Goal: Task Accomplishment & Management: Manage account settings

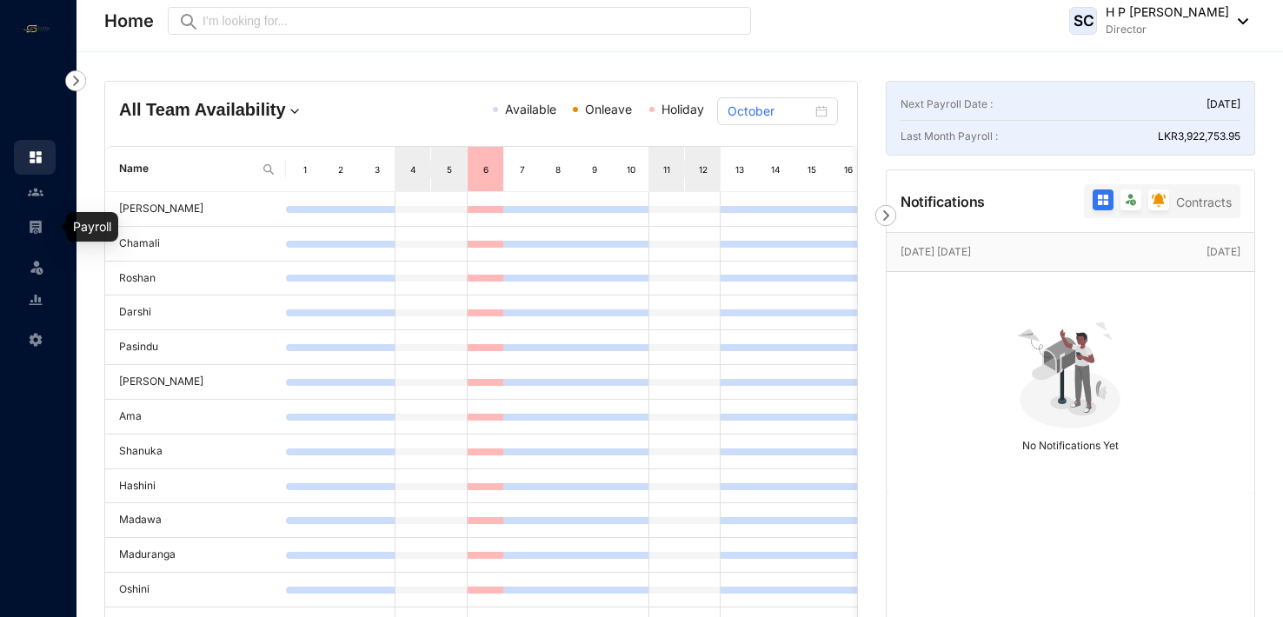
click at [39, 225] on img at bounding box center [36, 227] width 16 height 16
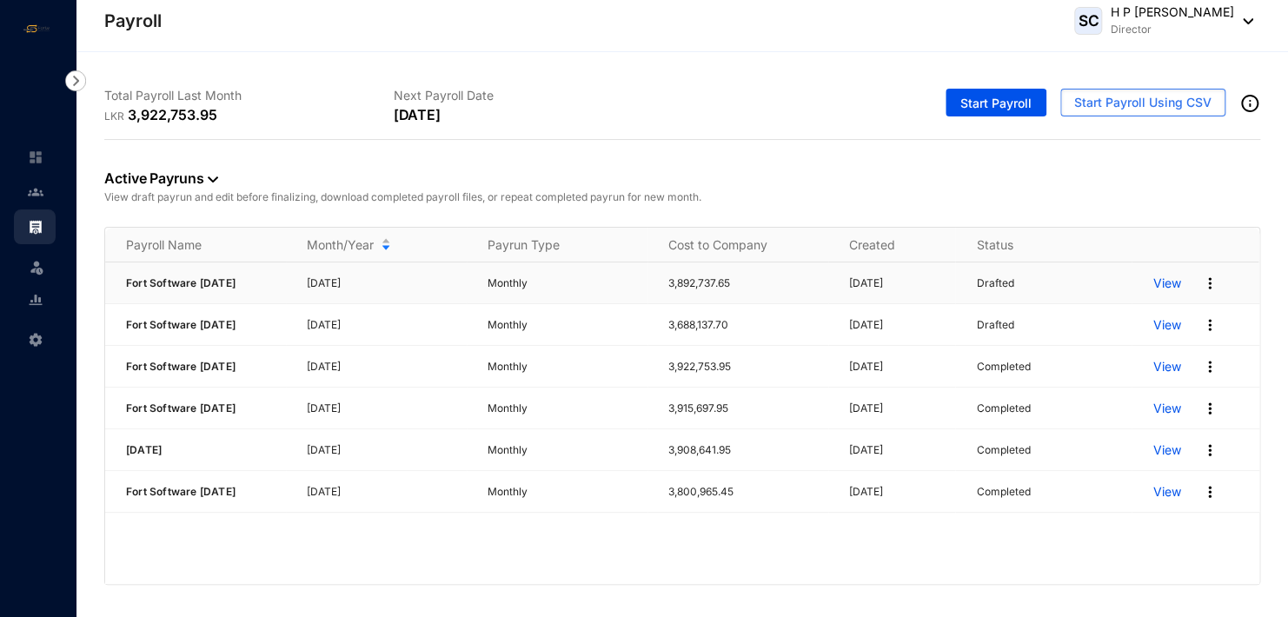
click at [1173, 283] on p "View" at bounding box center [1167, 283] width 28 height 17
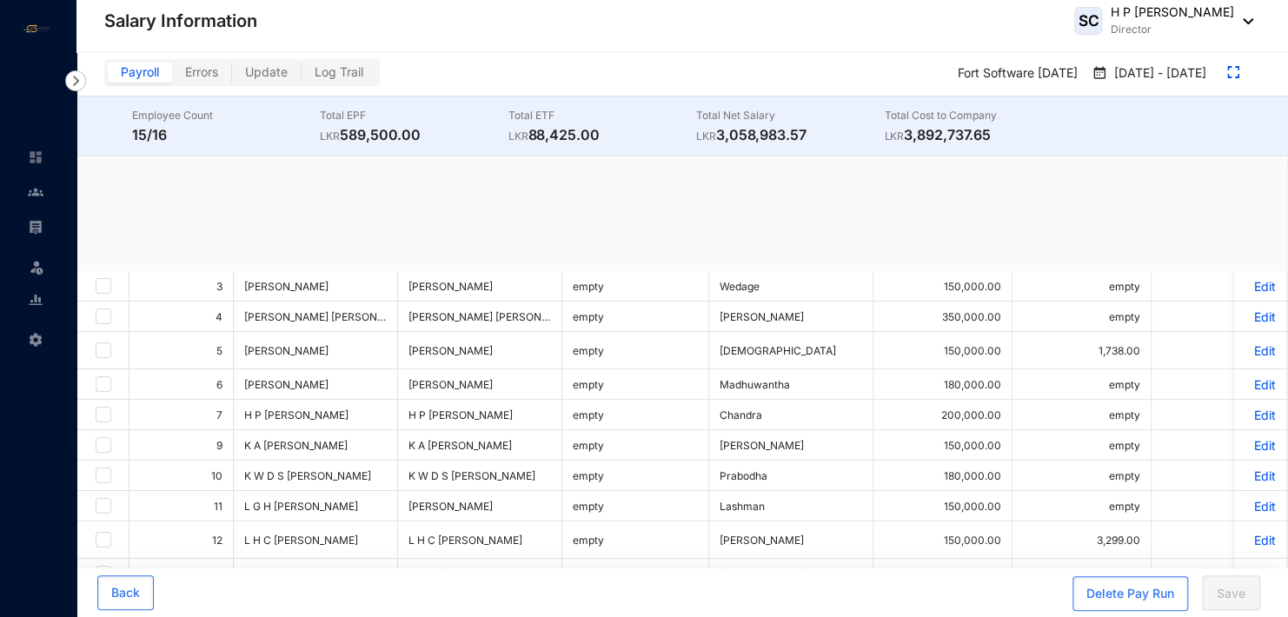
checkbox input "true"
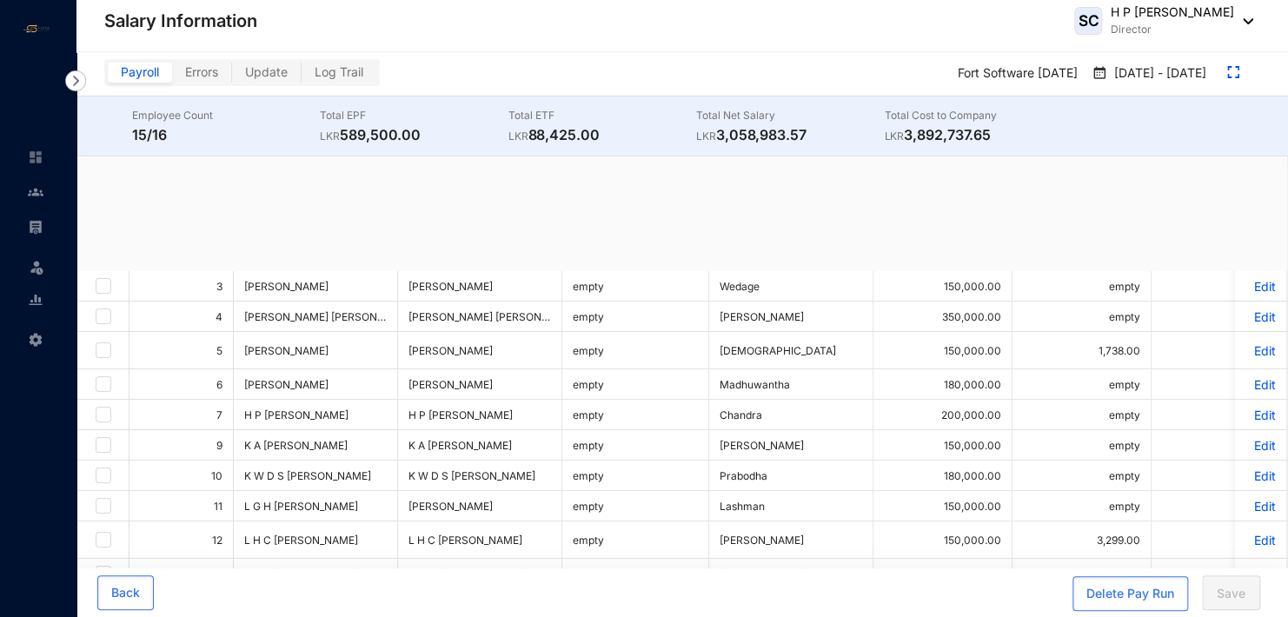
checkbox input "true"
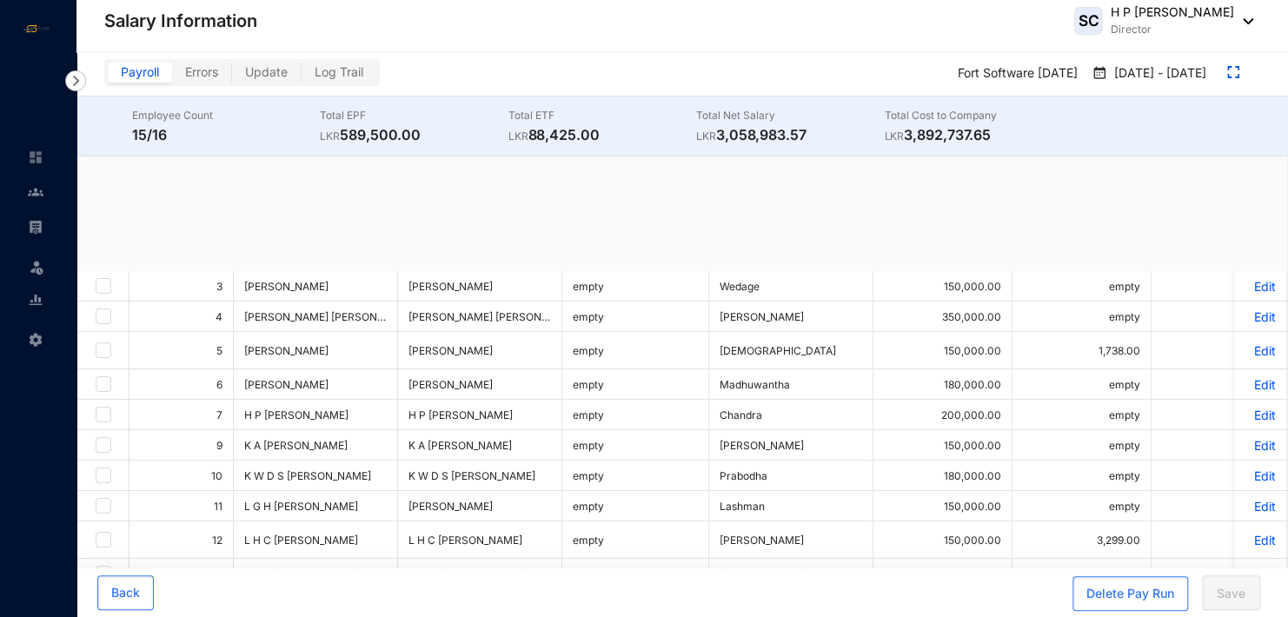
checkbox input "true"
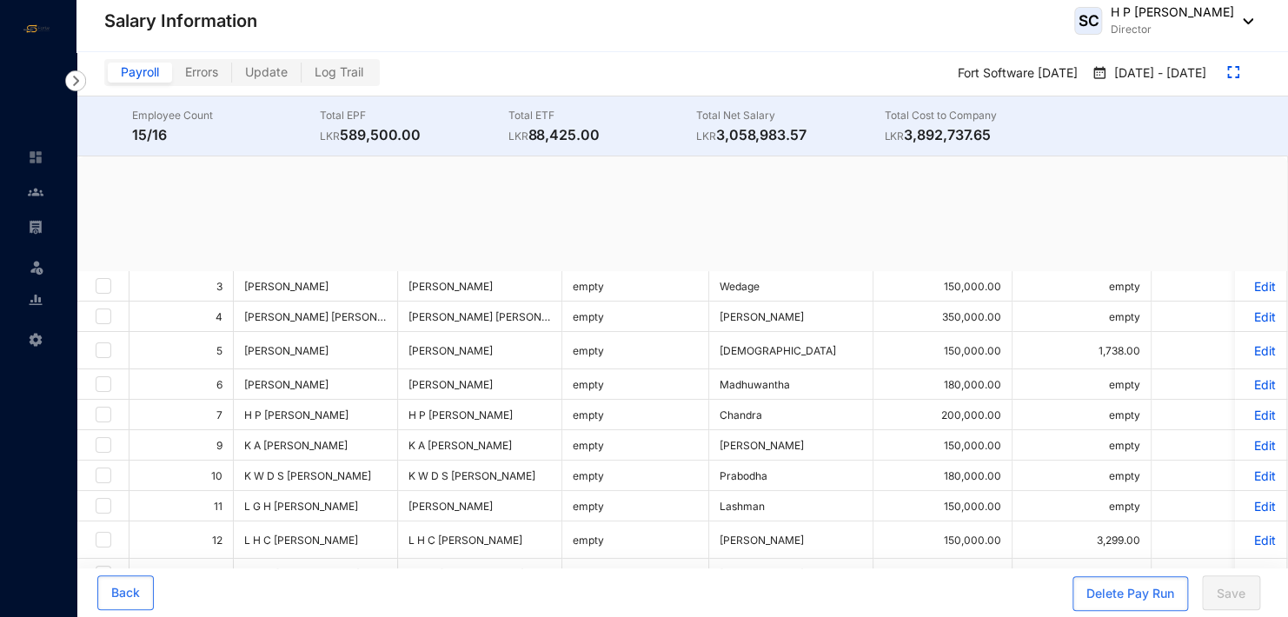
checkbox input "true"
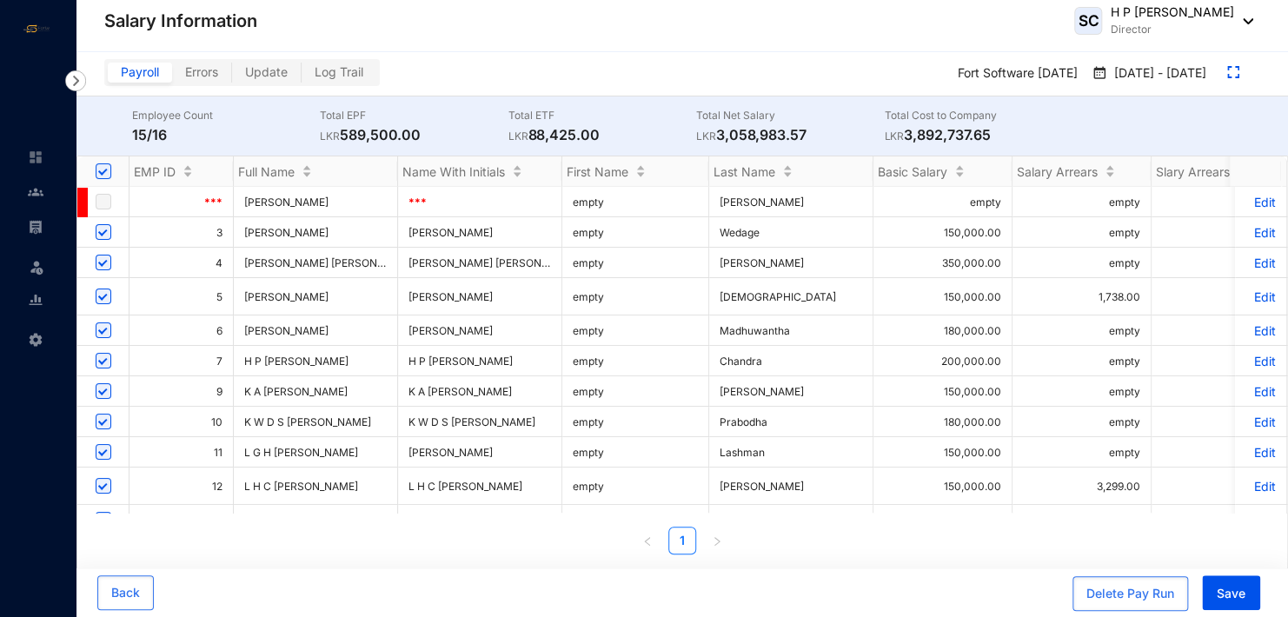
click at [1250, 229] on p "Edit" at bounding box center [1261, 232] width 30 height 15
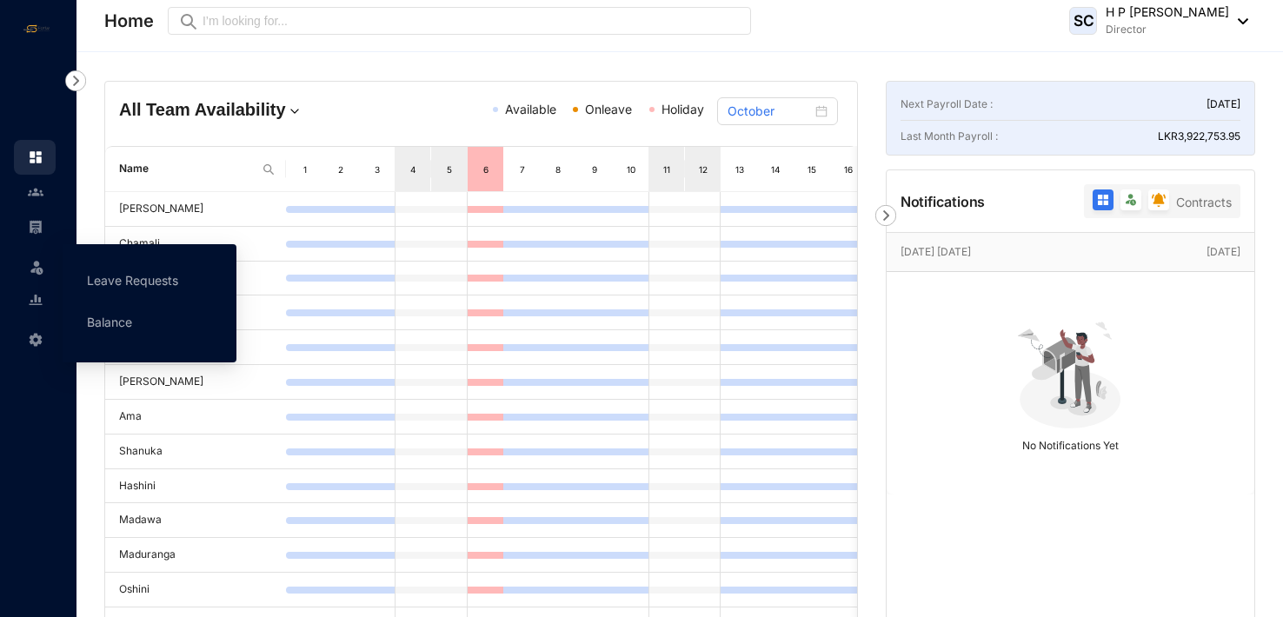
click at [41, 258] on img at bounding box center [36, 266] width 17 height 17
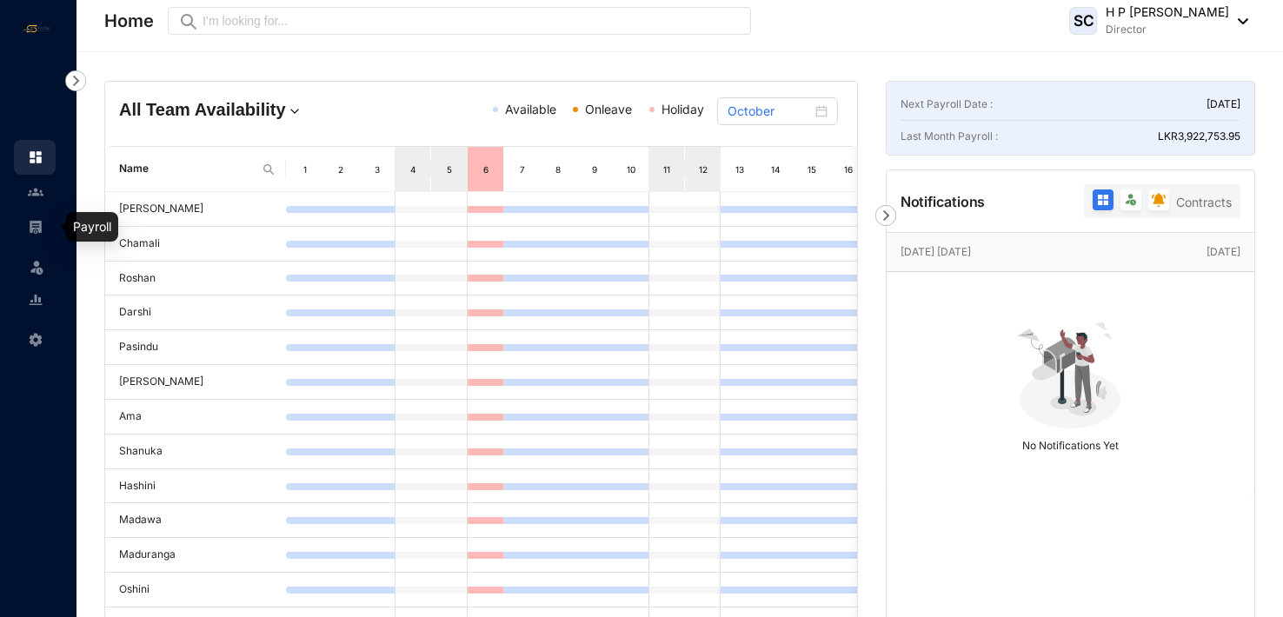
click at [41, 220] on img at bounding box center [36, 227] width 16 height 16
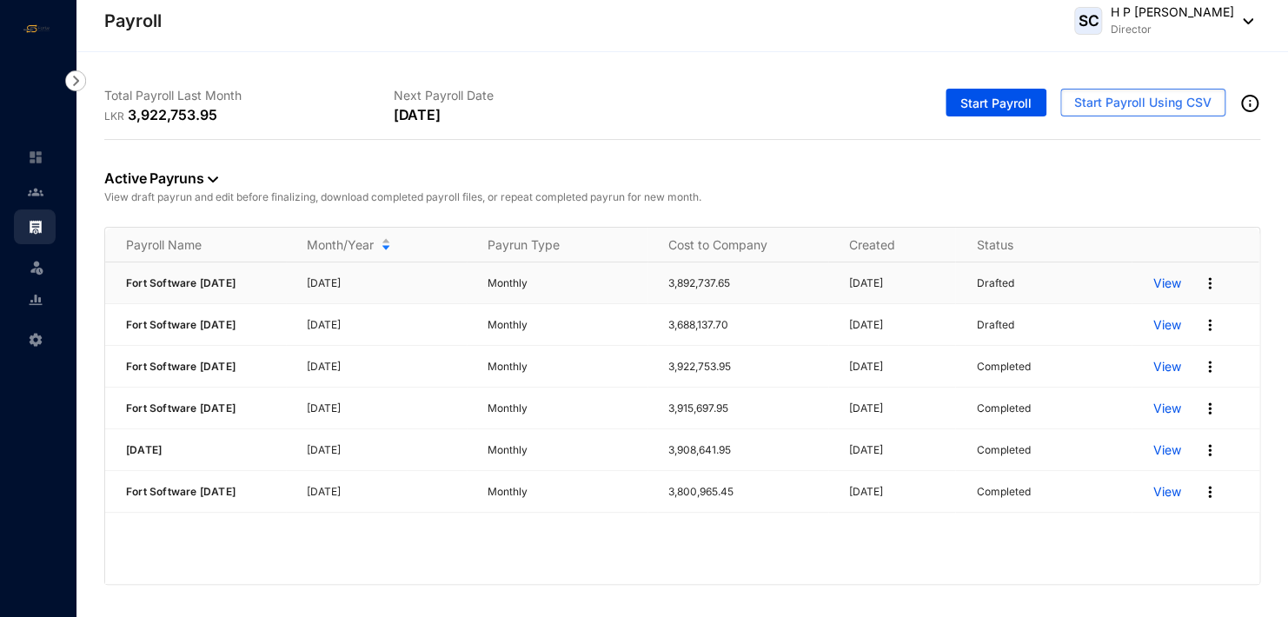
click at [1173, 284] on p "View" at bounding box center [1167, 283] width 28 height 17
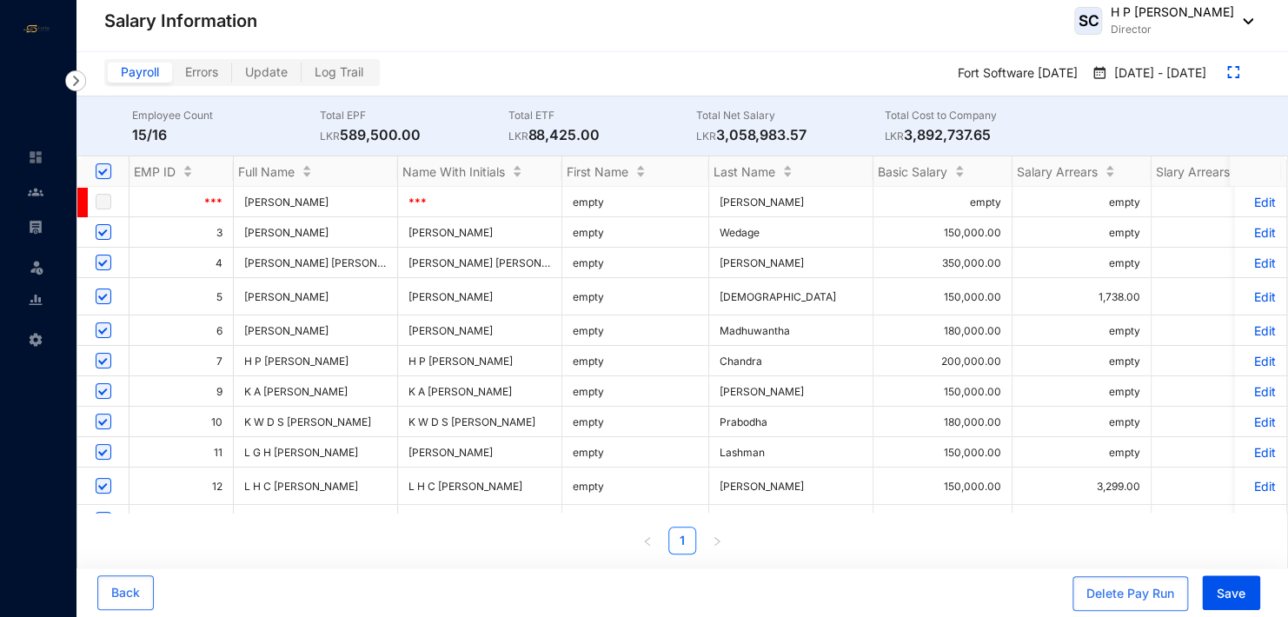
click at [1255, 226] on p "Edit" at bounding box center [1261, 232] width 30 height 15
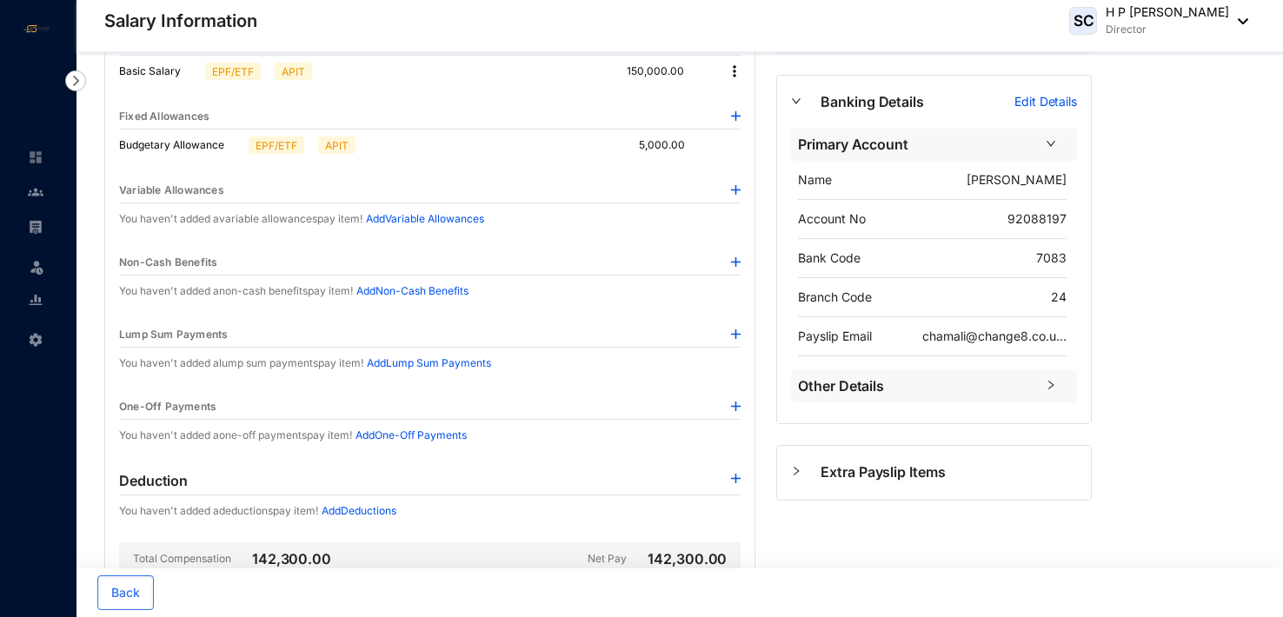
scroll to position [100, 0]
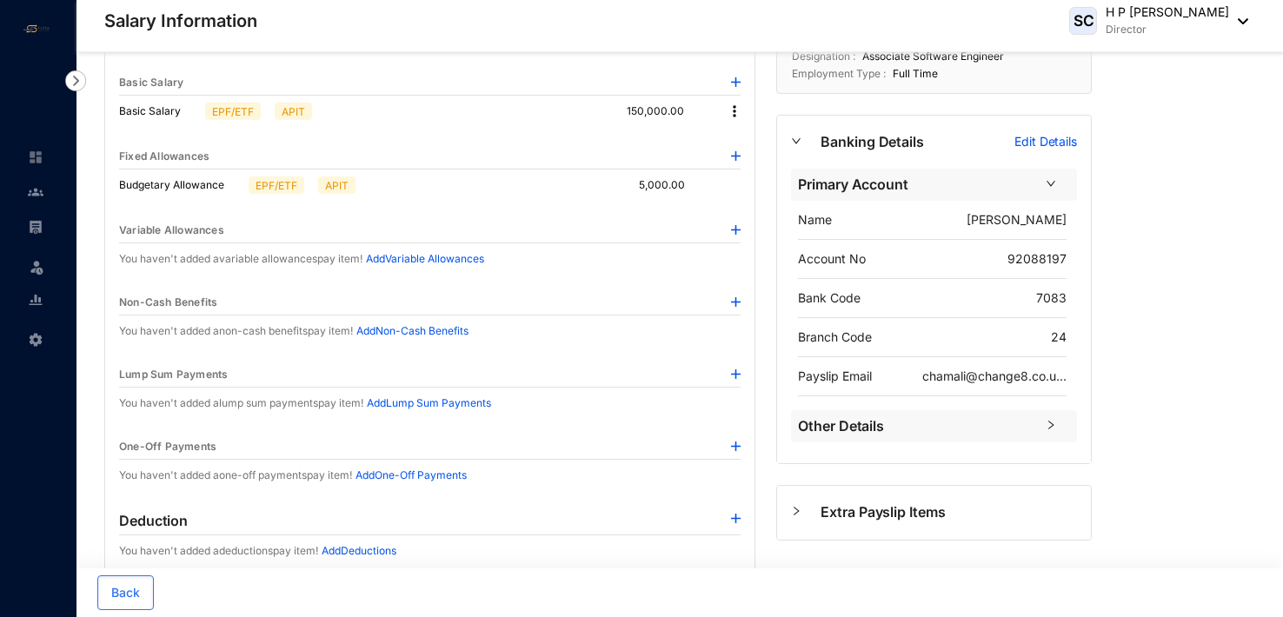
click at [735, 297] on img at bounding box center [736, 302] width 10 height 10
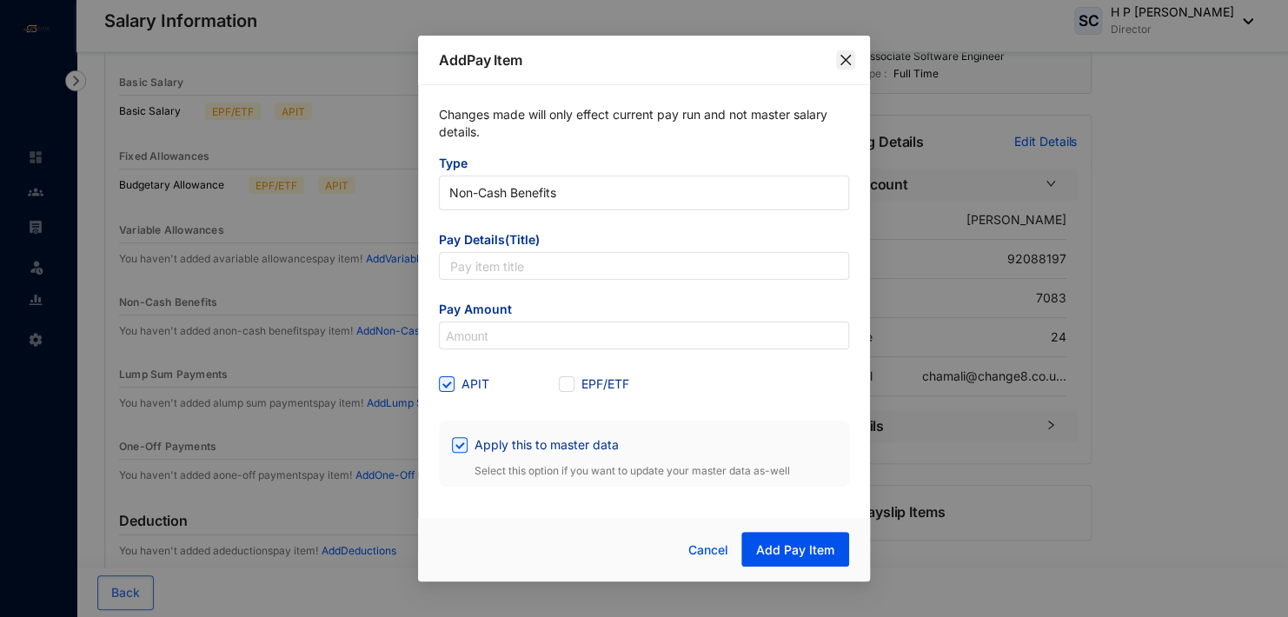
click at [853, 57] on span "Close" at bounding box center [845, 60] width 19 height 14
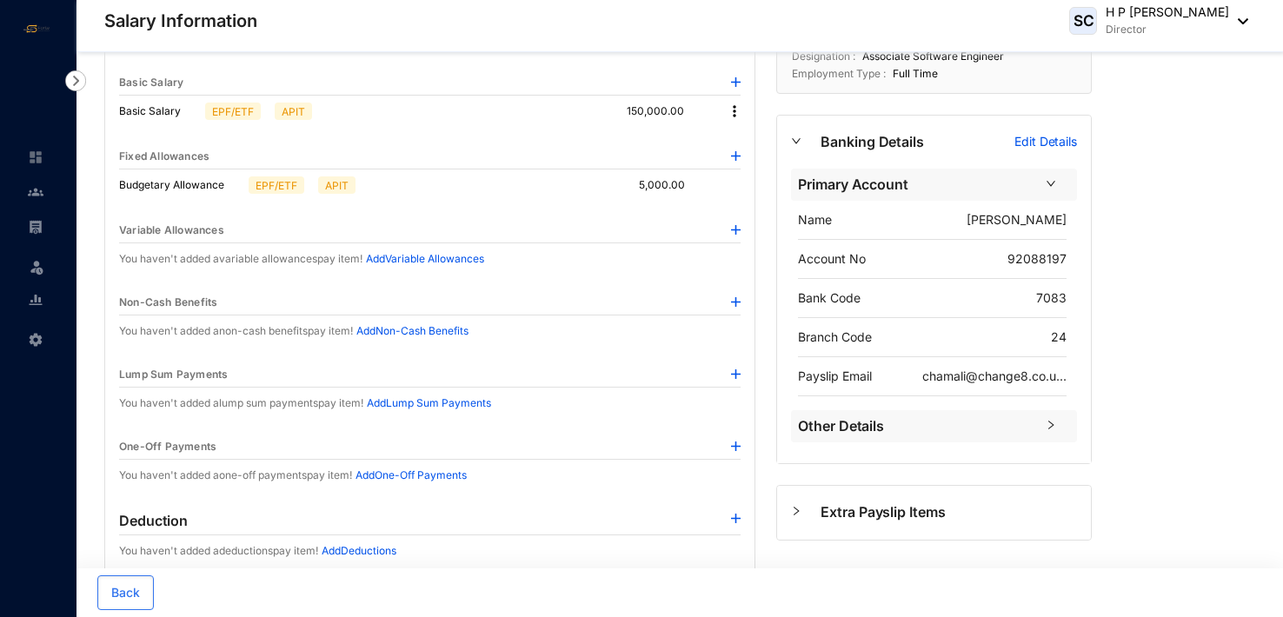
click at [735, 298] on img at bounding box center [736, 302] width 10 height 10
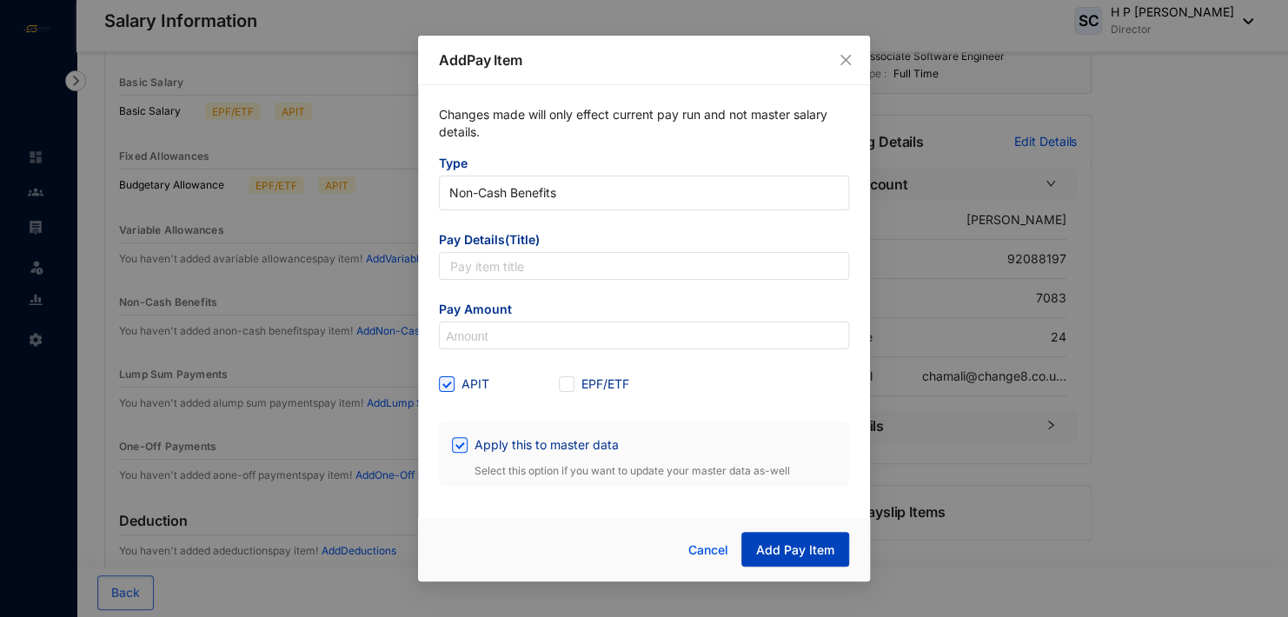
click at [821, 553] on span "Add Pay Item" at bounding box center [795, 550] width 78 height 17
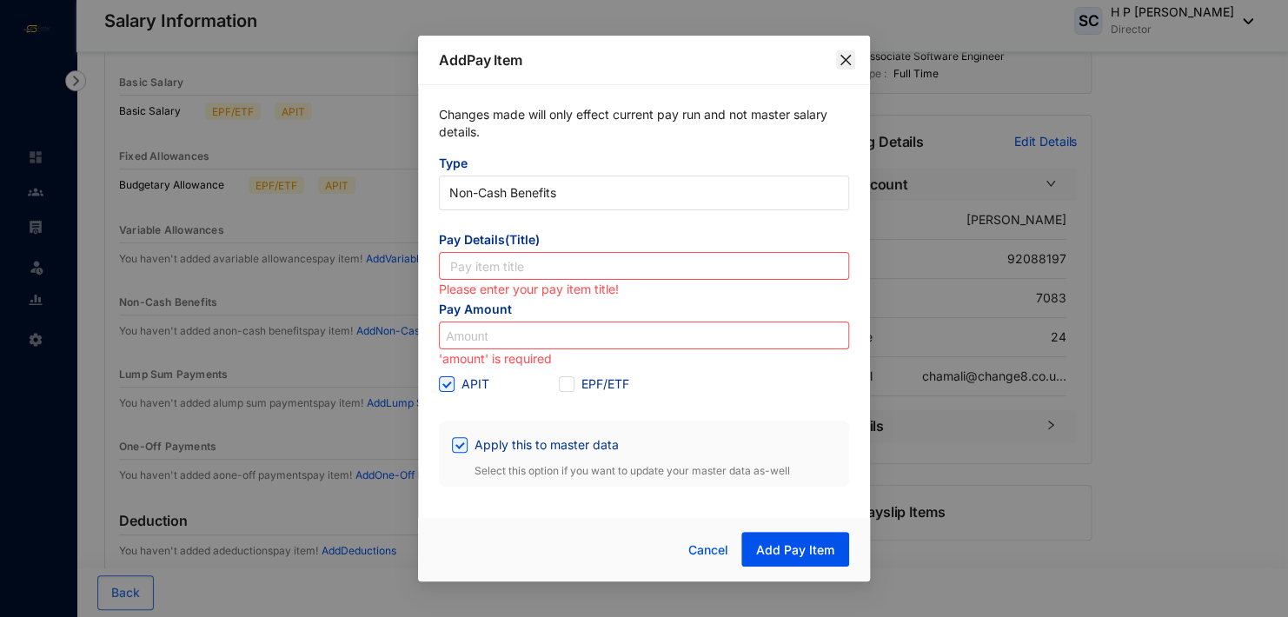
click at [844, 59] on icon "close" at bounding box center [846, 60] width 10 height 10
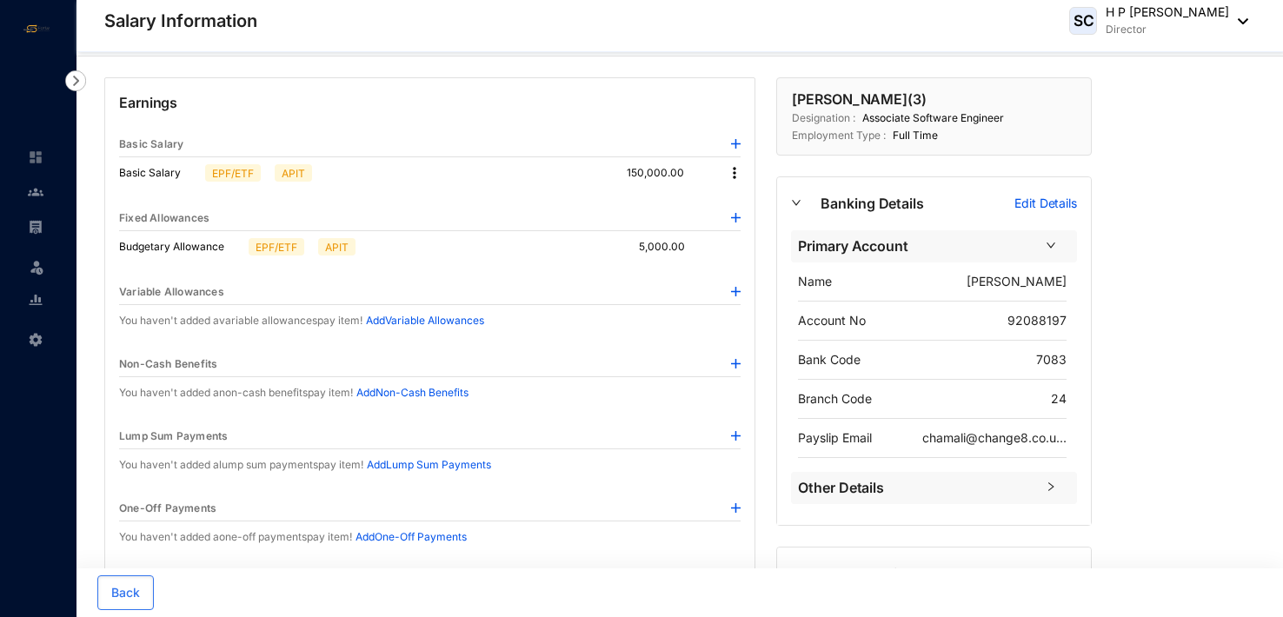
scroll to position [0, 0]
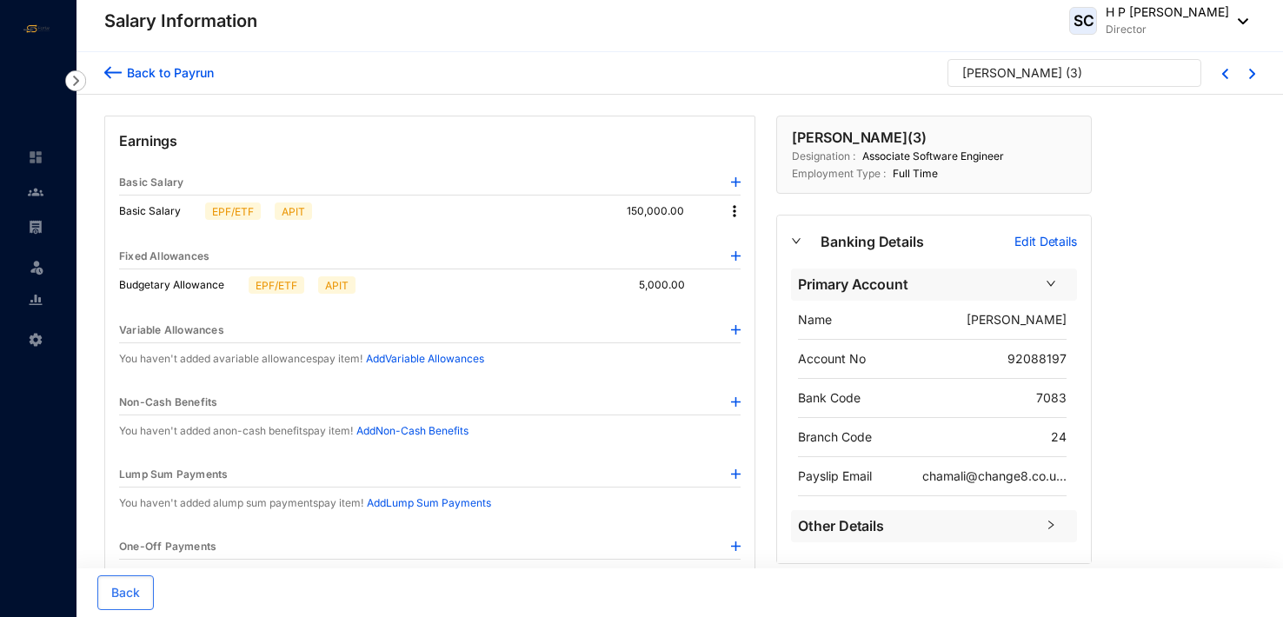
click at [736, 214] on img at bounding box center [734, 211] width 17 height 17
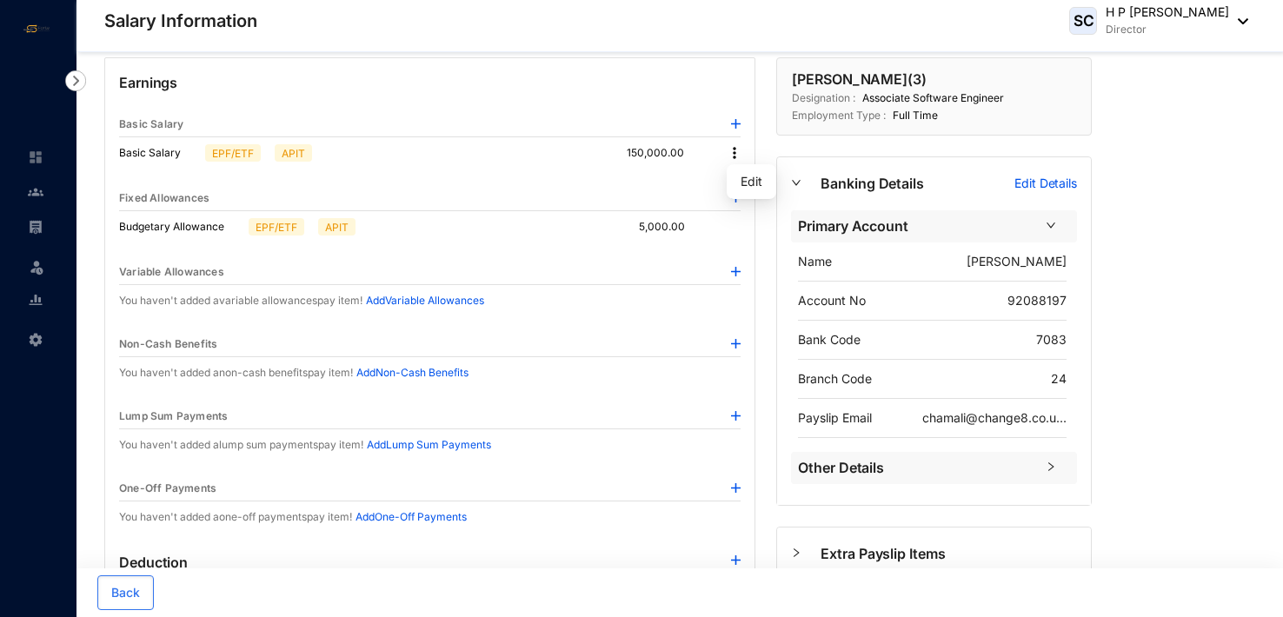
scroll to position [87, 0]
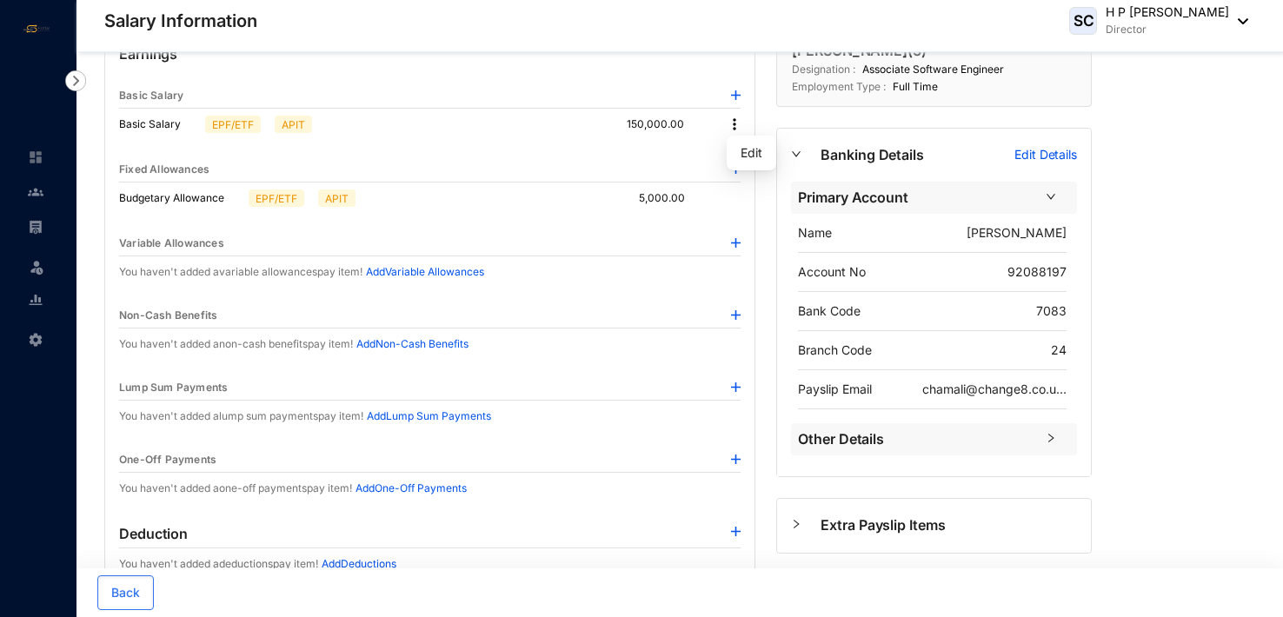
click at [735, 383] on img at bounding box center [736, 387] width 10 height 10
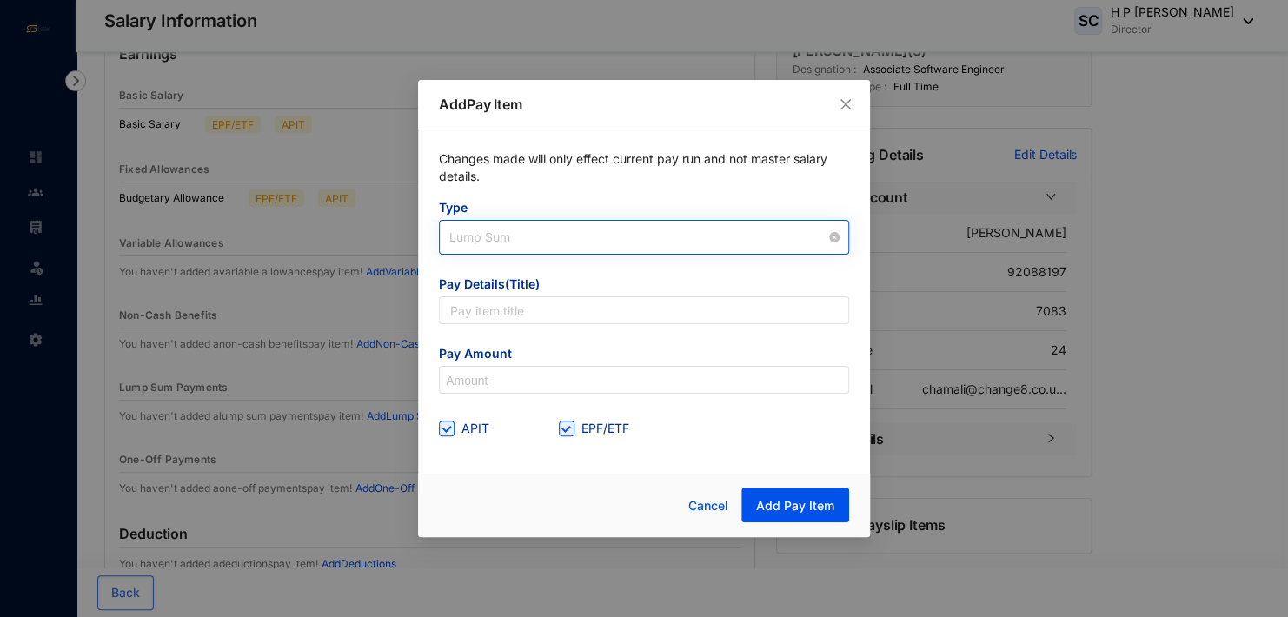
click at [525, 236] on span "Lump Sum" at bounding box center [643, 237] width 389 height 26
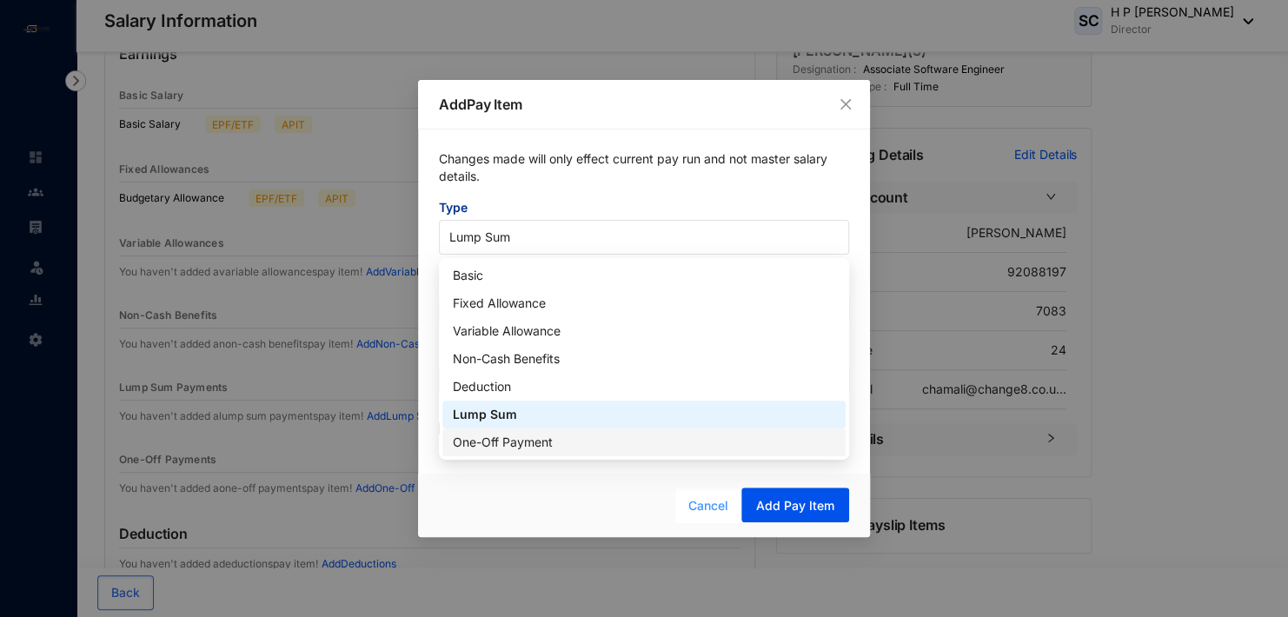
click at [713, 508] on span "Cancel" at bounding box center [708, 505] width 40 height 19
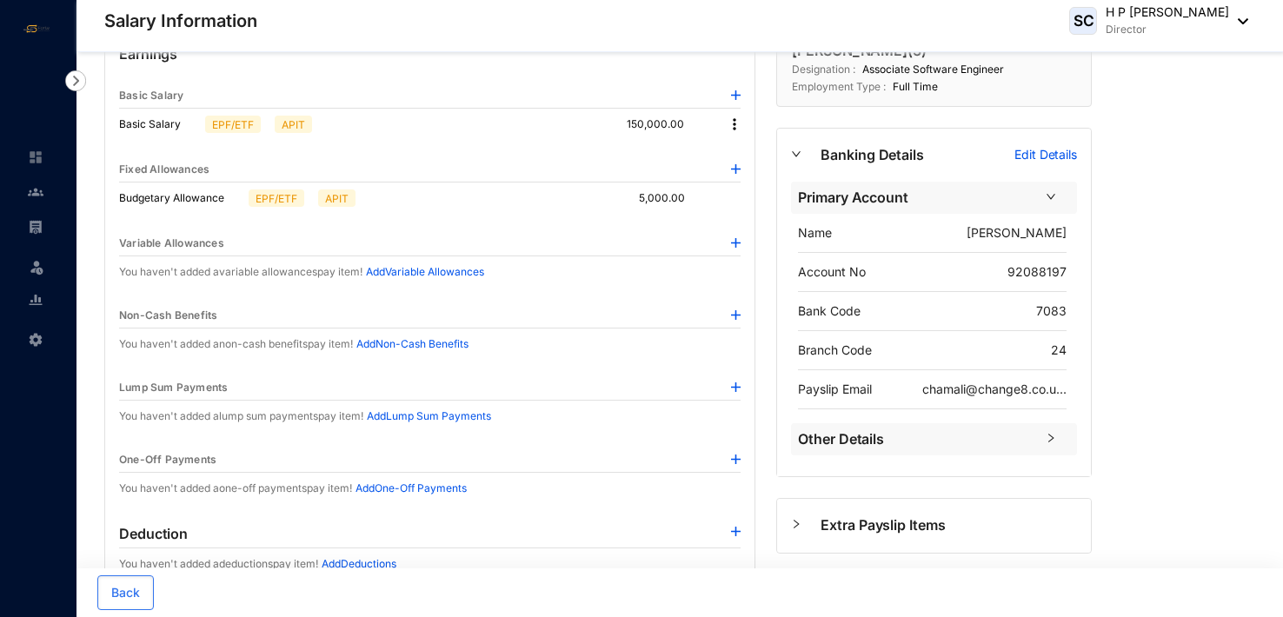
click at [737, 239] on img at bounding box center [736, 243] width 10 height 10
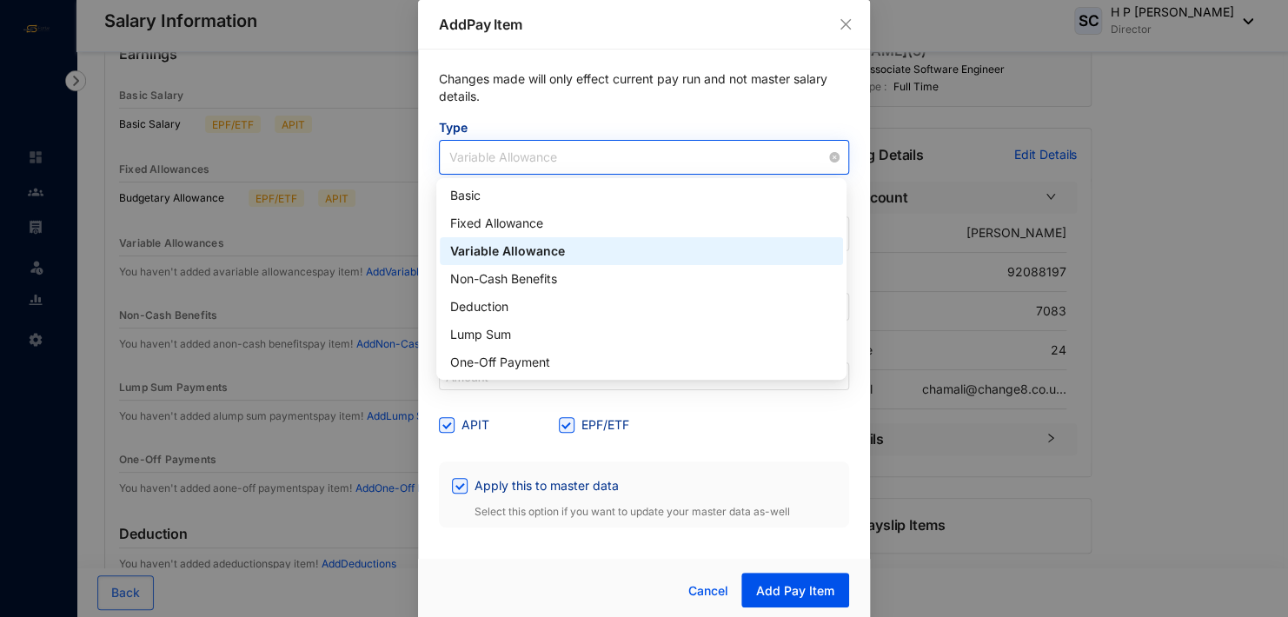
click at [666, 158] on span "Variable Allowance" at bounding box center [643, 157] width 389 height 26
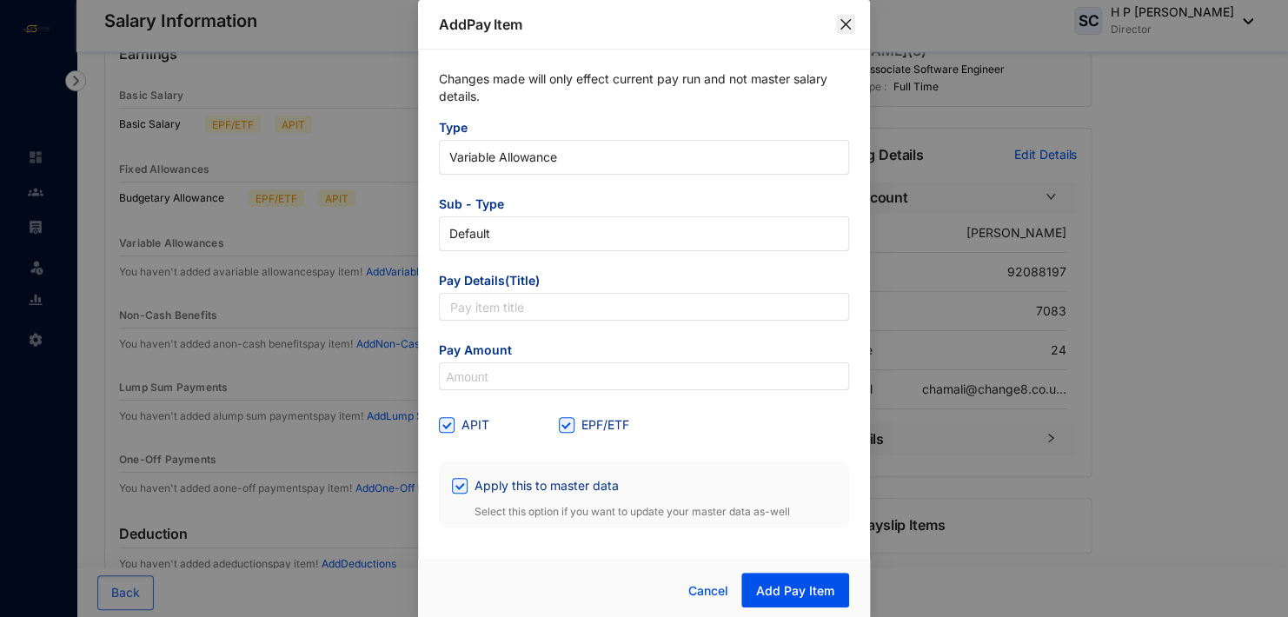
click at [843, 21] on icon "close" at bounding box center [846, 24] width 14 height 14
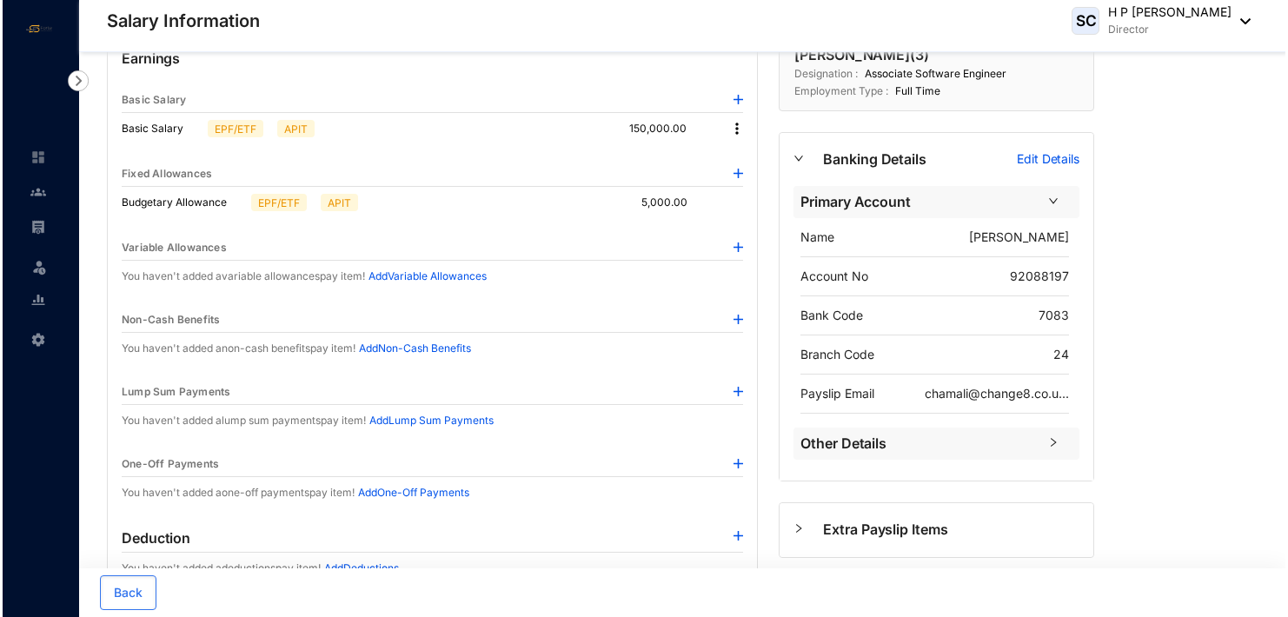
scroll to position [0, 0]
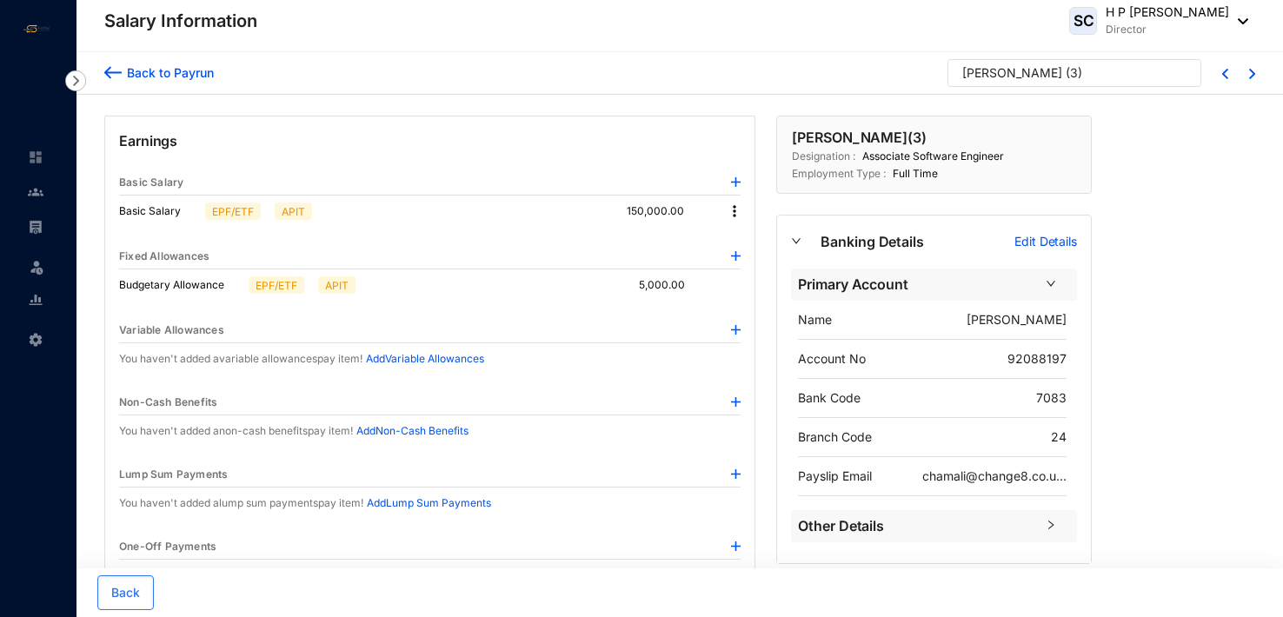
click at [109, 64] on img at bounding box center [112, 72] width 17 height 18
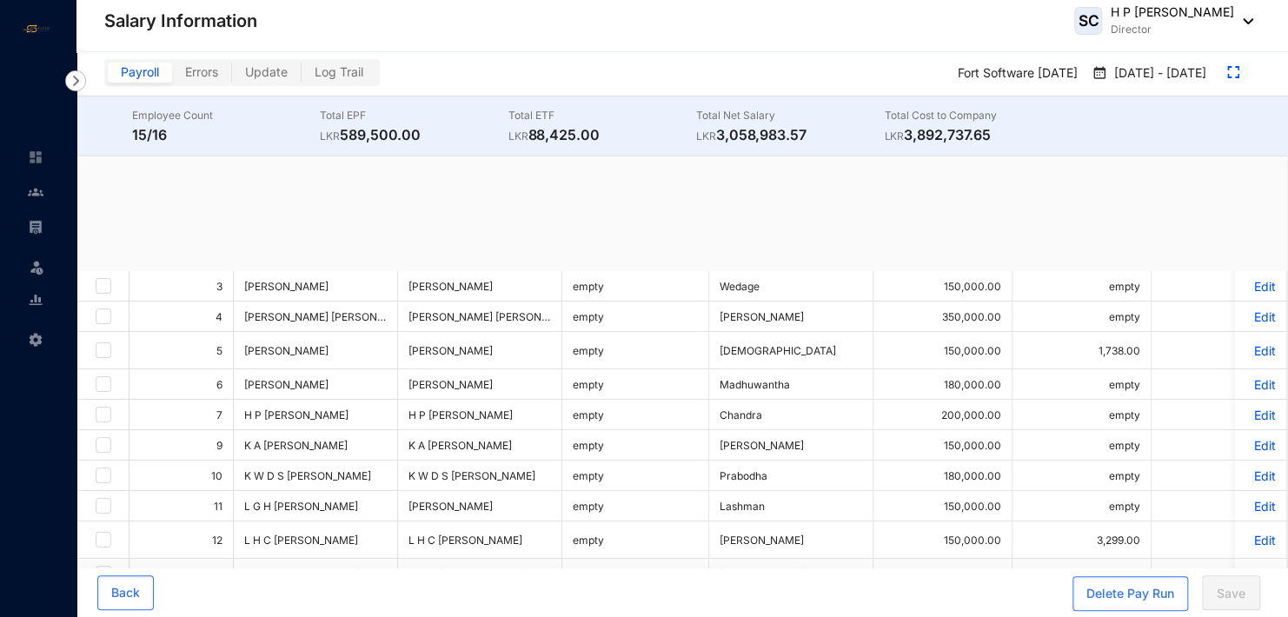
checkbox input "true"
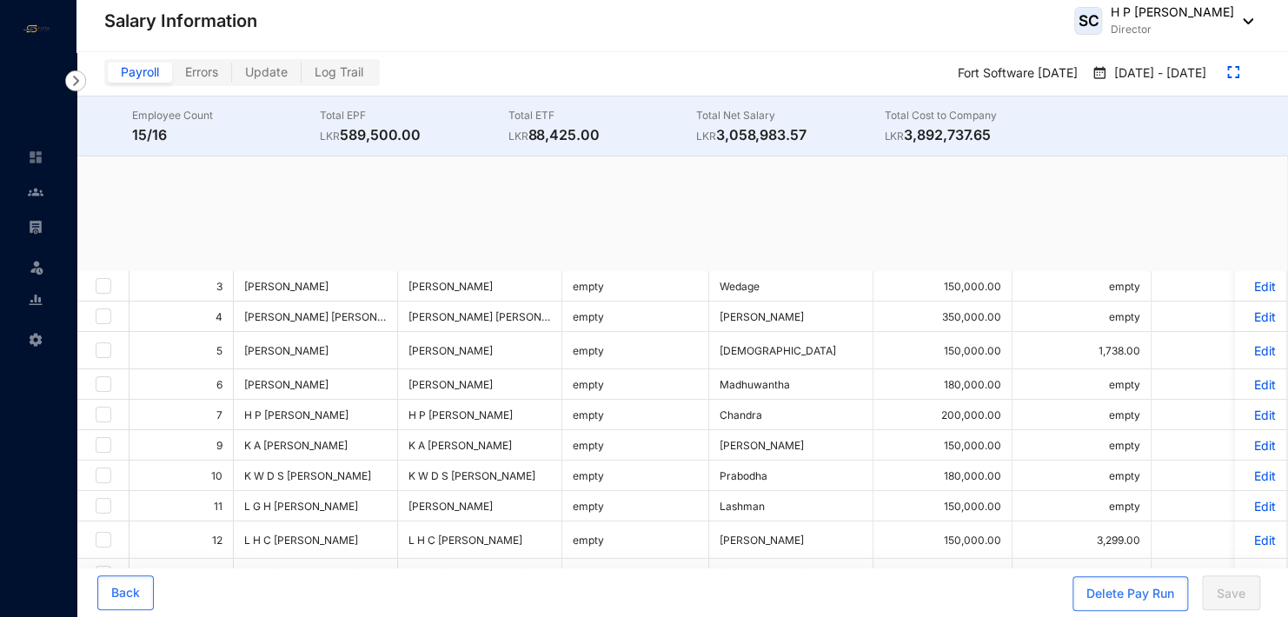
checkbox input "true"
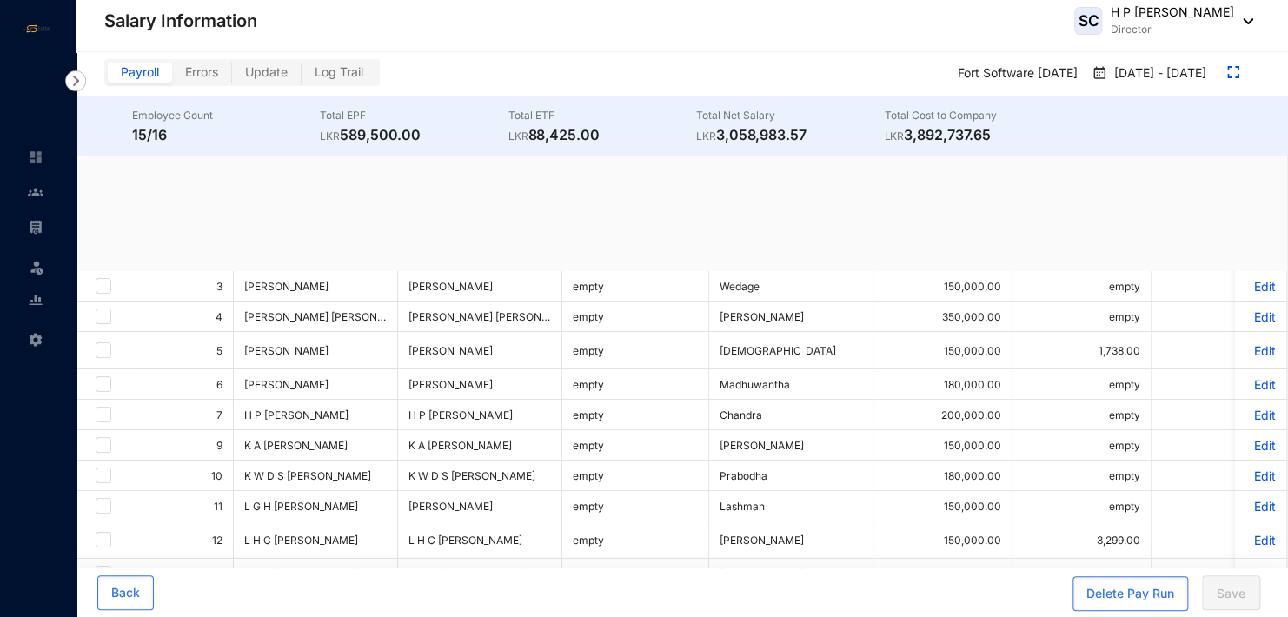
checkbox input "true"
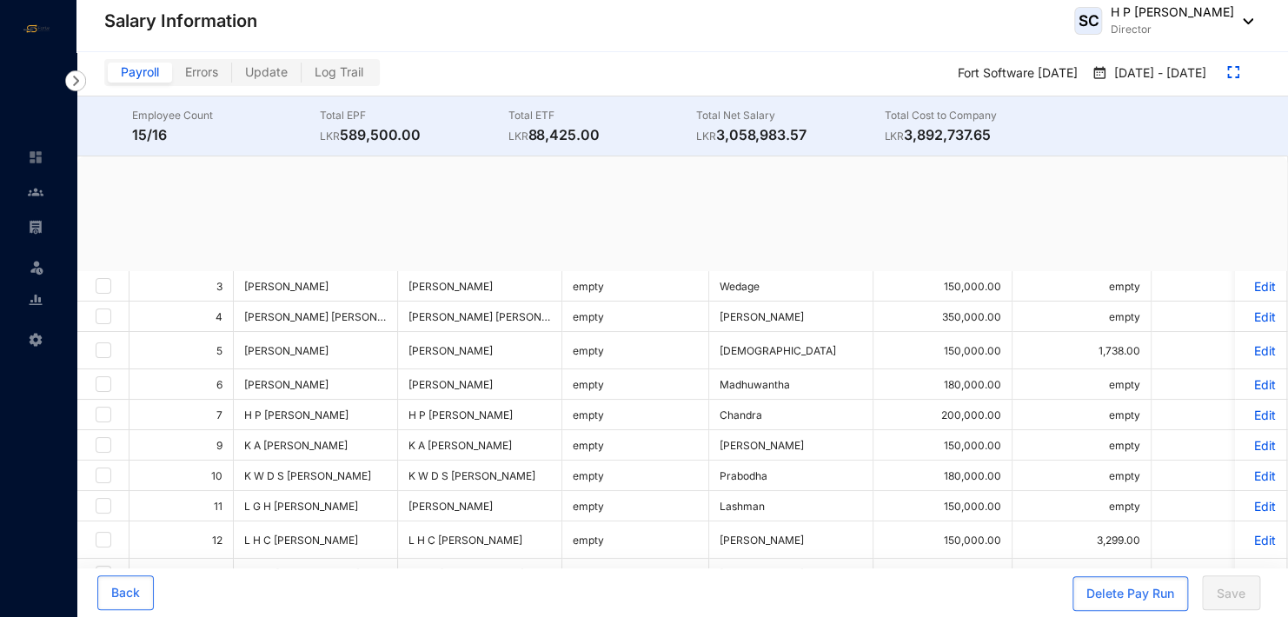
checkbox input "true"
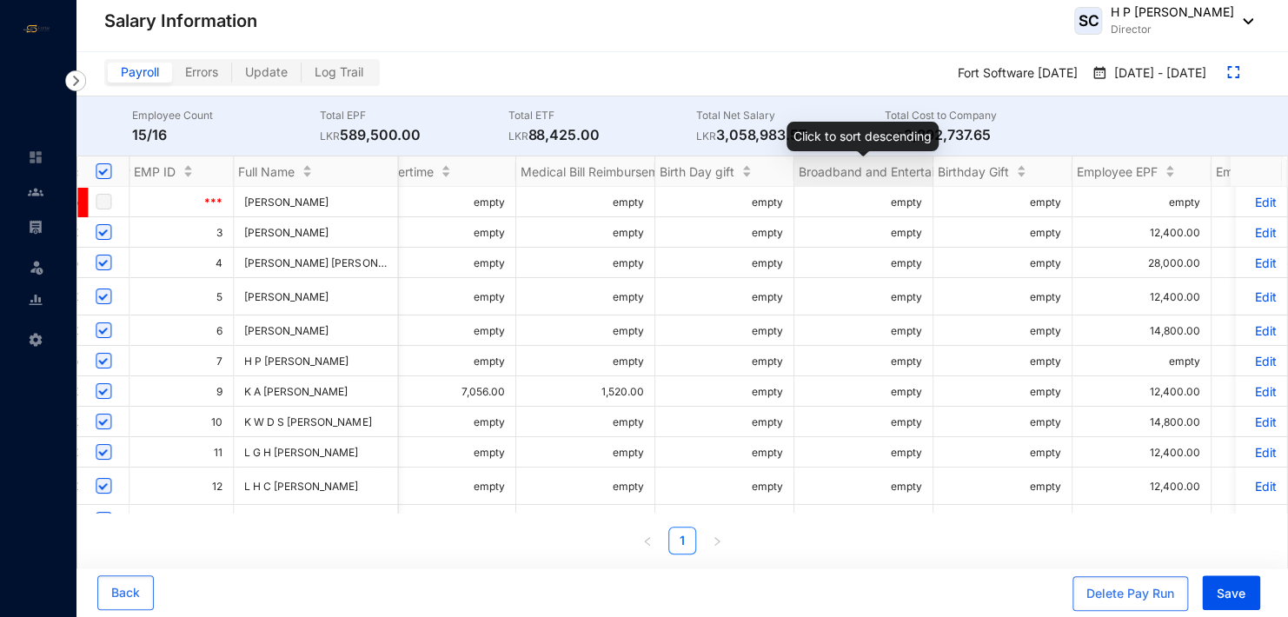
click at [908, 170] on span "Broadband and Entertainment Allowance" at bounding box center [915, 171] width 233 height 15
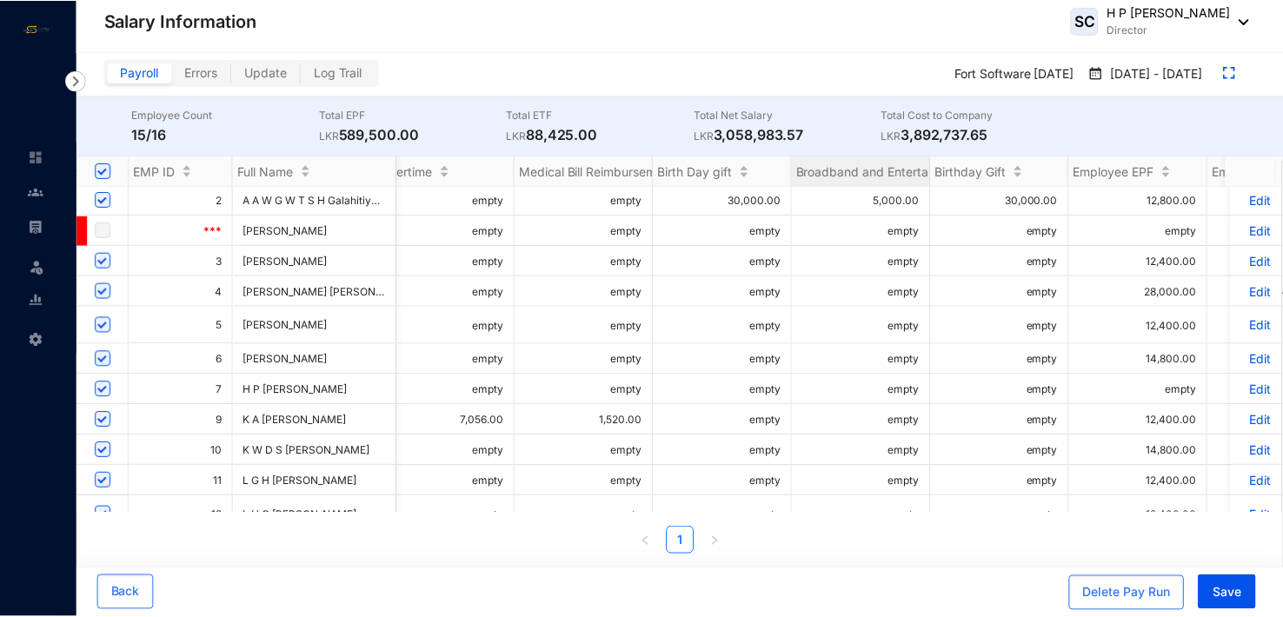
scroll to position [0, 1331]
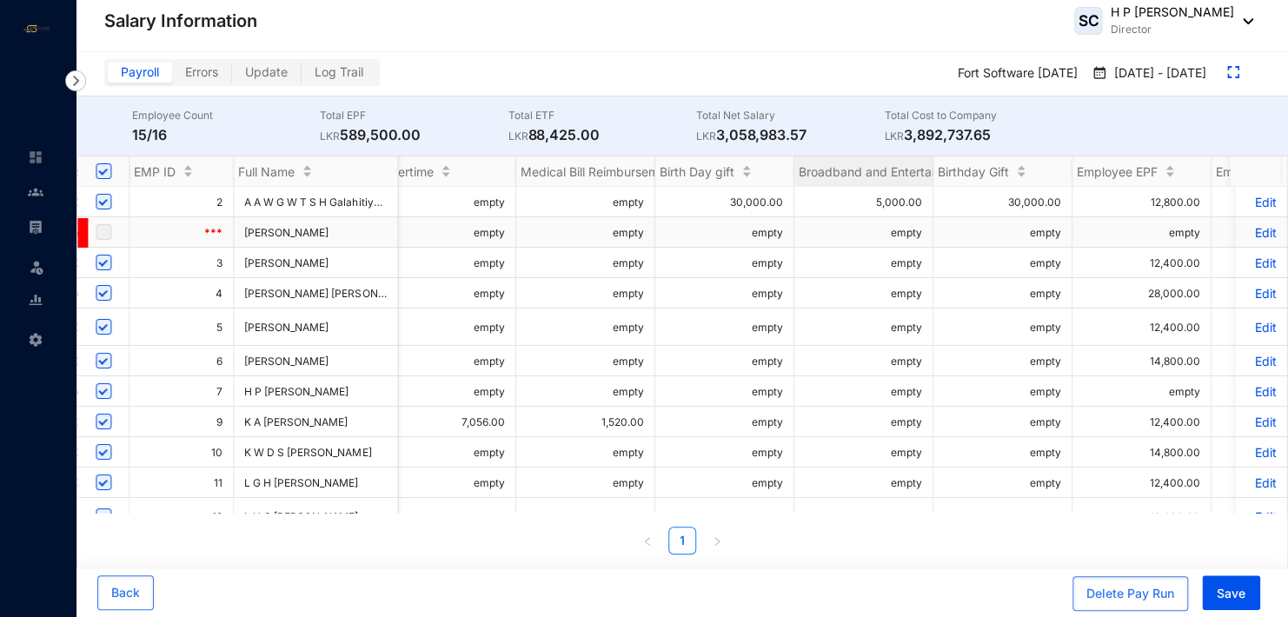
click at [905, 229] on td "empty" at bounding box center [864, 232] width 139 height 30
click at [914, 233] on td "empty" at bounding box center [864, 232] width 139 height 30
click at [914, 235] on td "empty" at bounding box center [864, 232] width 139 height 30
click at [899, 164] on span "Broadband and Entertainment Allowance" at bounding box center [915, 171] width 233 height 15
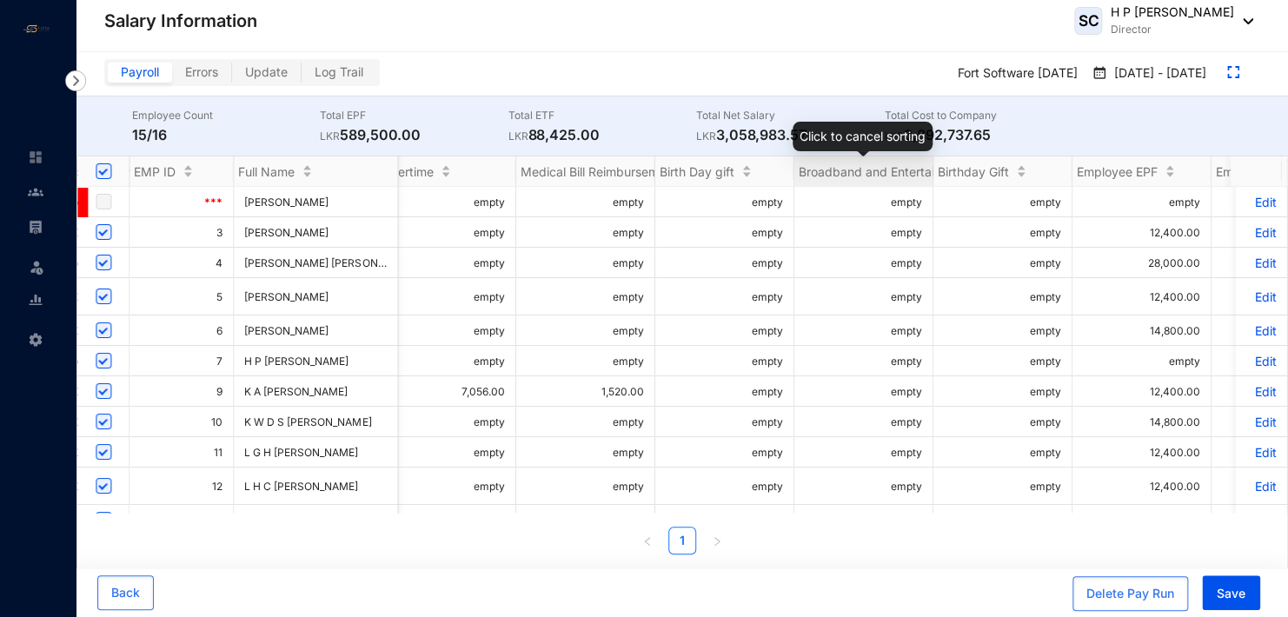
click at [899, 164] on span "Broadband and Entertainment Allowance" at bounding box center [915, 171] width 233 height 15
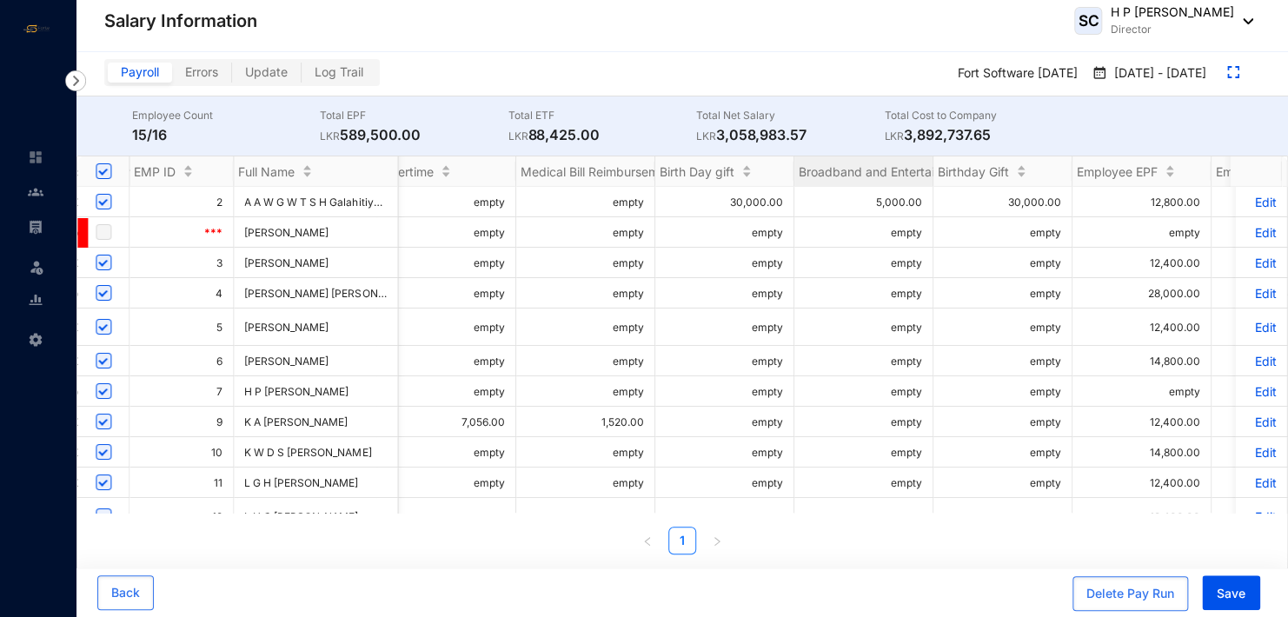
click at [1256, 198] on p "Edit" at bounding box center [1261, 202] width 30 height 15
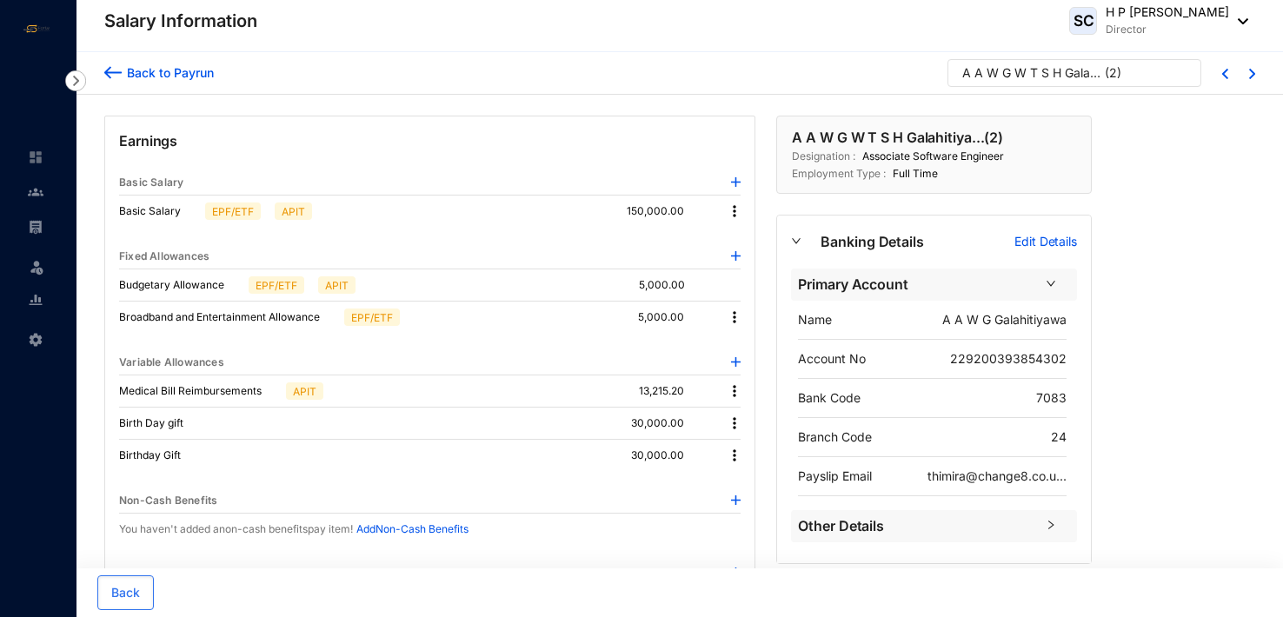
click at [733, 315] on img at bounding box center [734, 317] width 17 height 17
click at [661, 283] on p "5,000.00" at bounding box center [676, 284] width 74 height 17
click at [735, 256] on img at bounding box center [736, 256] width 10 height 10
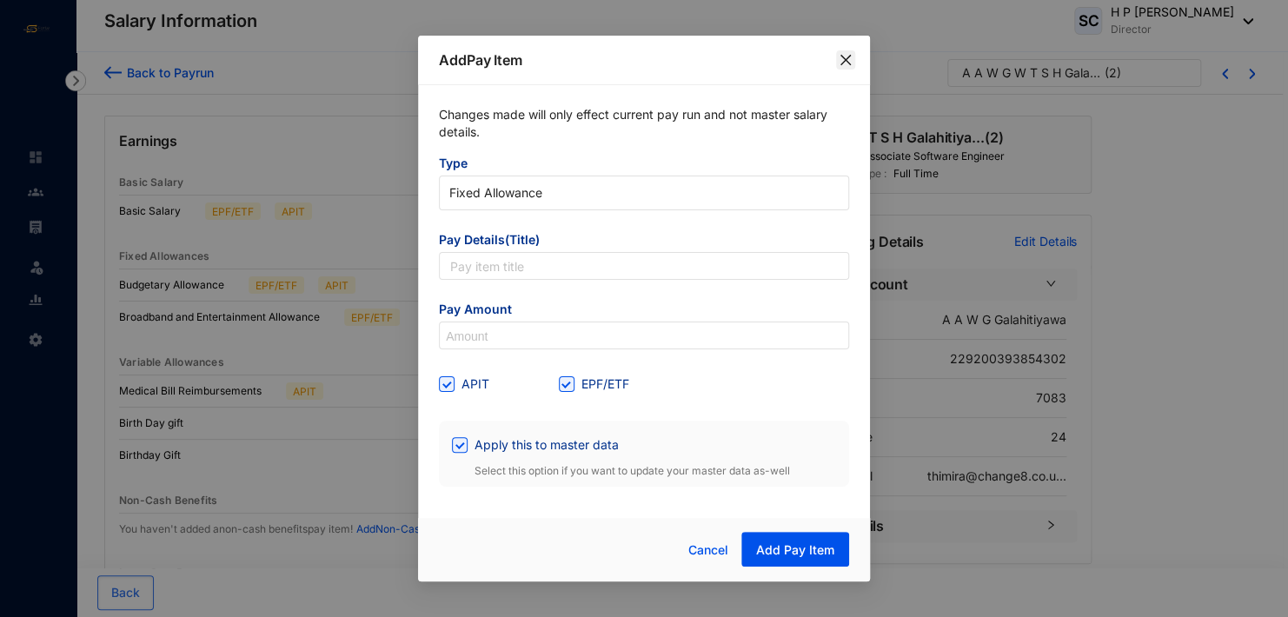
click at [845, 54] on icon "close" at bounding box center [846, 60] width 14 height 14
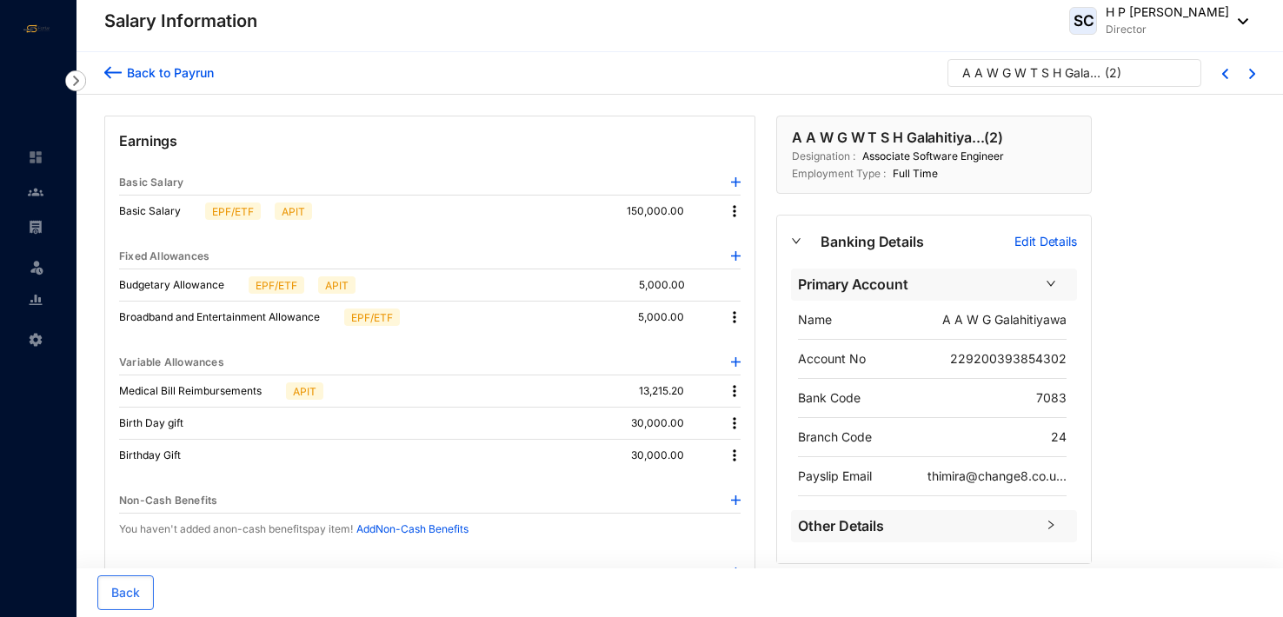
click at [735, 315] on img at bounding box center [734, 317] width 17 height 17
click at [755, 341] on span "Edit" at bounding box center [759, 345] width 37 height 19
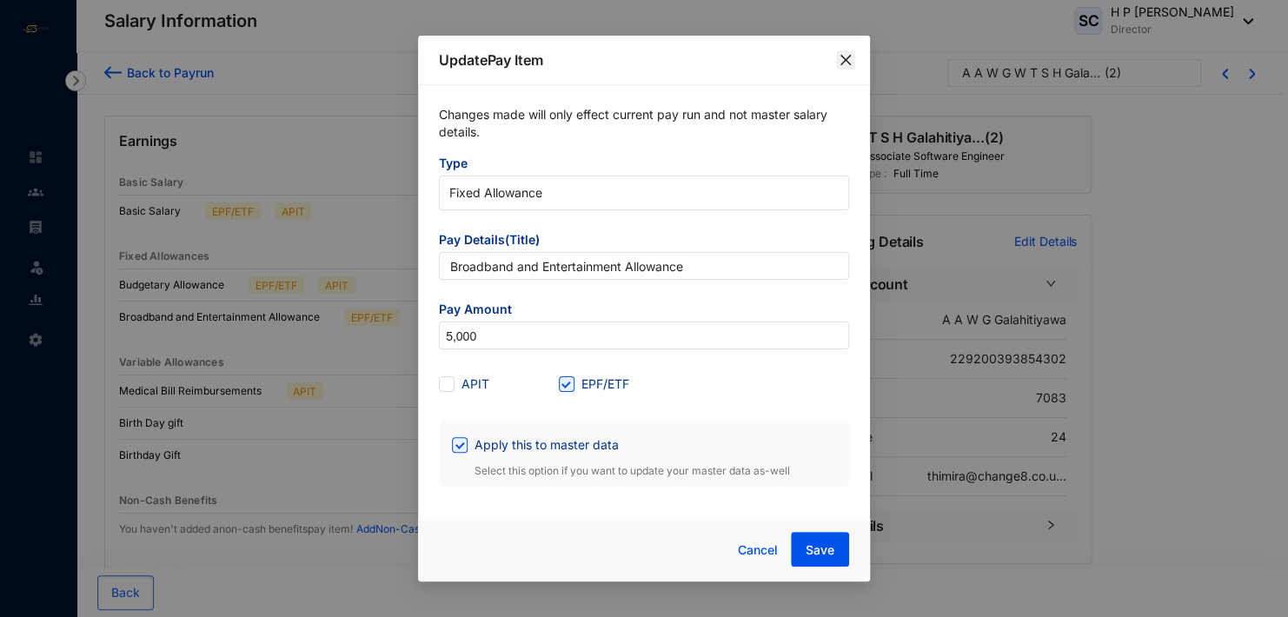
click at [848, 57] on icon "close" at bounding box center [846, 60] width 10 height 10
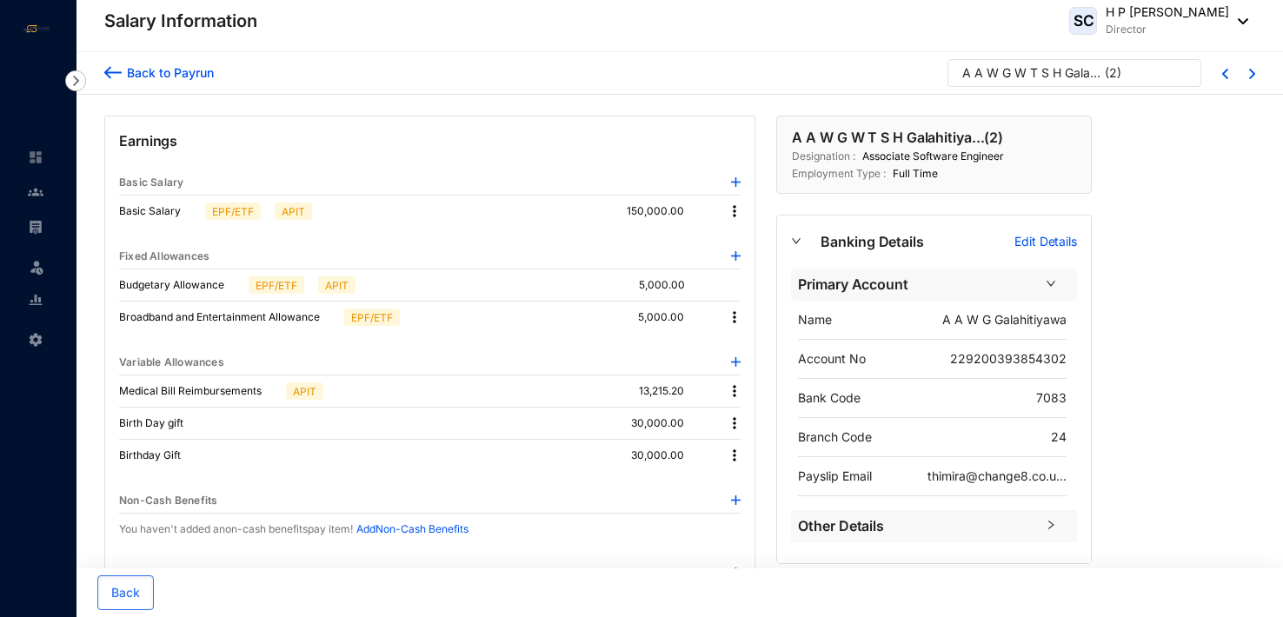
click at [210, 282] on p "Budgetary Allowance" at bounding box center [180, 284] width 123 height 17
click at [75, 80] on img at bounding box center [75, 80] width 21 height 21
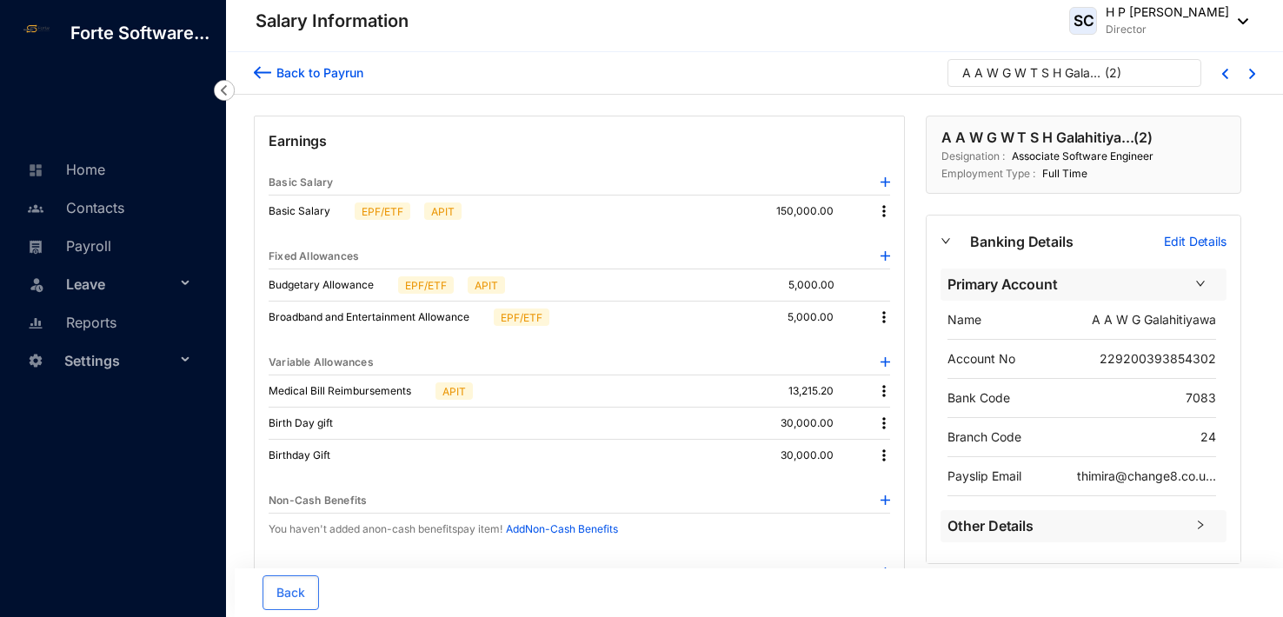
click at [269, 77] on img at bounding box center [262, 72] width 17 height 18
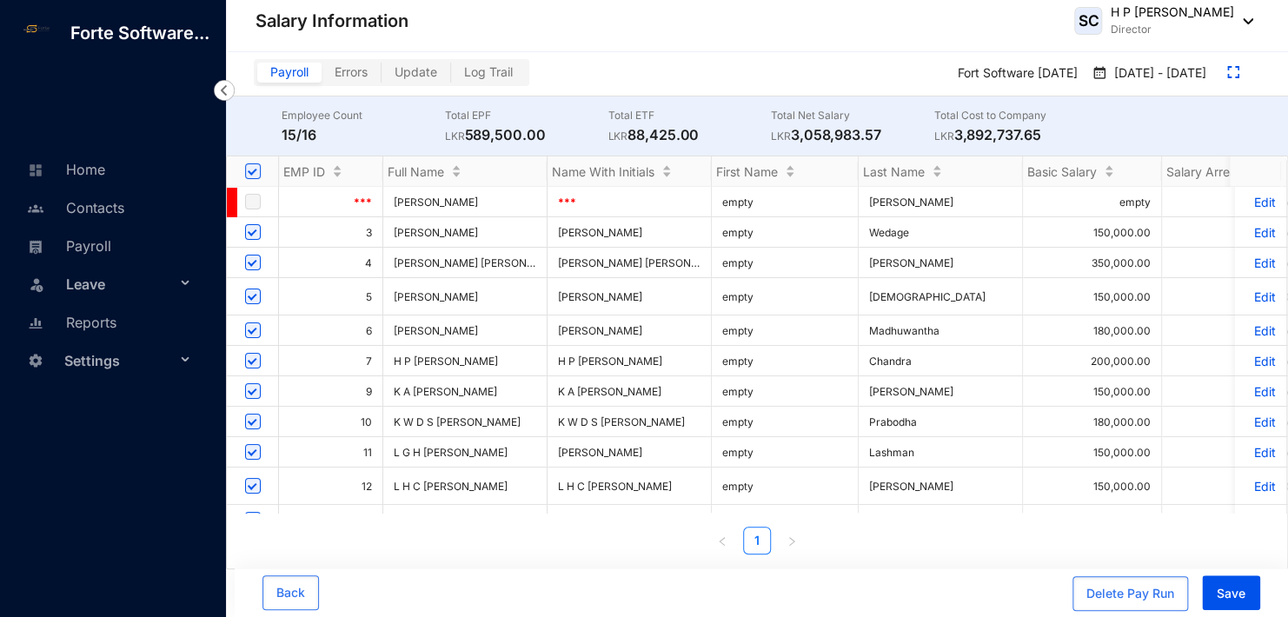
click at [1260, 228] on p "Edit" at bounding box center [1261, 232] width 30 height 15
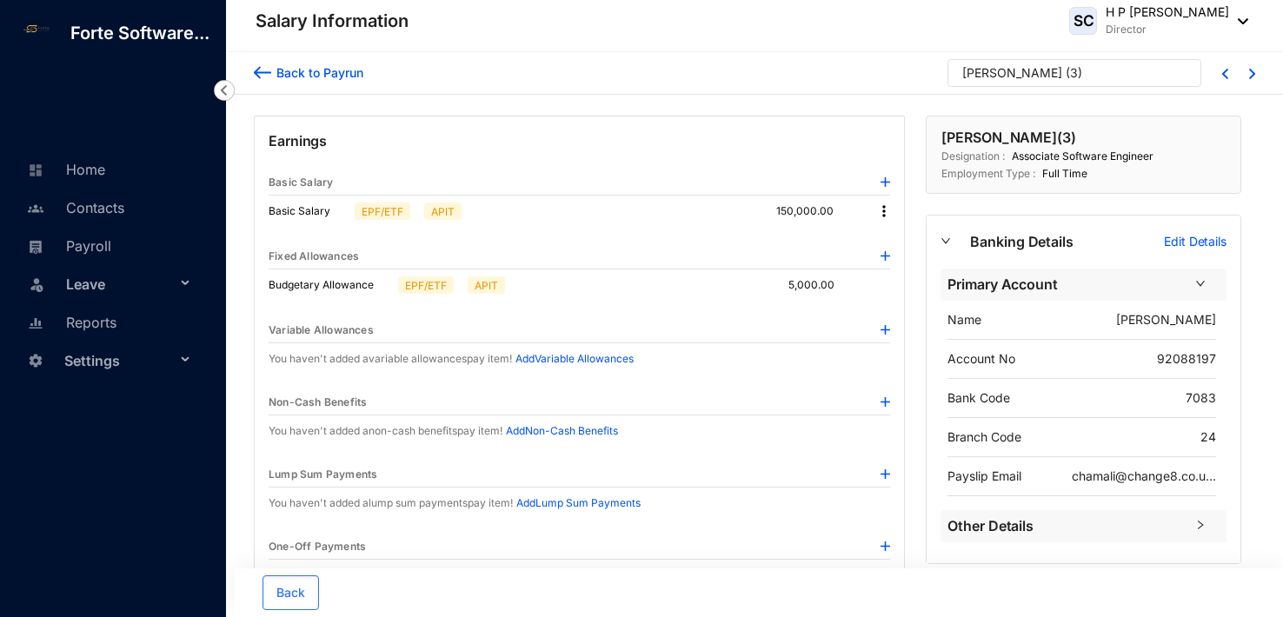
click at [306, 287] on p "Budgetary Allowance" at bounding box center [330, 284] width 123 height 17
click at [881, 252] on img at bounding box center [886, 256] width 10 height 10
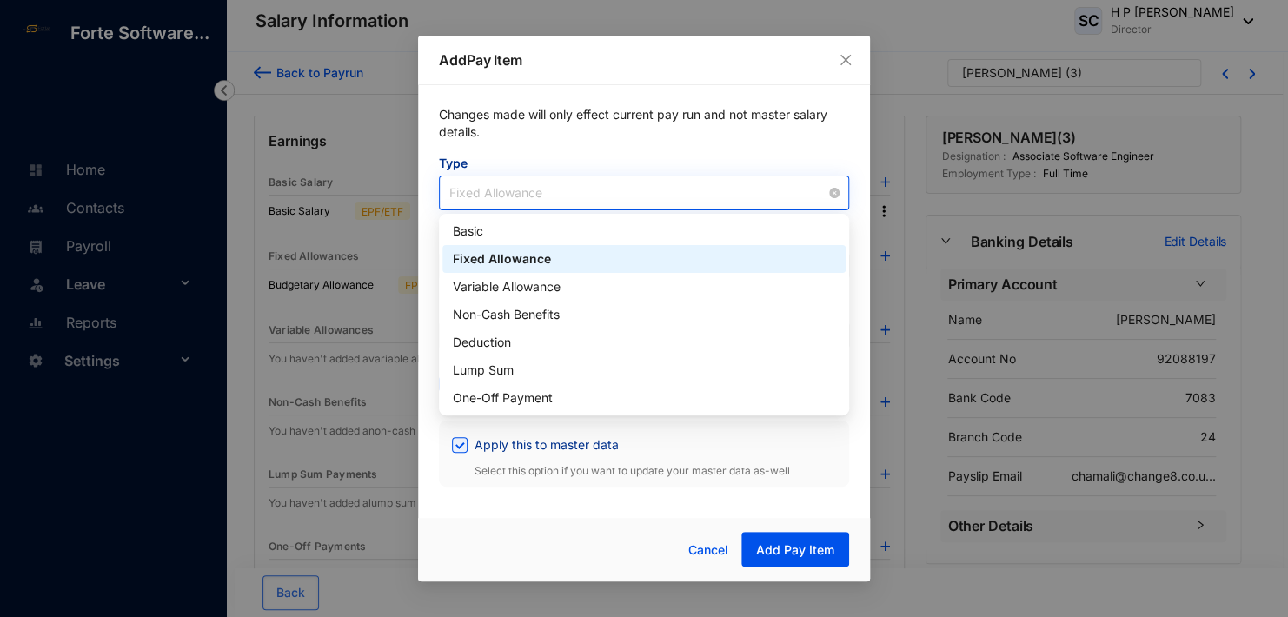
click at [555, 192] on span "Fixed Allowance" at bounding box center [643, 193] width 389 height 26
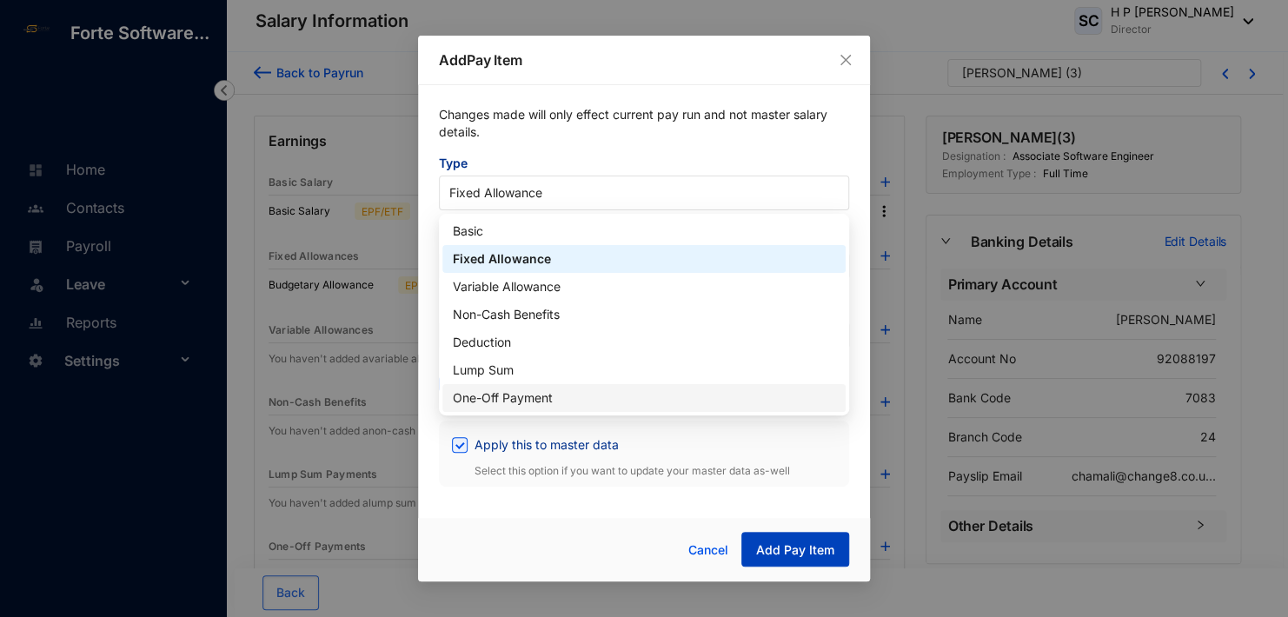
click at [783, 551] on span "Add Pay Item" at bounding box center [795, 550] width 78 height 17
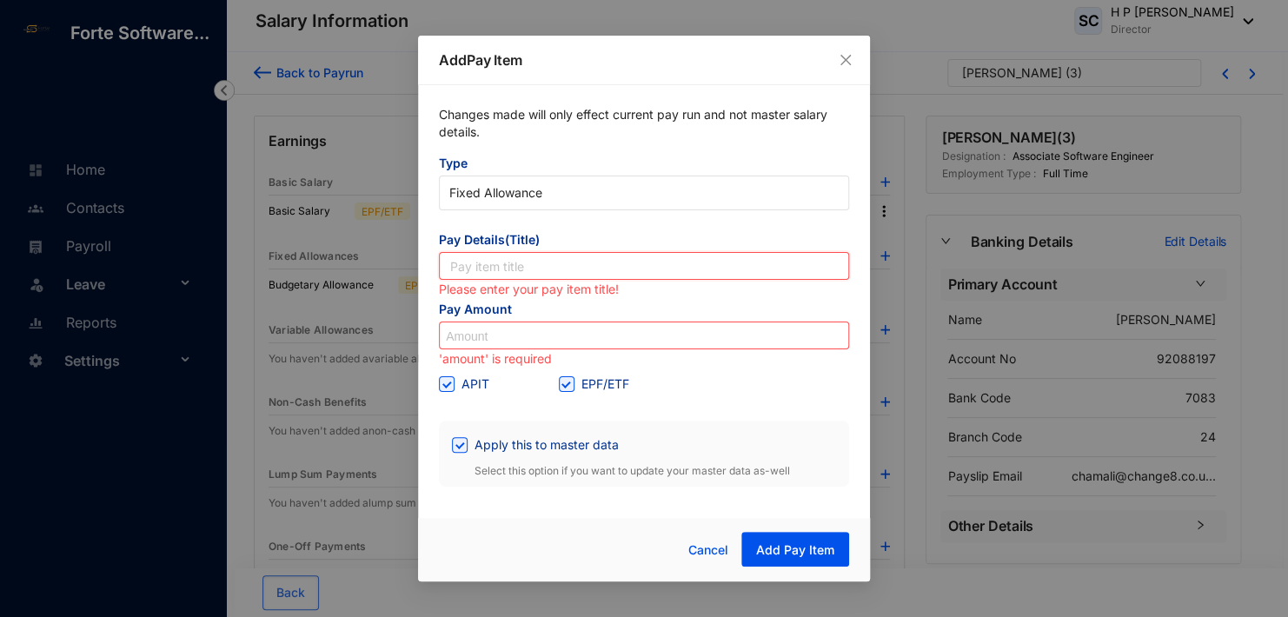
click at [517, 261] on input "text" at bounding box center [644, 266] width 410 height 28
type input "b"
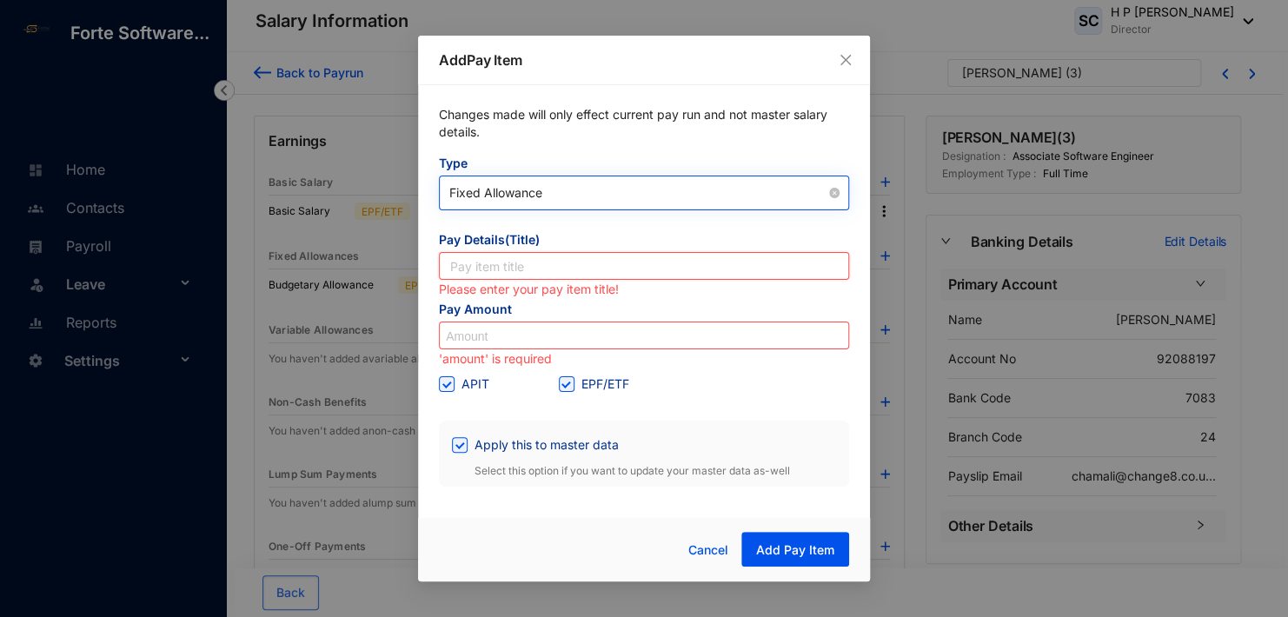
click at [578, 183] on span "Fixed Allowance" at bounding box center [643, 193] width 389 height 26
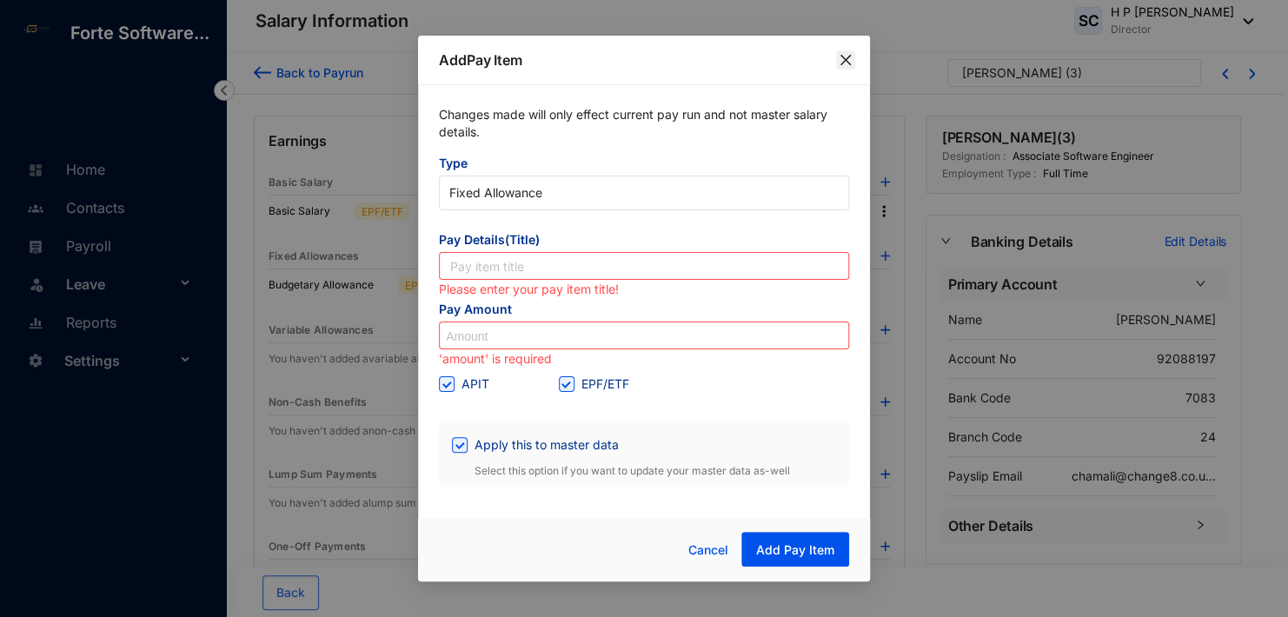
click at [842, 57] on icon "close" at bounding box center [846, 60] width 10 height 10
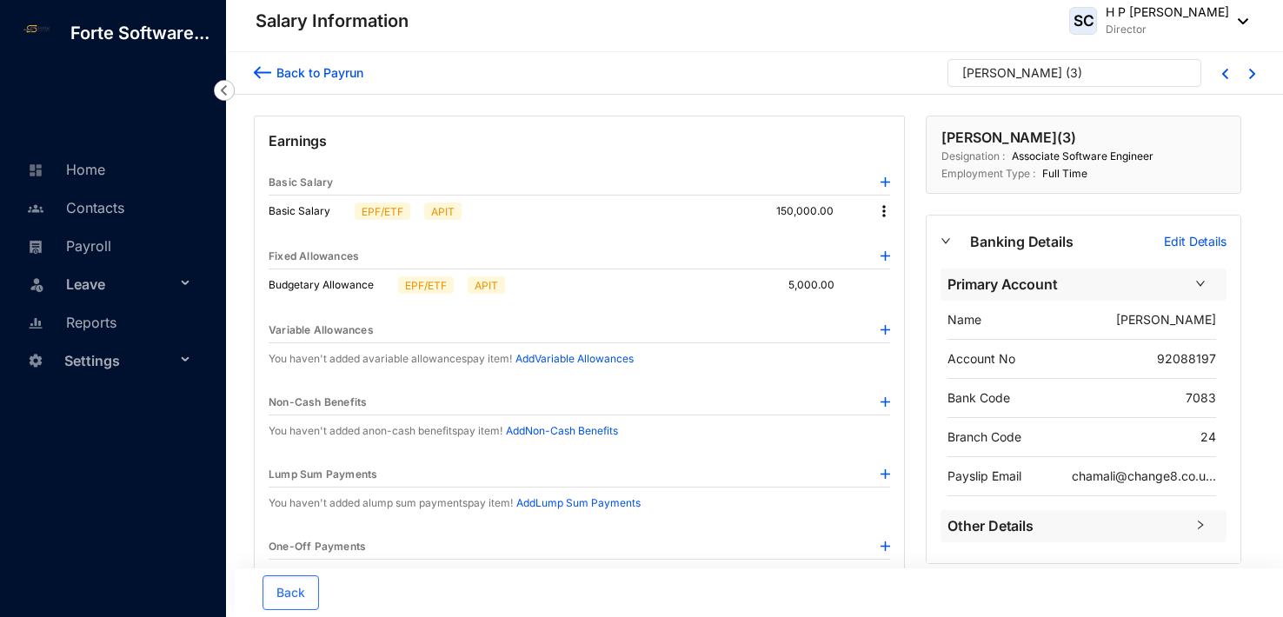
scroll to position [87, 0]
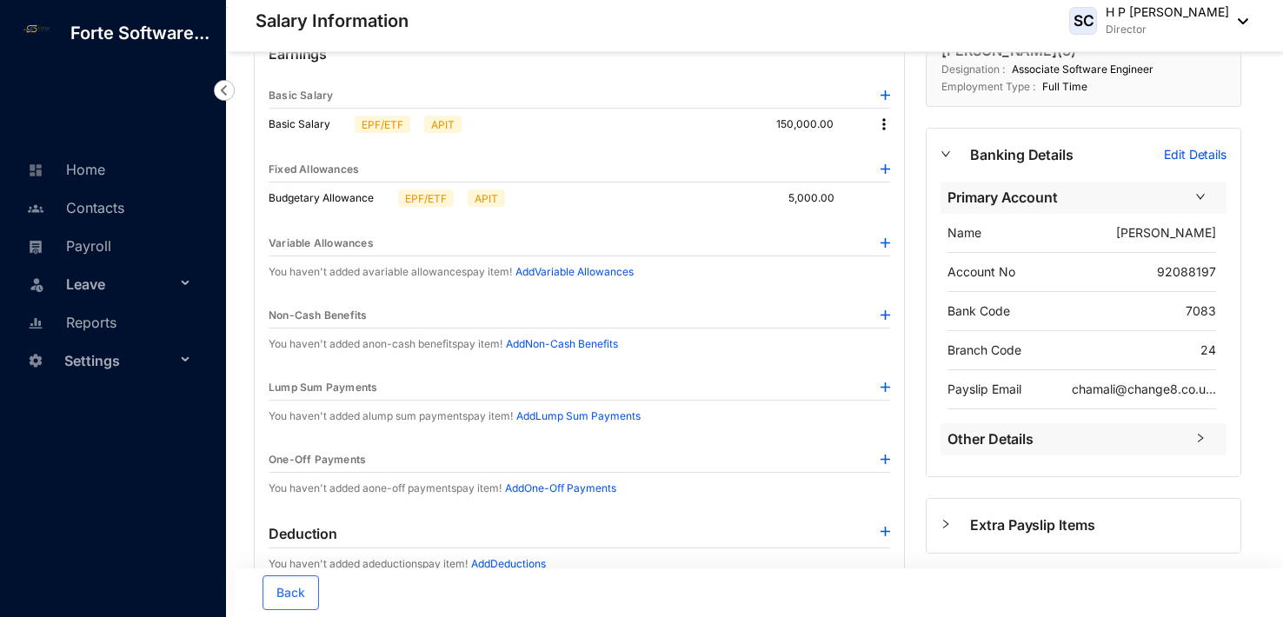
click at [884, 314] on img at bounding box center [886, 315] width 10 height 10
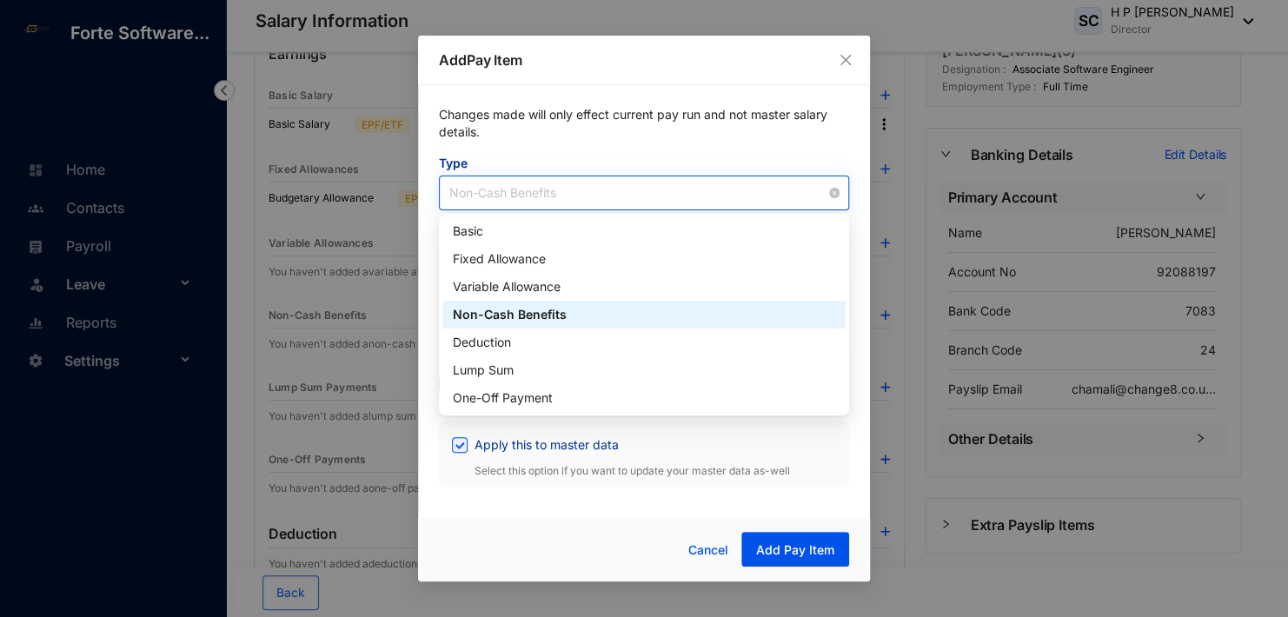
click at [527, 196] on span "Non-Cash Benefits" at bounding box center [643, 193] width 389 height 26
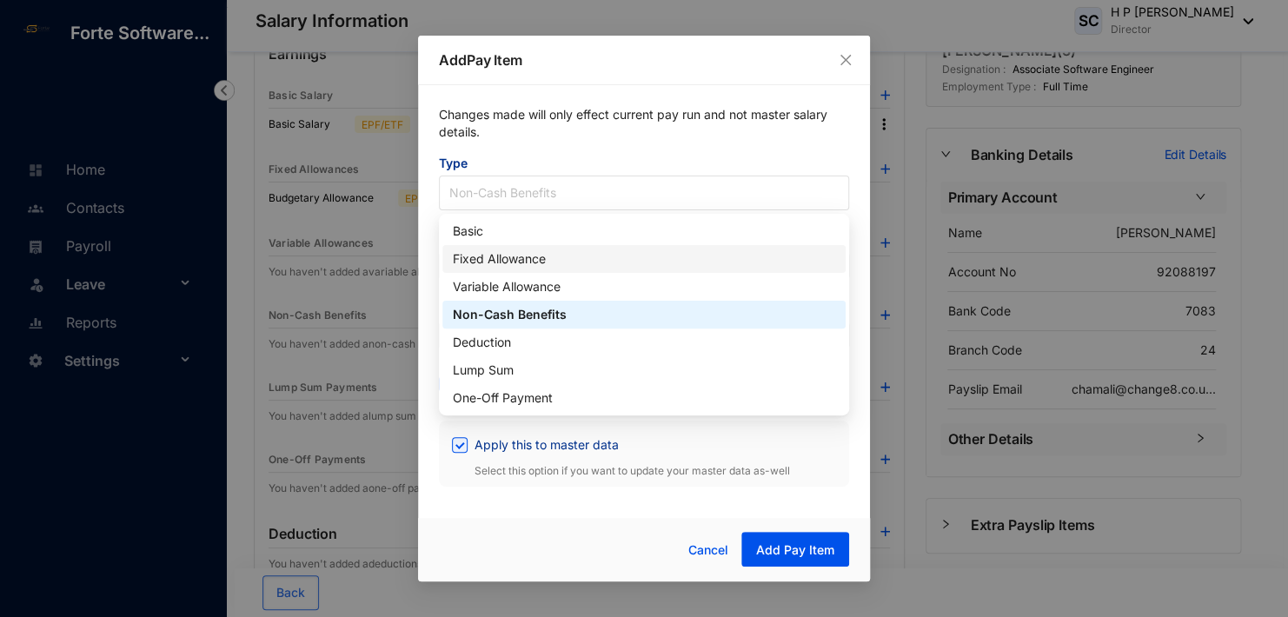
click at [518, 253] on div "Fixed Allowance" at bounding box center [644, 258] width 382 height 19
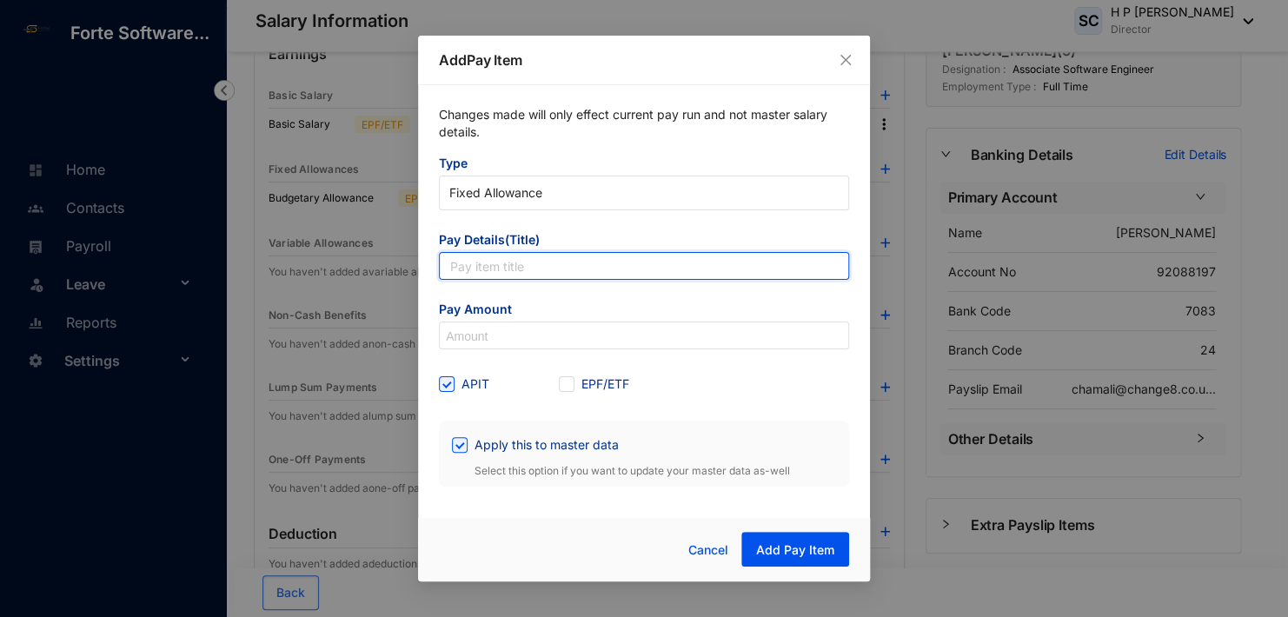
click at [509, 261] on input "text" at bounding box center [644, 266] width 410 height 28
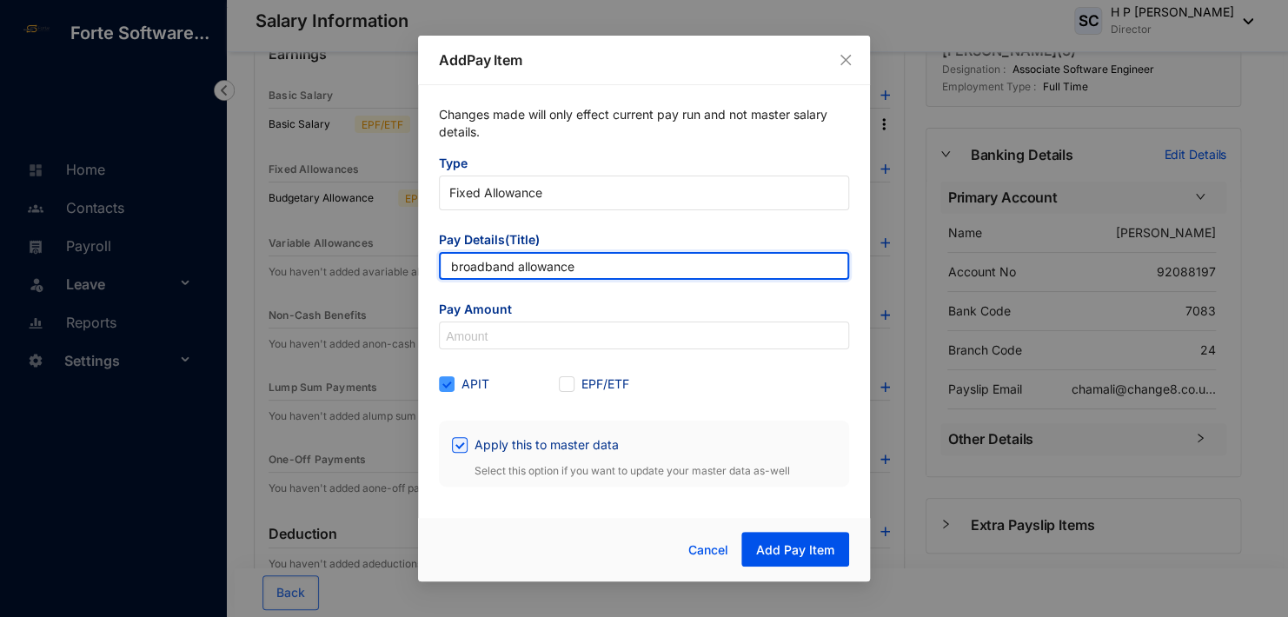
type input "broadband allowance"
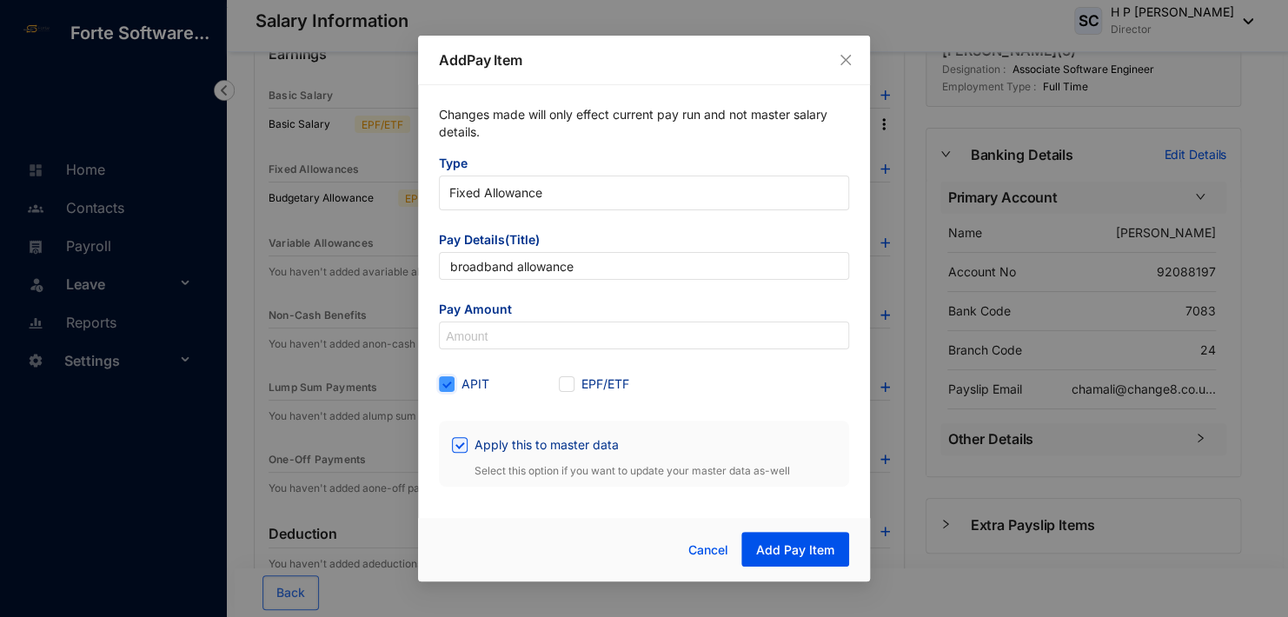
click at [446, 385] on input "APIT" at bounding box center [445, 382] width 12 height 12
checkbox input "false"
click at [579, 383] on span "EPF/ETF" at bounding box center [606, 384] width 62 height 19
click at [571, 383] on input "EPF/ETF" at bounding box center [565, 382] width 12 height 12
checkbox input "true"
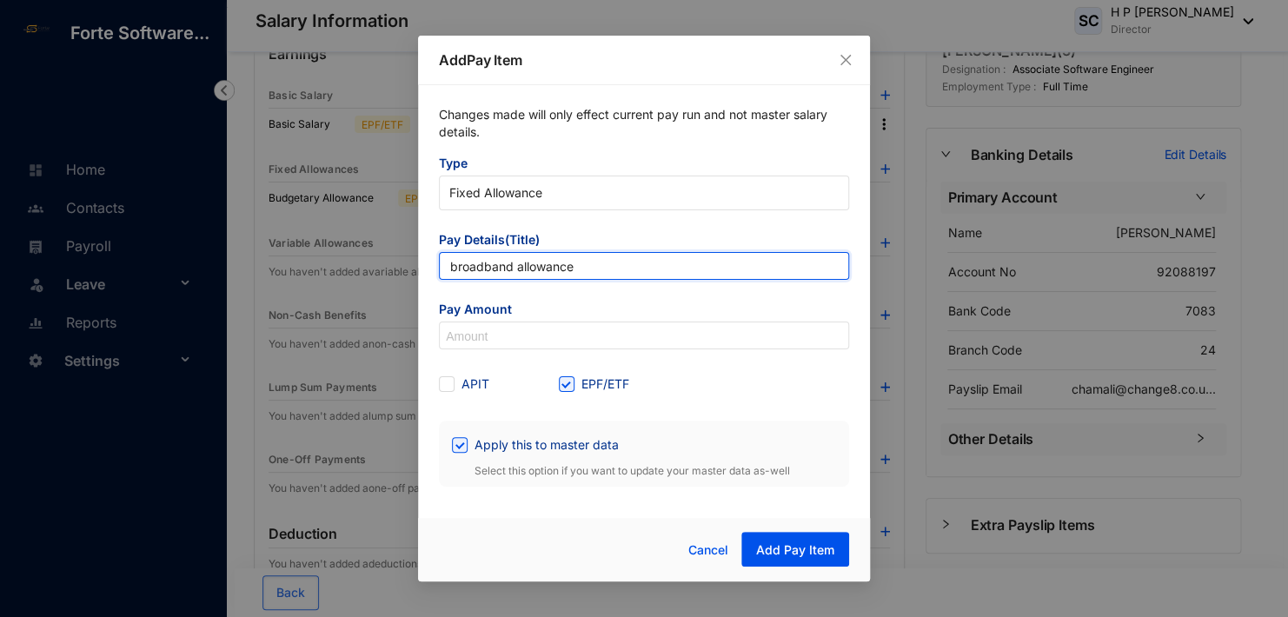
click at [460, 265] on input "broadband allowance" at bounding box center [644, 266] width 410 height 28
click at [460, 271] on input "broadband allowance" at bounding box center [644, 266] width 410 height 28
click at [456, 263] on input "broadband allowance" at bounding box center [644, 266] width 410 height 28
click at [516, 262] on input "Broadband allowance" at bounding box center [644, 266] width 410 height 28
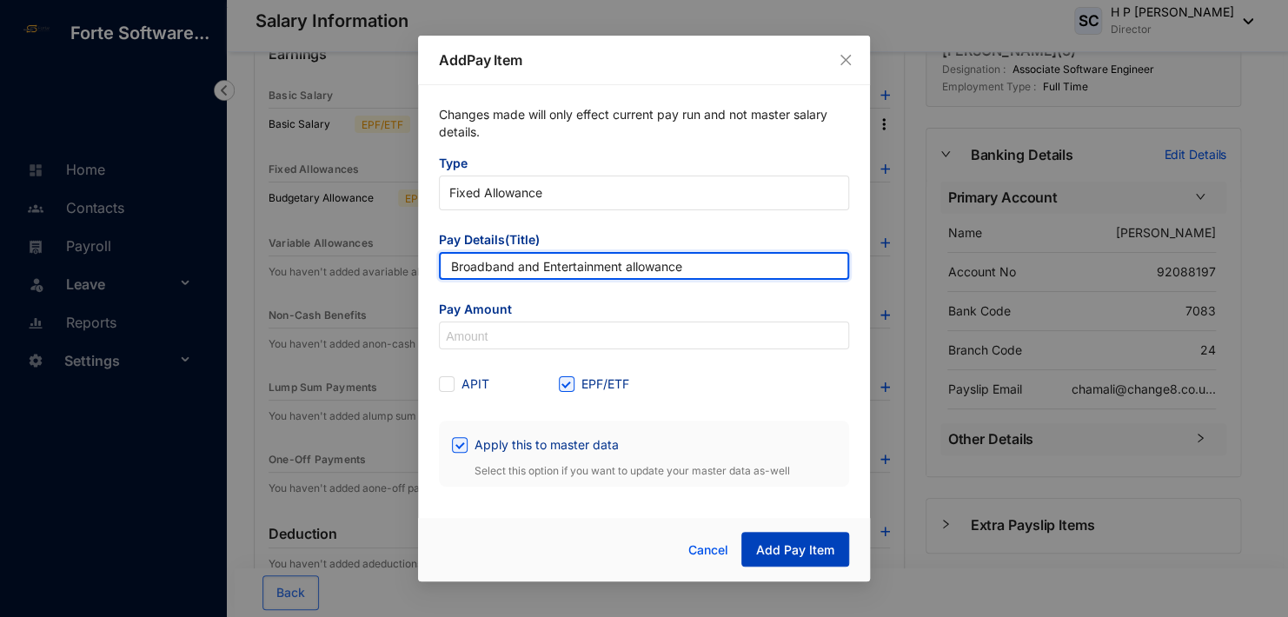
type input "Broadband and Entertainment allowance"
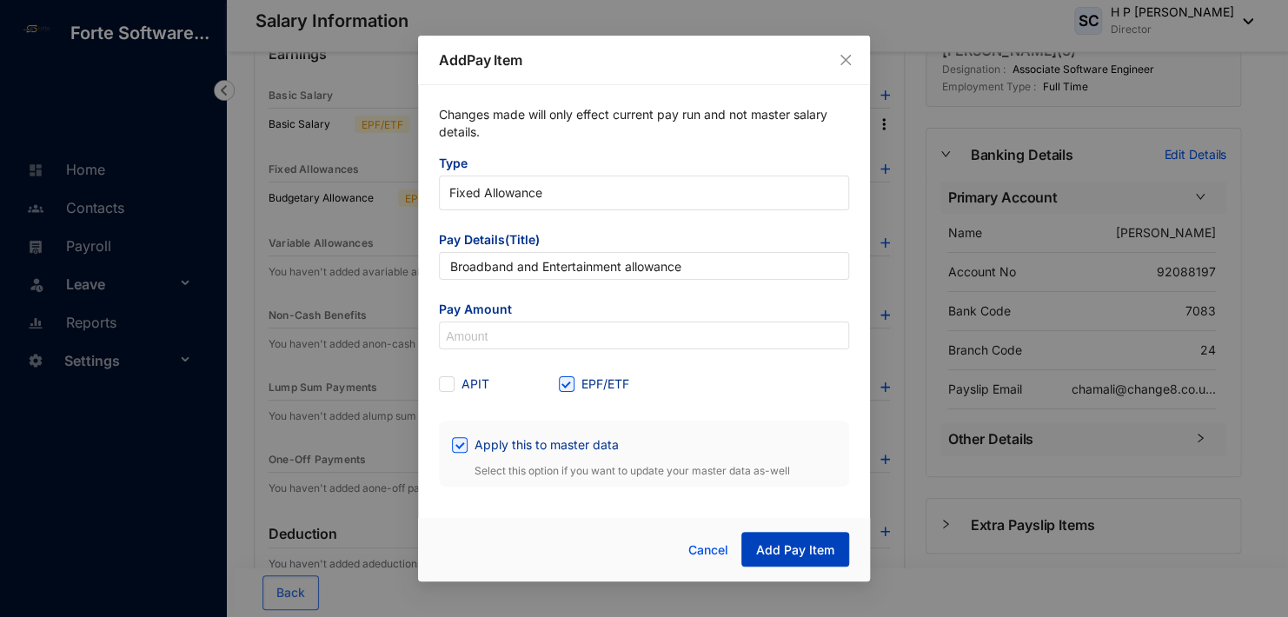
click at [802, 544] on span "Add Pay Item" at bounding box center [795, 550] width 78 height 17
click at [526, 346] on input at bounding box center [644, 337] width 409 height 28
type input "5,000"
click at [714, 409] on form "Type Fixed Allowance Pay Details(Title) Broadband and Entertainment allowance P…" at bounding box center [644, 321] width 410 height 332
click at [809, 552] on span "Add Pay Item" at bounding box center [795, 550] width 78 height 17
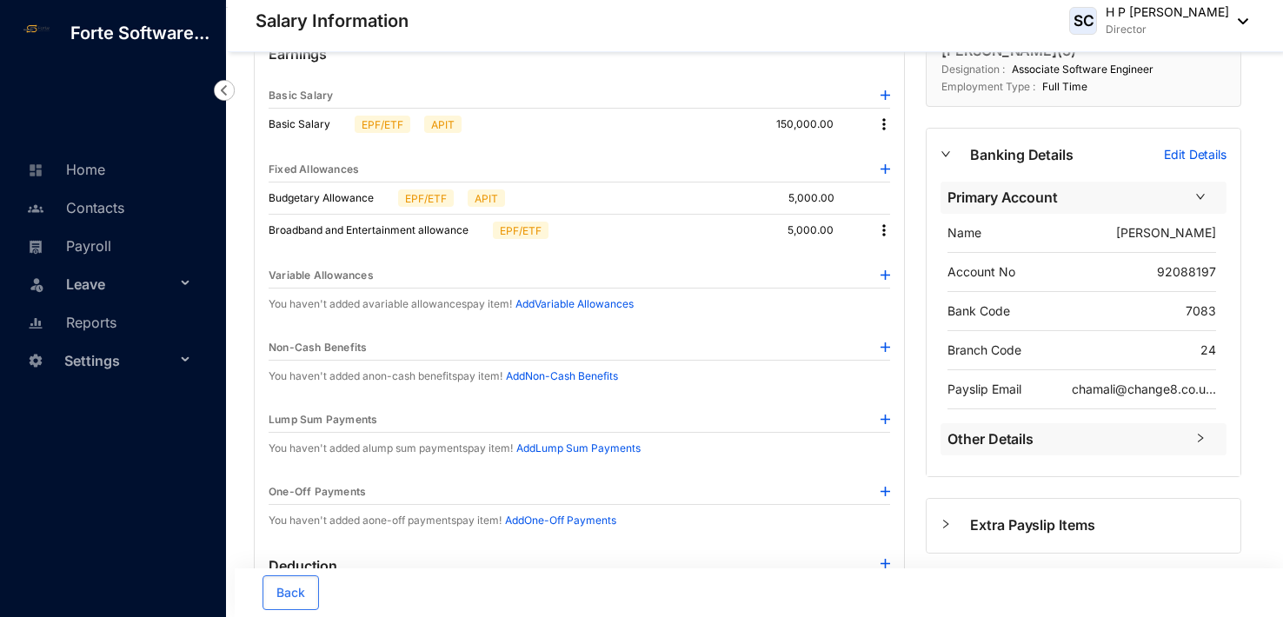
click at [886, 229] on img at bounding box center [883, 230] width 17 height 17
click at [901, 255] on span "Edit" at bounding box center [908, 258] width 37 height 19
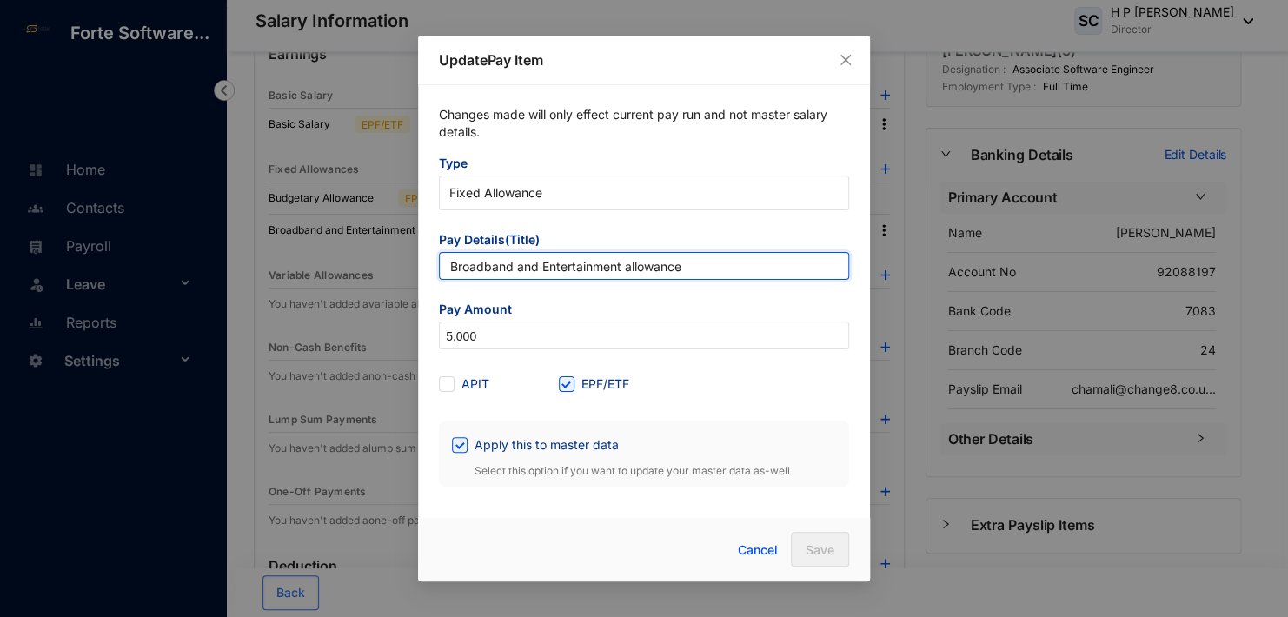
click at [704, 268] on input "Broadband and Entertainment allowance" at bounding box center [644, 266] width 410 height 28
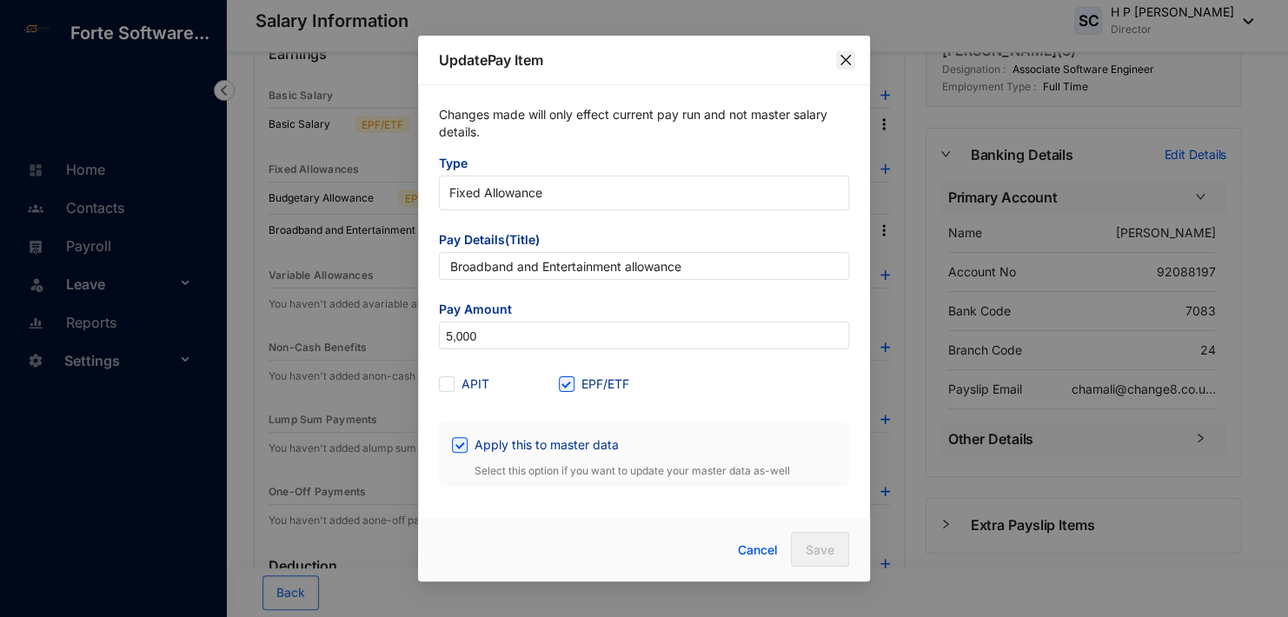
click at [843, 56] on icon "close" at bounding box center [846, 60] width 14 height 14
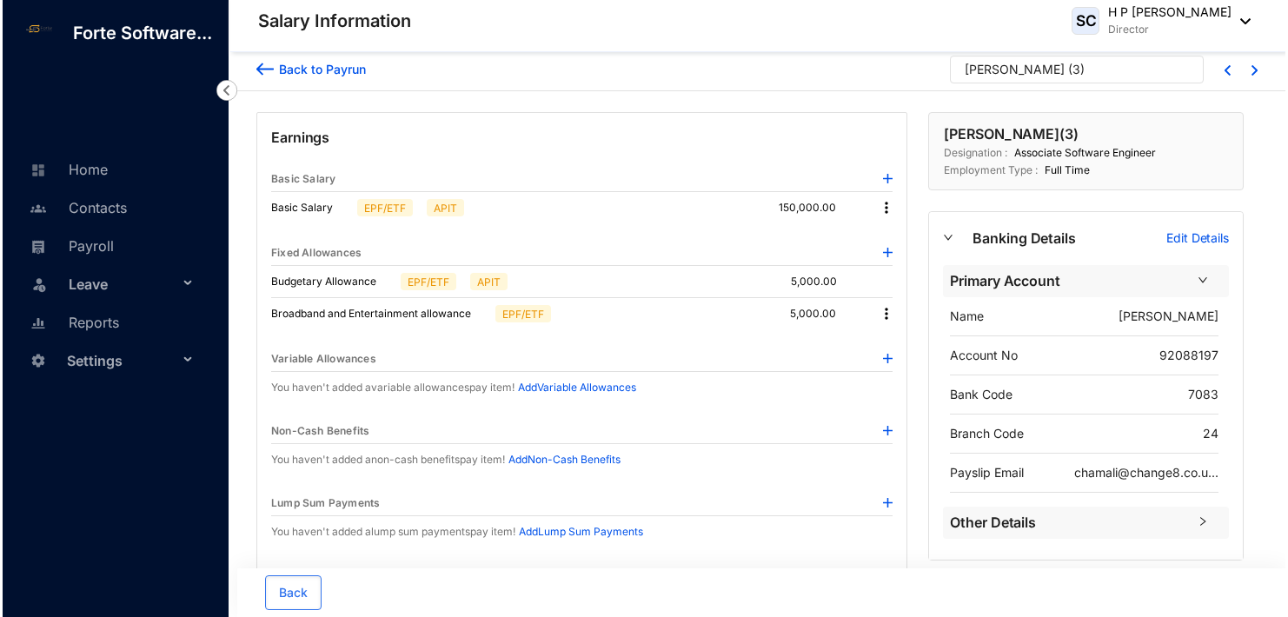
scroll to position [0, 0]
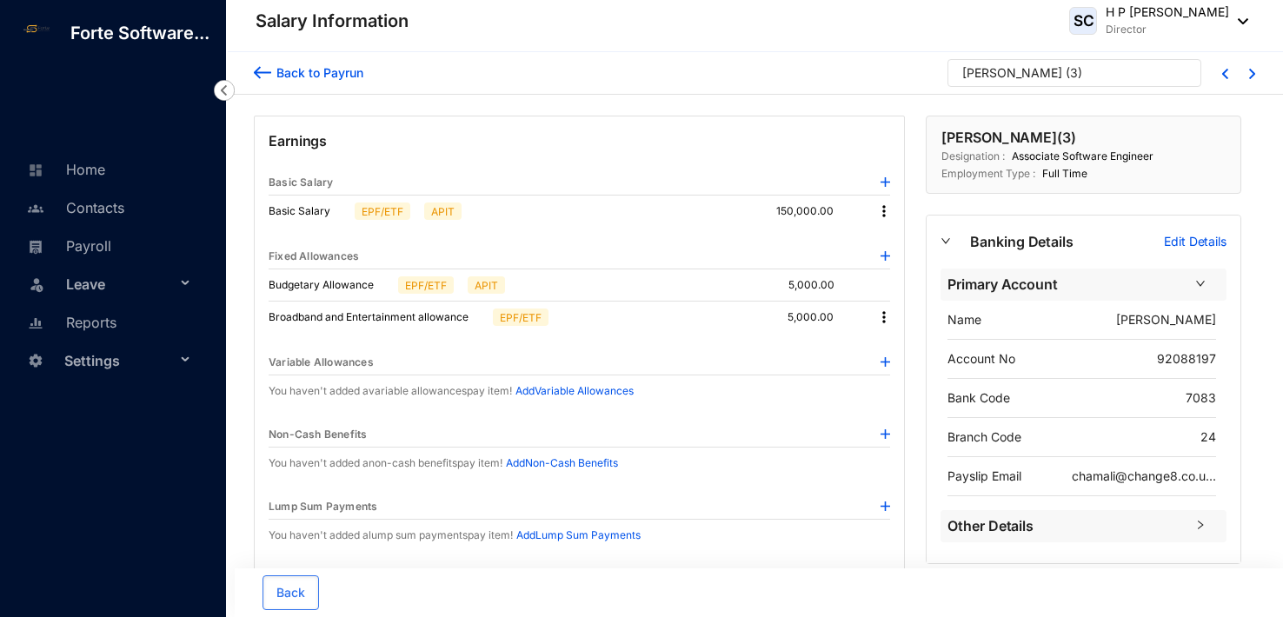
click at [262, 72] on img at bounding box center [262, 72] width 17 height 18
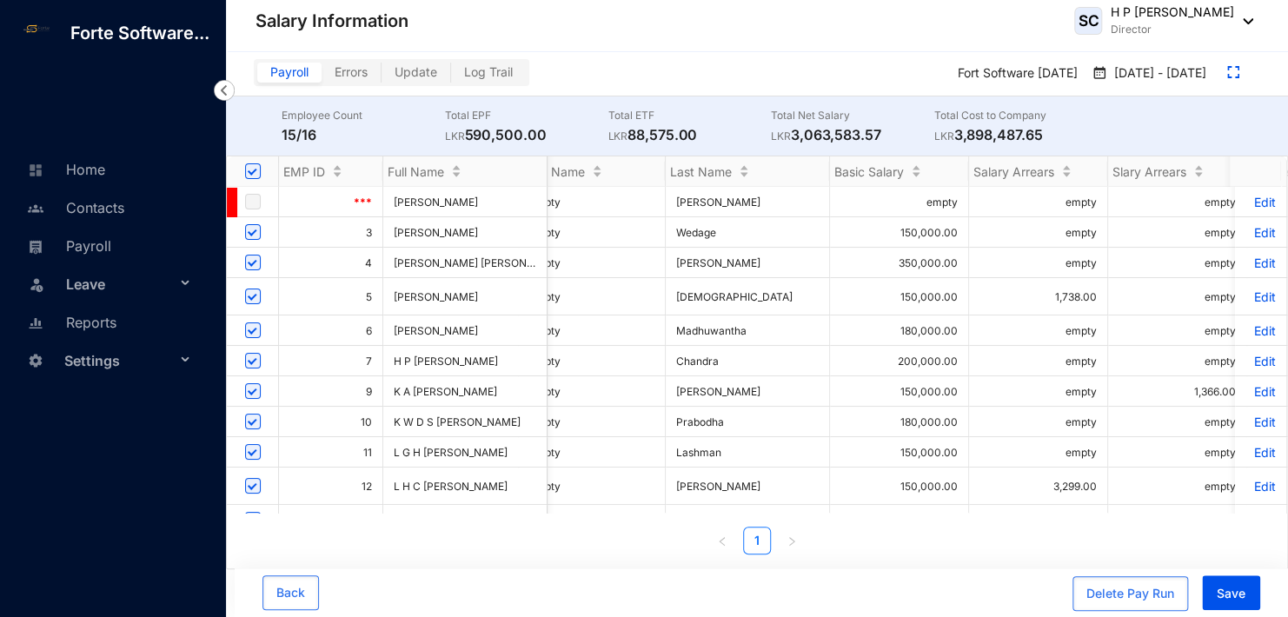
scroll to position [0, 209]
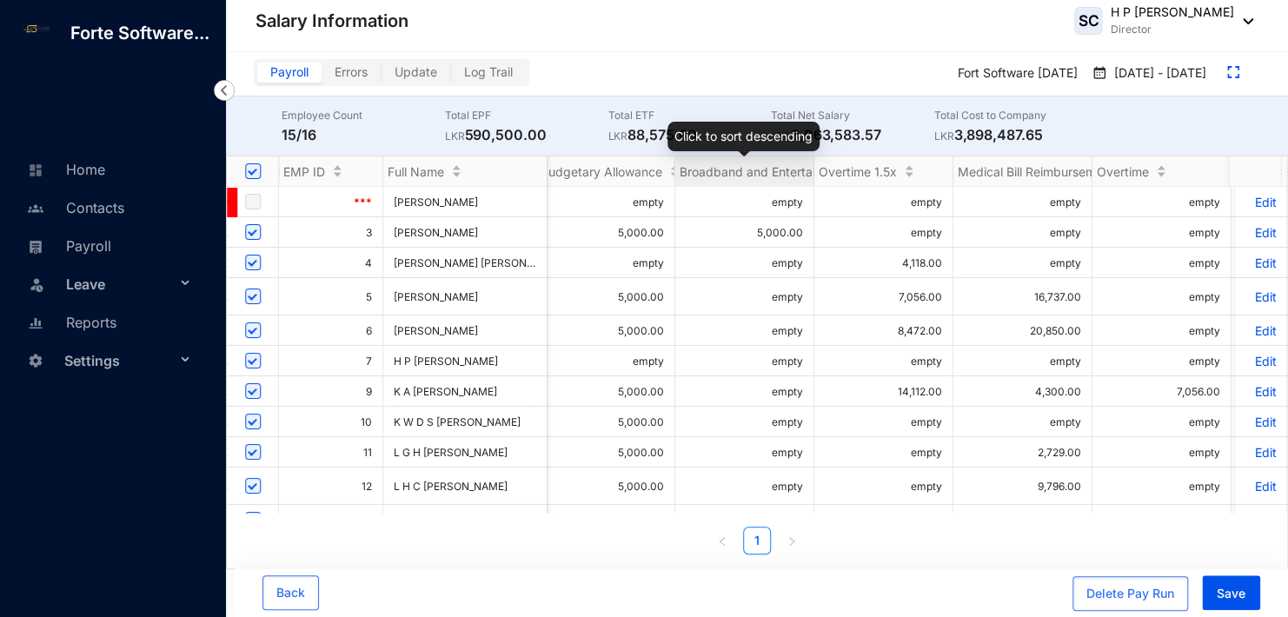
click at [760, 171] on span "Broadband and Entertainment allowance" at bounding box center [795, 171] width 231 height 15
click at [760, 170] on span "Broadband and Entertainment allowance" at bounding box center [795, 171] width 231 height 15
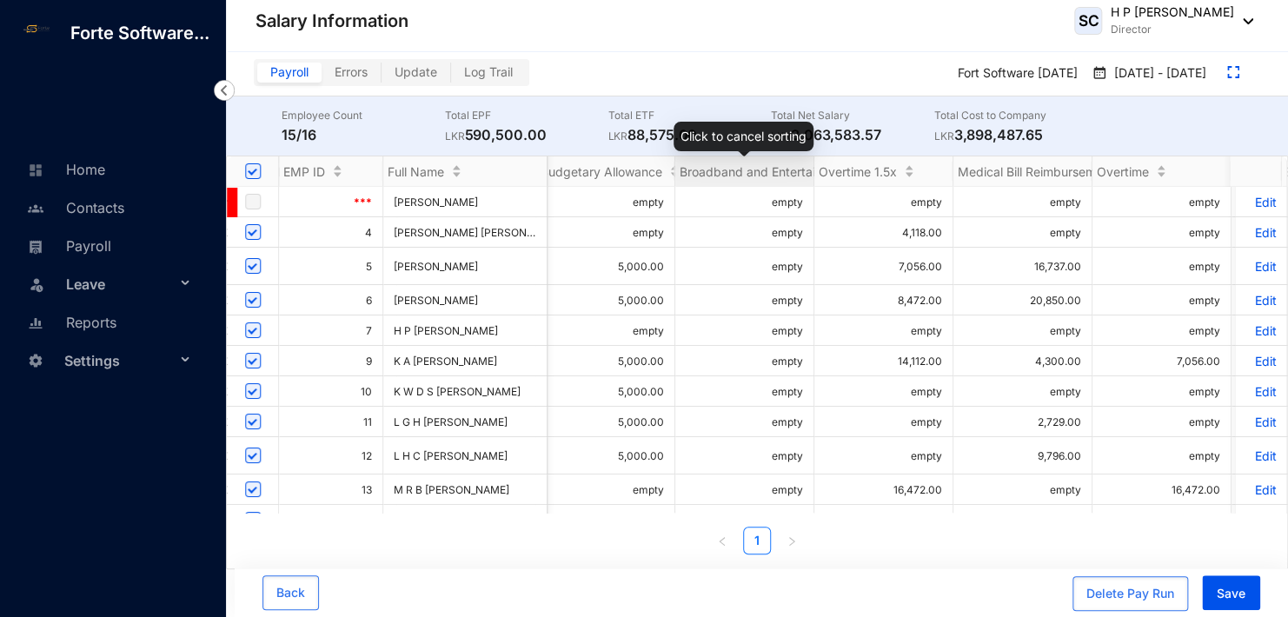
click at [760, 170] on span "Broadband and Entertainment allowance" at bounding box center [795, 171] width 231 height 15
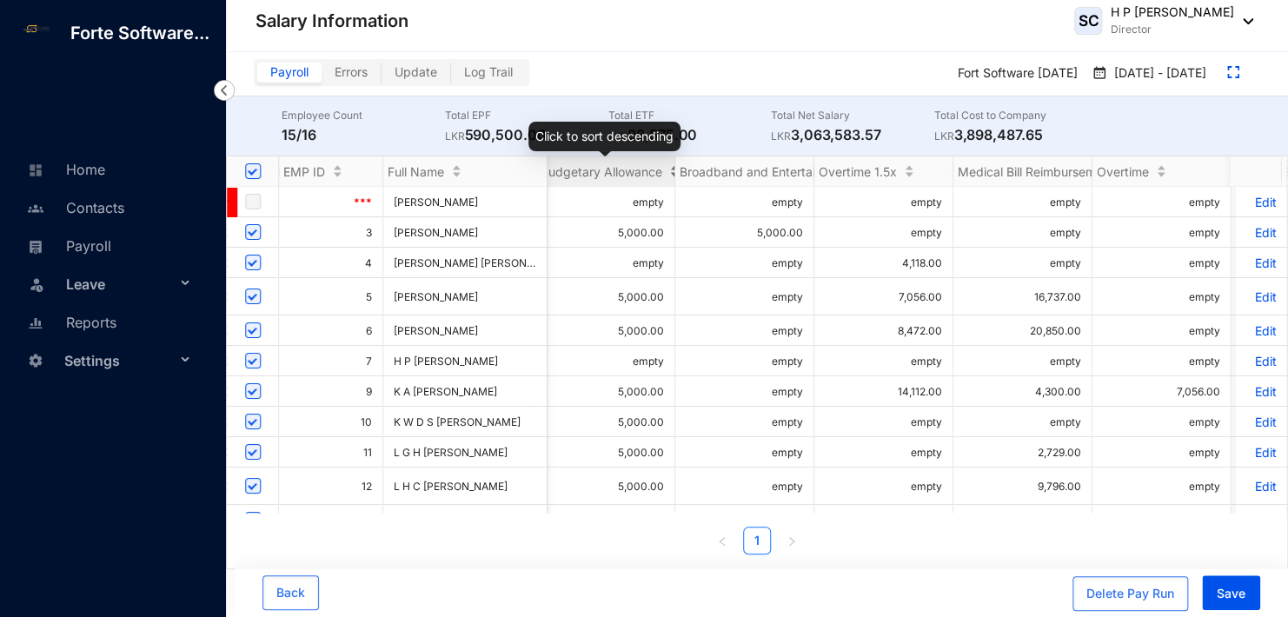
click at [597, 166] on span "Budgetary Allowance" at bounding box center [602, 171] width 122 height 15
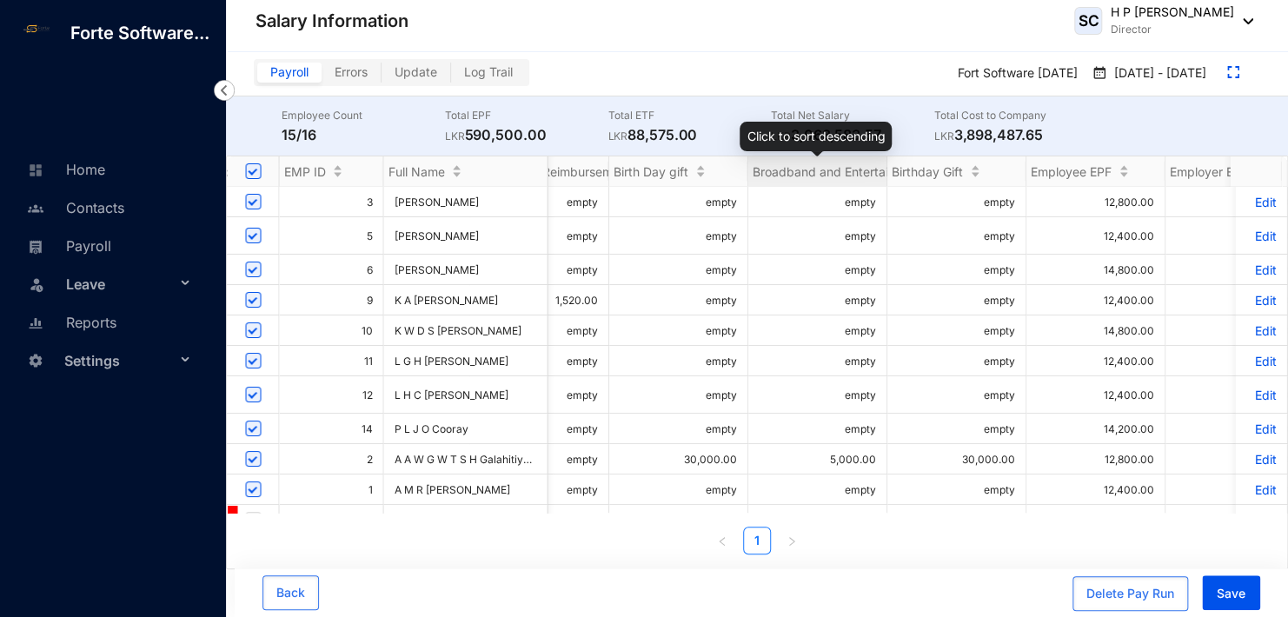
click at [817, 172] on span "Broadband and Entertainment Allowance" at bounding box center [869, 171] width 233 height 15
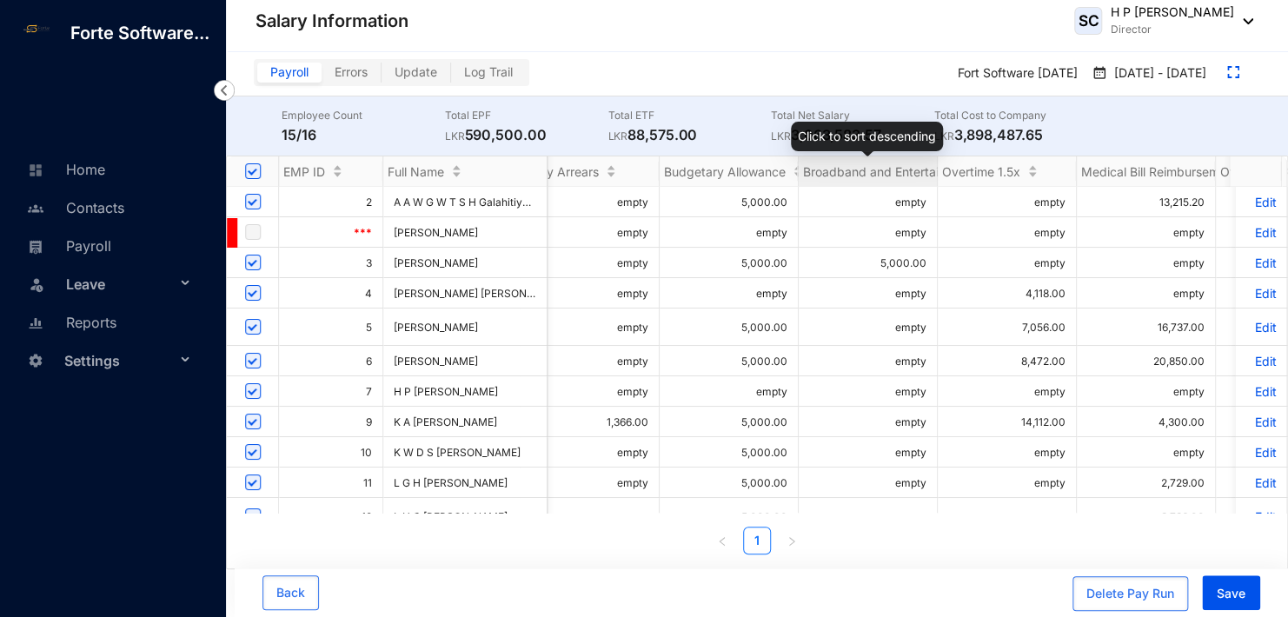
click at [883, 169] on span "Broadband and Entertainment allowance" at bounding box center [918, 171] width 231 height 15
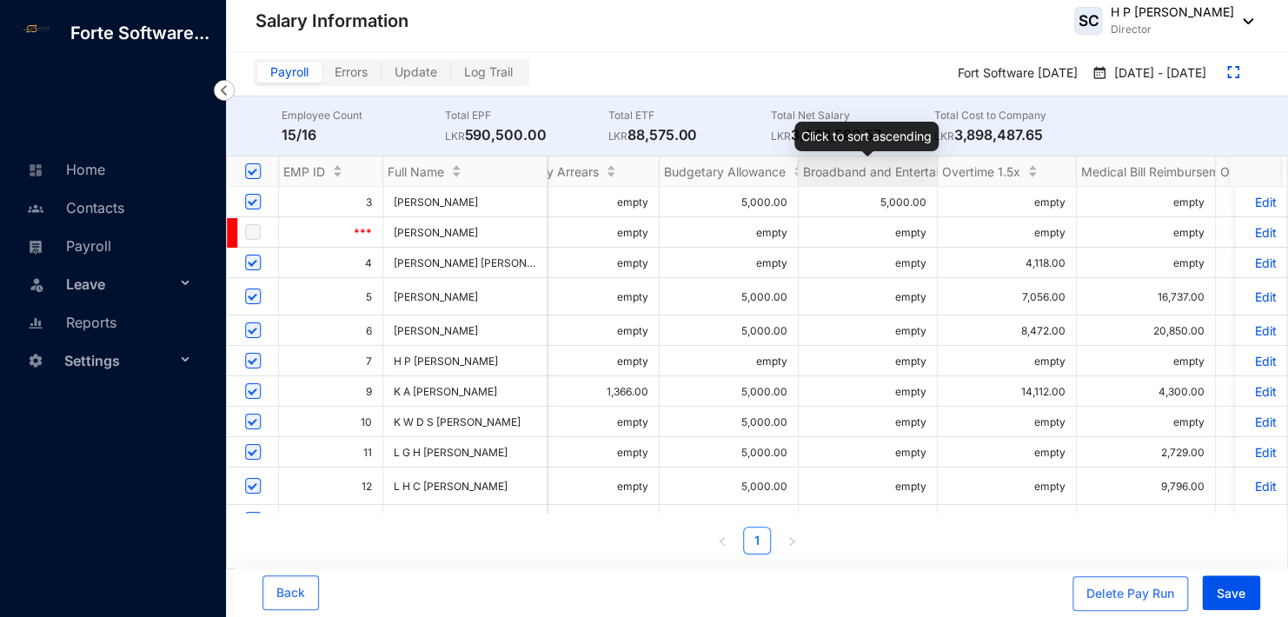
click at [888, 168] on span "Broadband and Entertainment allowance" at bounding box center [918, 171] width 231 height 15
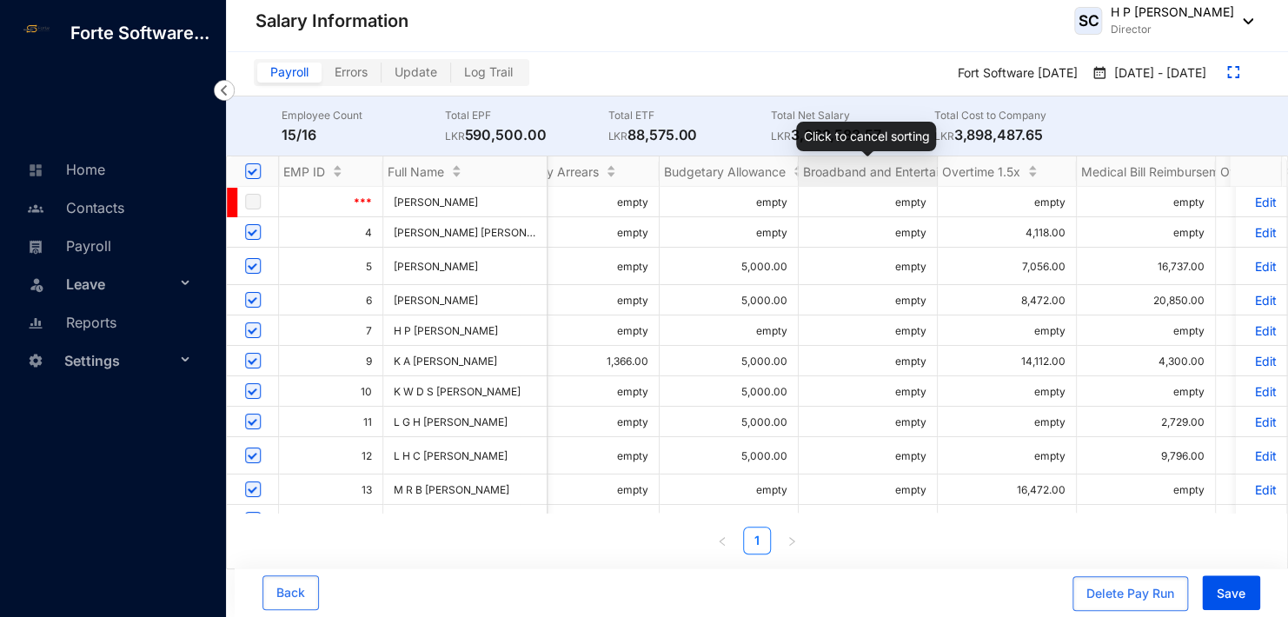
click at [888, 168] on span "Broadband and Entertainment allowance" at bounding box center [918, 171] width 231 height 15
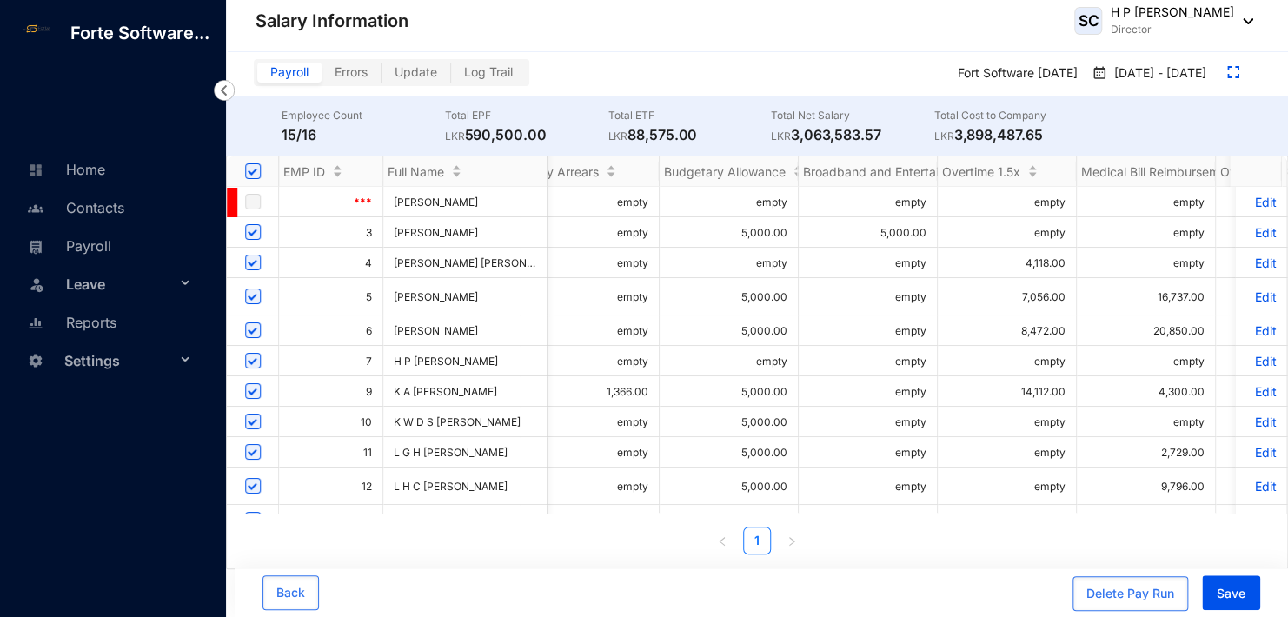
click at [362, 70] on span "Errors" at bounding box center [351, 71] width 33 height 15
click at [322, 76] on input "Errors" at bounding box center [322, 76] width 0 height 0
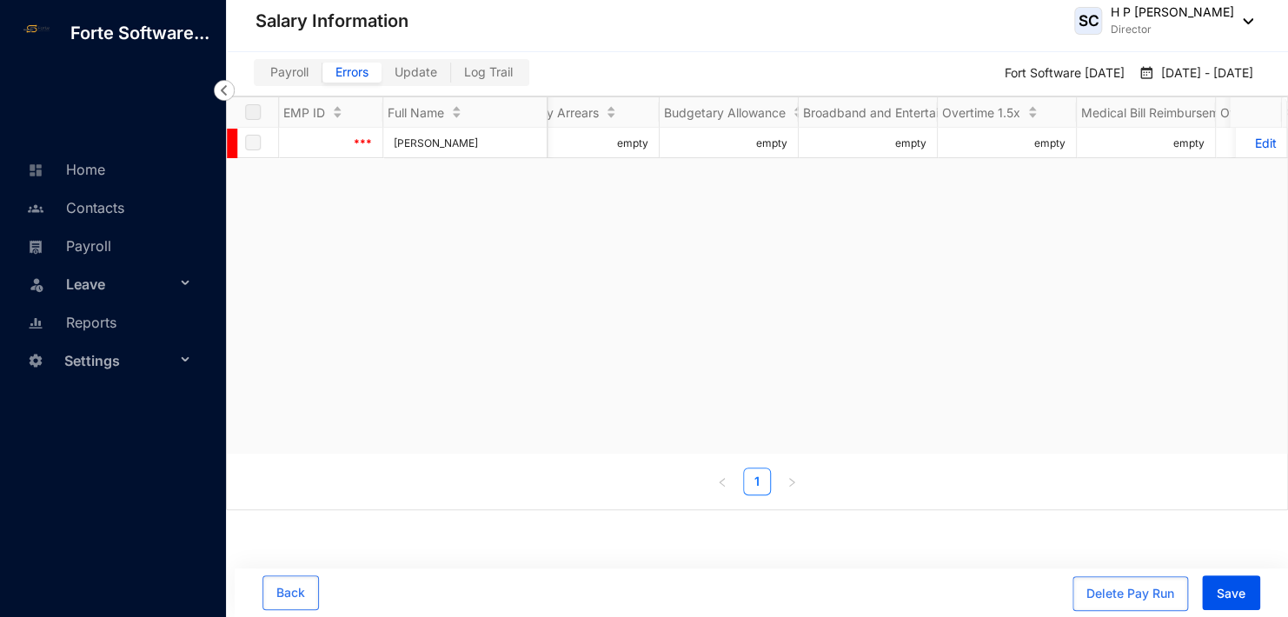
click at [408, 71] on span "Update" at bounding box center [416, 71] width 43 height 15
click at [382, 76] on input "Update" at bounding box center [382, 76] width 0 height 0
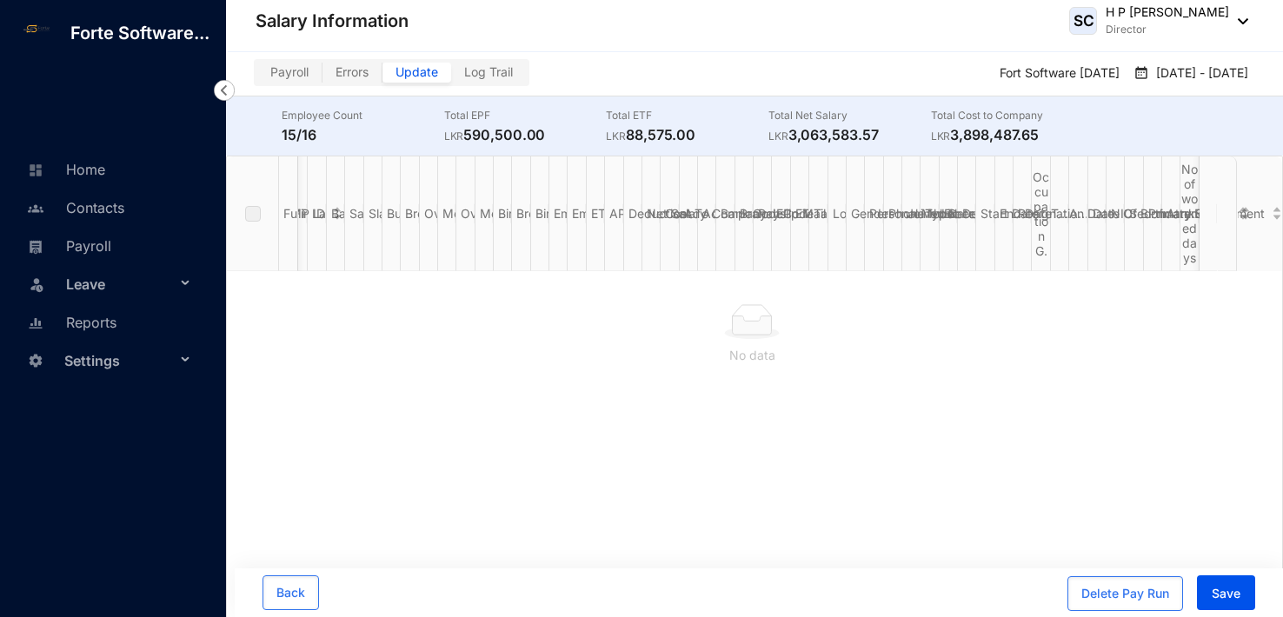
click at [276, 72] on span "Payroll" at bounding box center [289, 71] width 38 height 15
click at [257, 76] on input "Payroll" at bounding box center [257, 76] width 0 height 0
checkbox input "true"
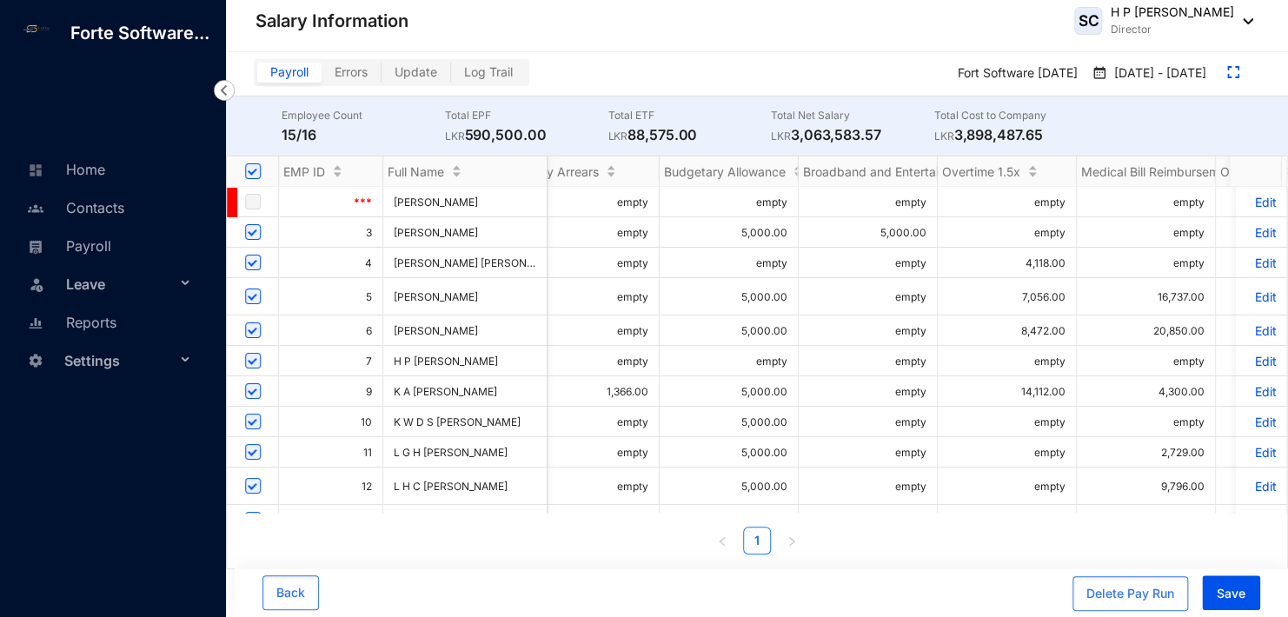
click at [248, 233] on input "checkbox" at bounding box center [253, 232] width 16 height 16
checkbox input "false"
click at [1253, 231] on p "Edit" at bounding box center [1261, 232] width 30 height 15
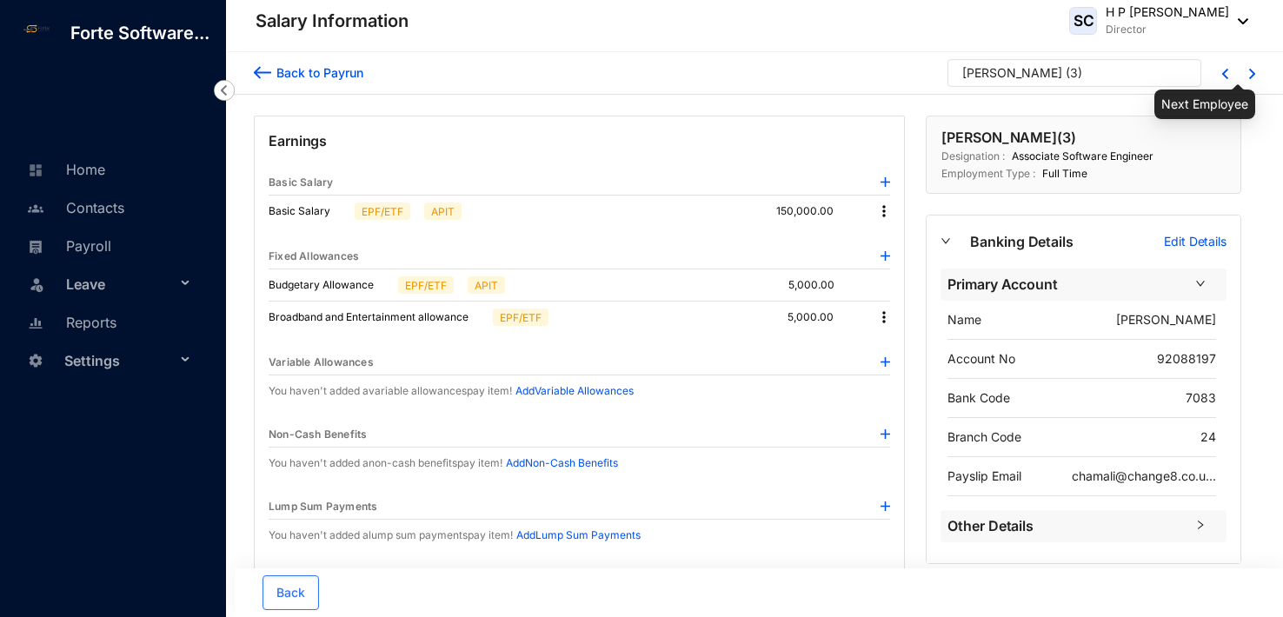
click at [1253, 70] on img at bounding box center [1252, 74] width 6 height 10
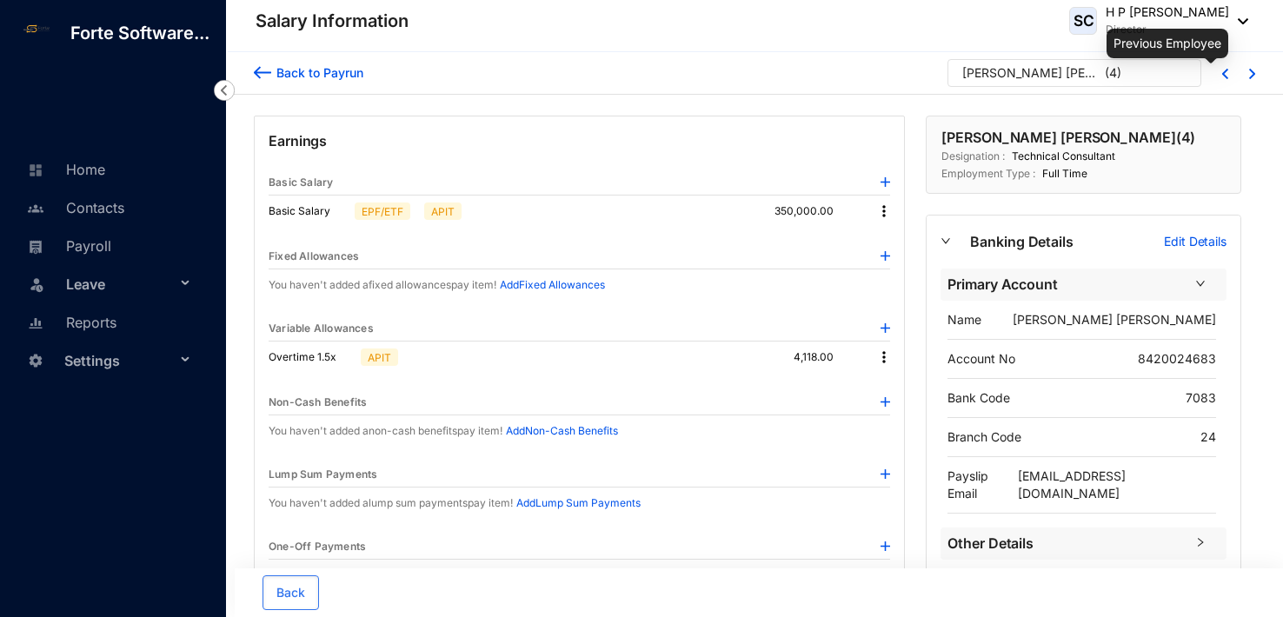
click at [1222, 69] on img at bounding box center [1225, 74] width 6 height 10
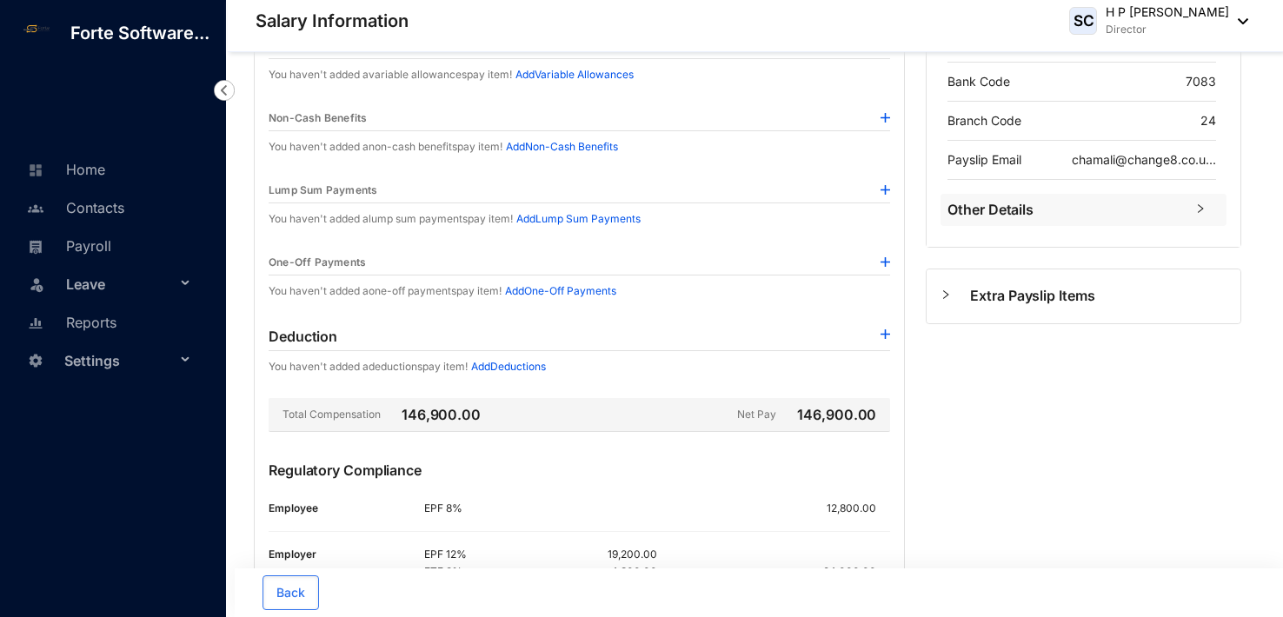
scroll to position [306, 0]
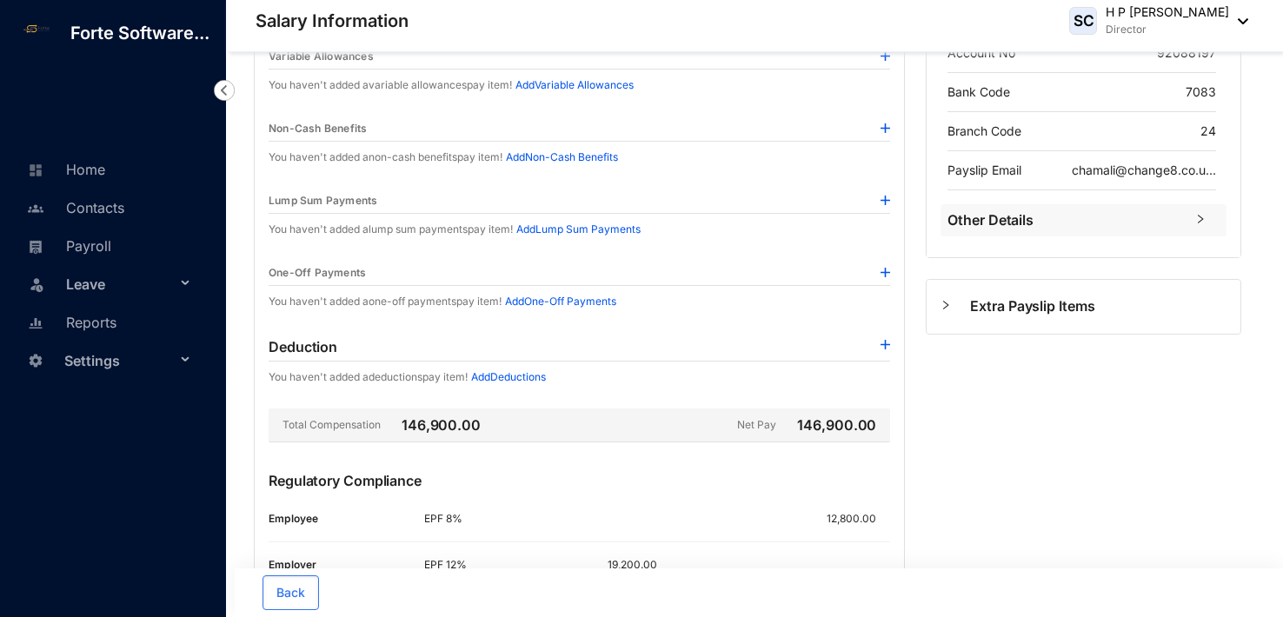
click at [1025, 306] on span "Extra Payslip Items" at bounding box center [1098, 307] width 256 height 22
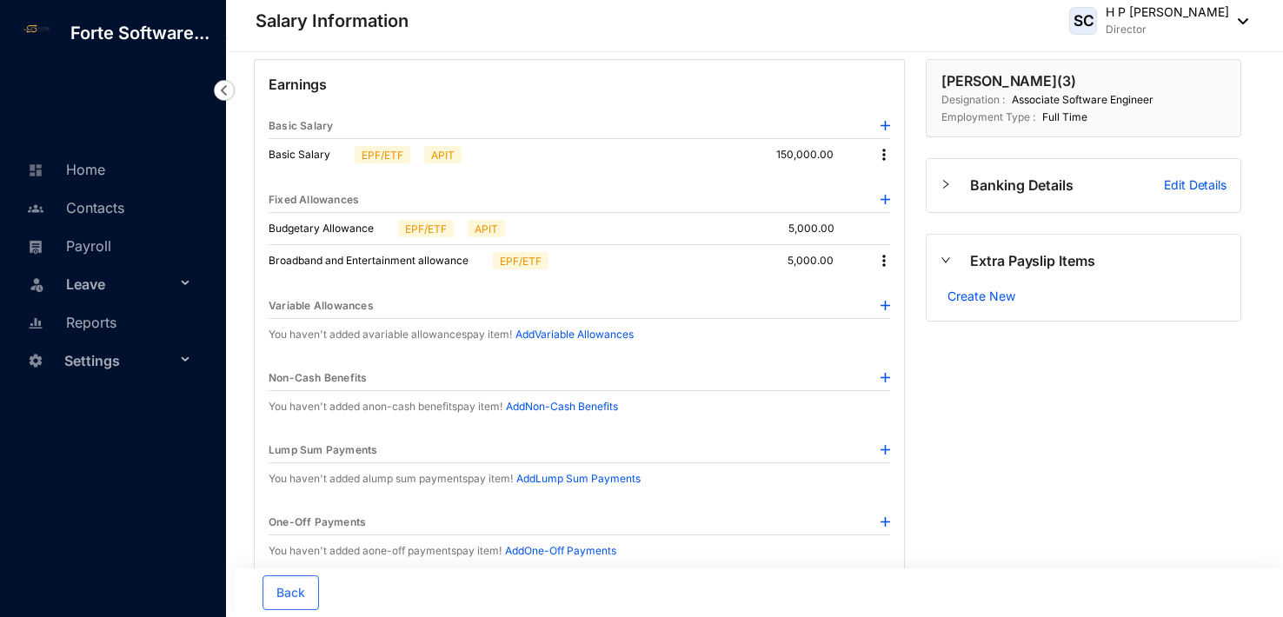
scroll to position [0, 0]
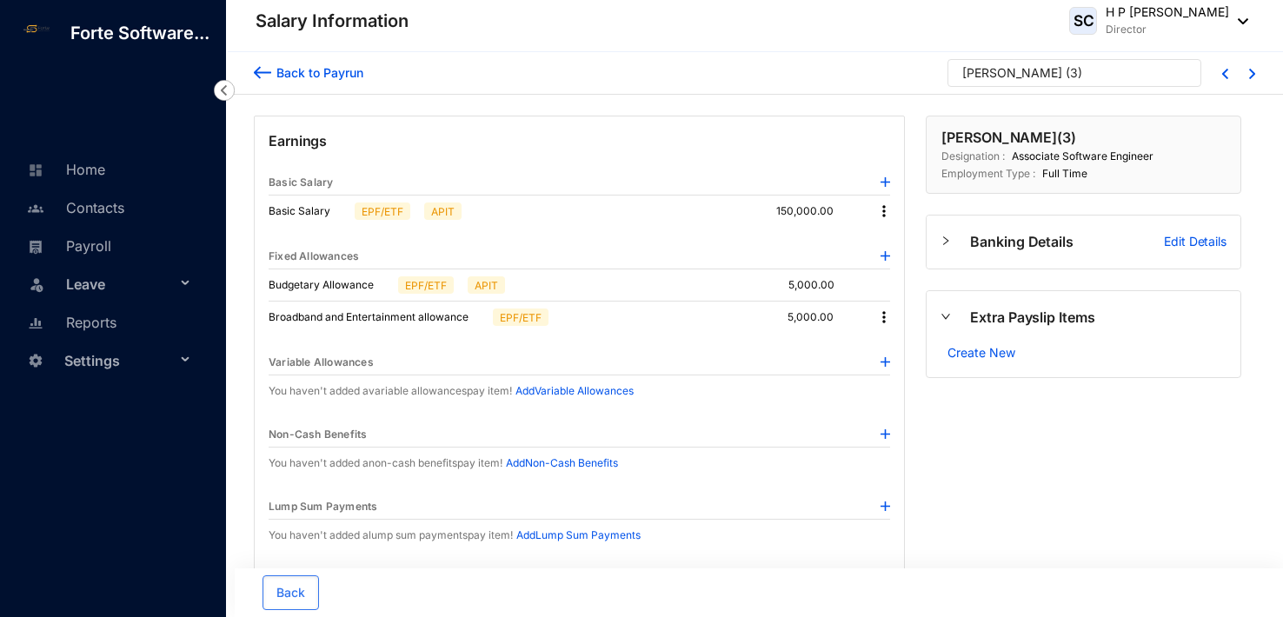
click at [1014, 316] on span "Extra Payslip Items" at bounding box center [1098, 318] width 256 height 22
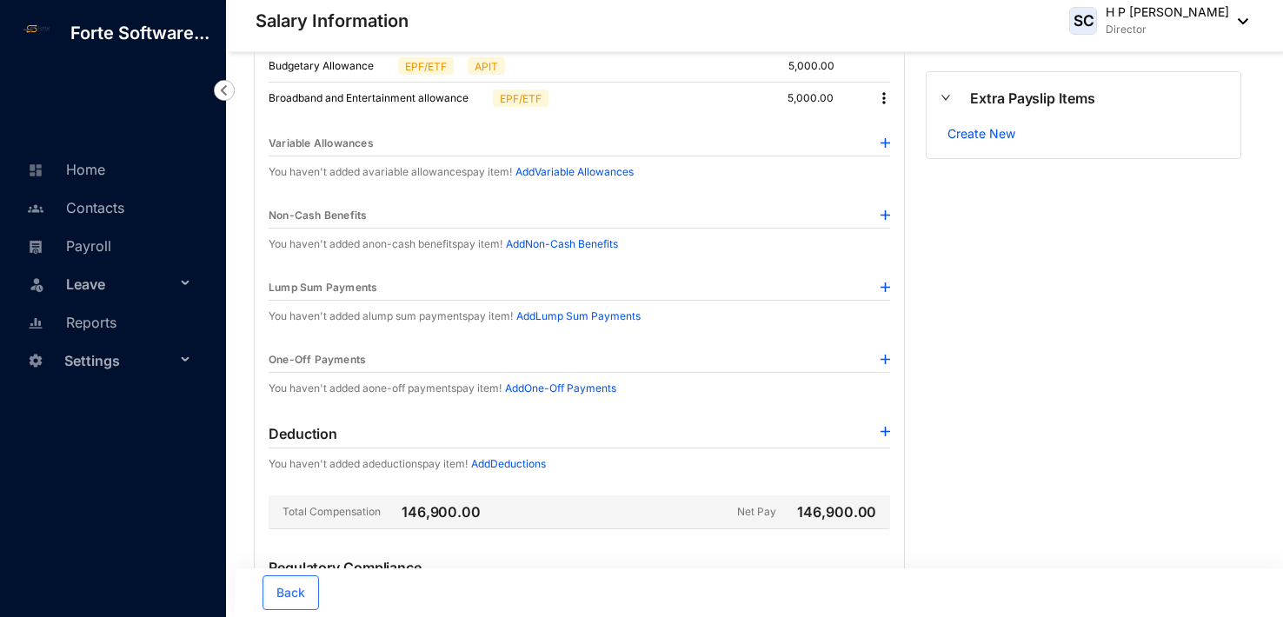
scroll to position [45, 0]
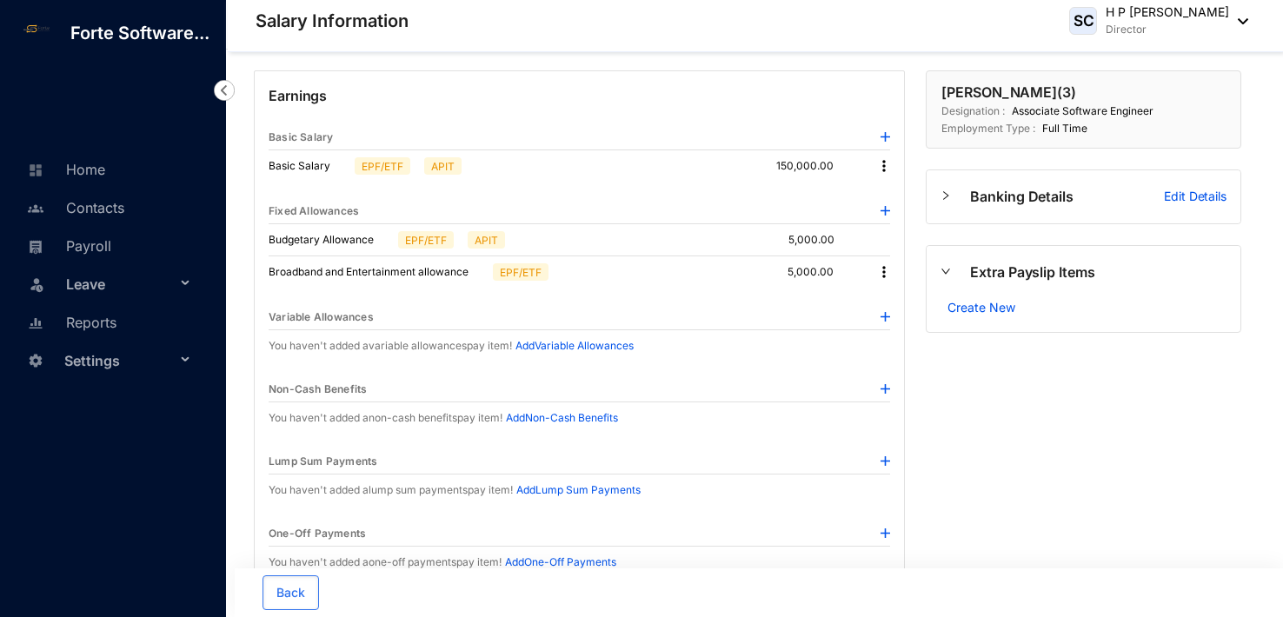
click at [888, 270] on img at bounding box center [883, 271] width 17 height 17
click at [897, 328] on p "Delete" at bounding box center [908, 327] width 37 height 17
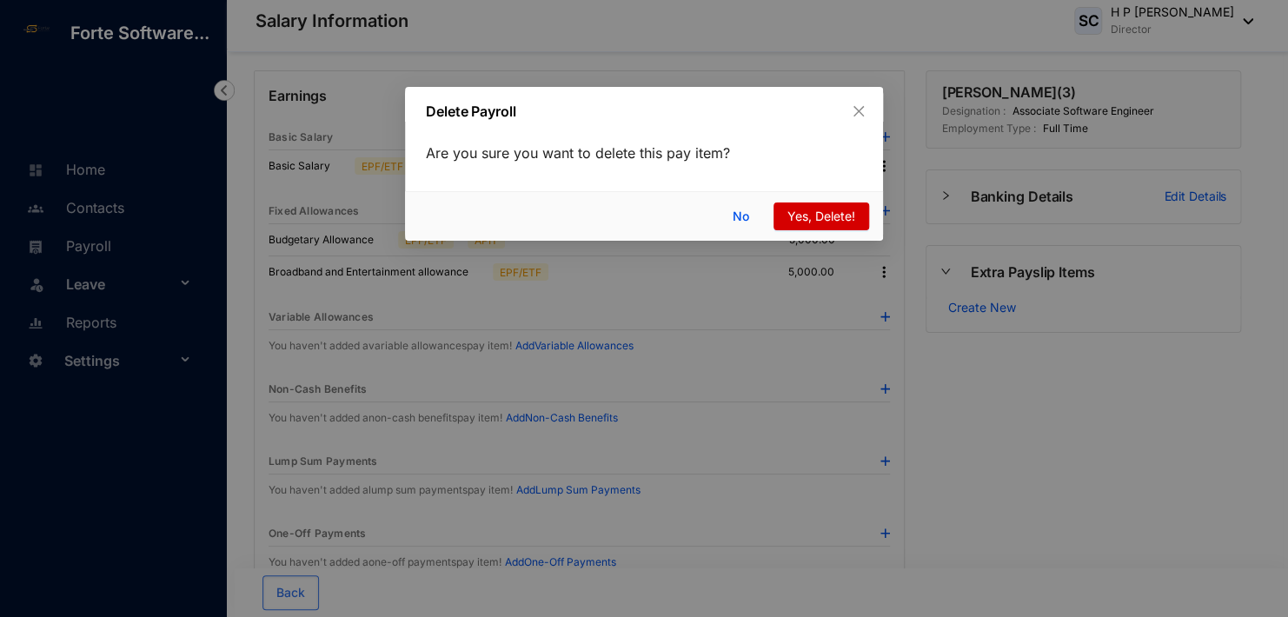
click at [824, 216] on span "Yes, Delete!" at bounding box center [822, 216] width 68 height 19
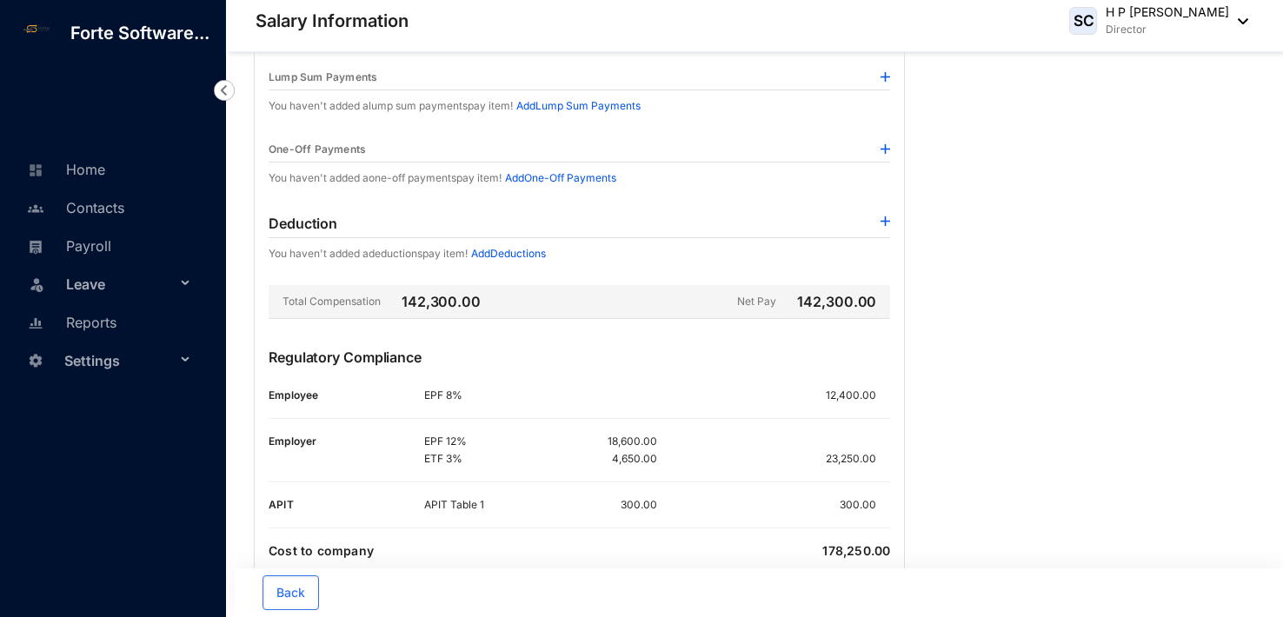
scroll to position [448, 0]
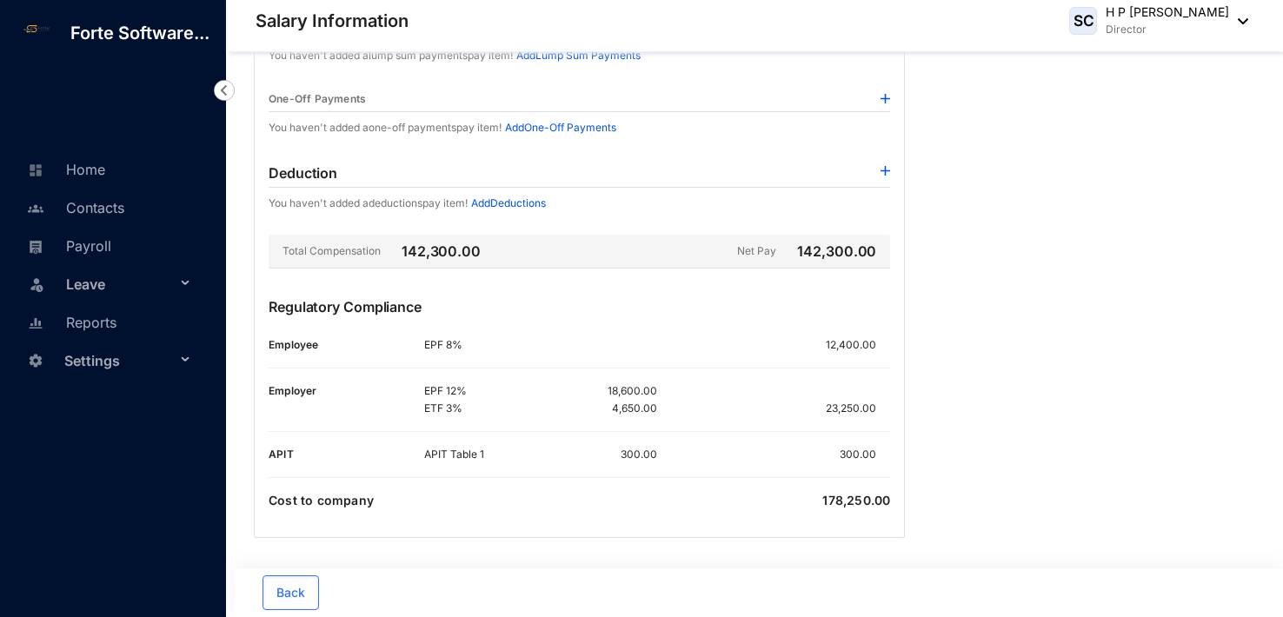
click at [700, 159] on div "Deduction" at bounding box center [580, 173] width 622 height 29
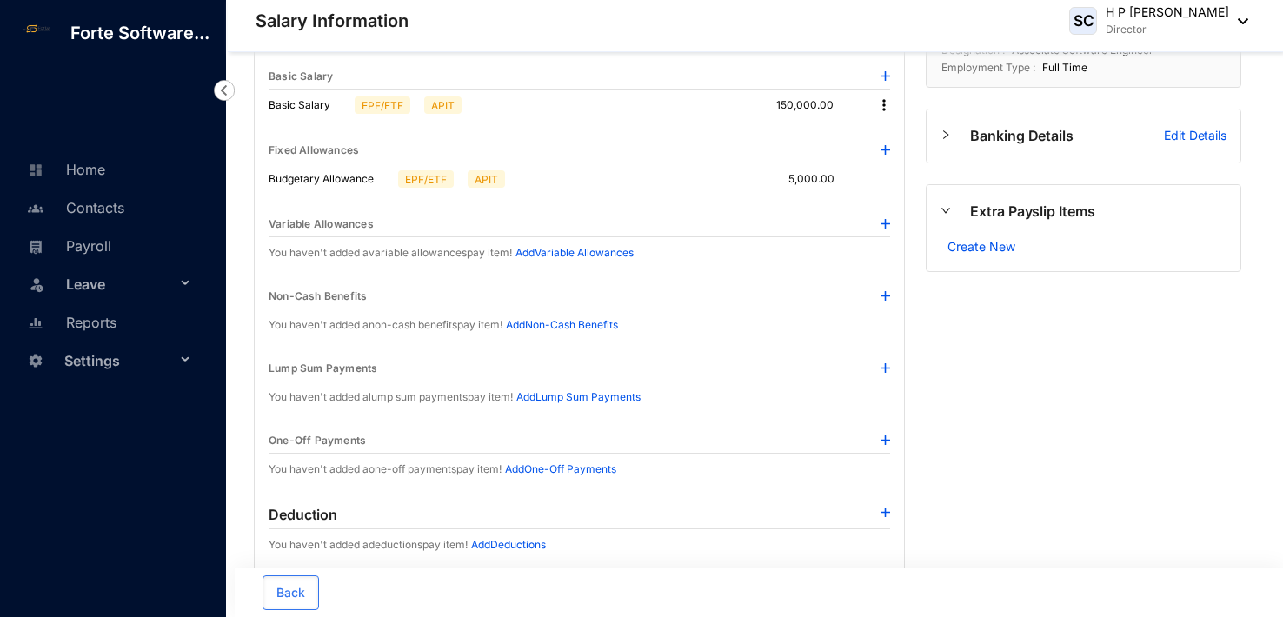
scroll to position [13, 0]
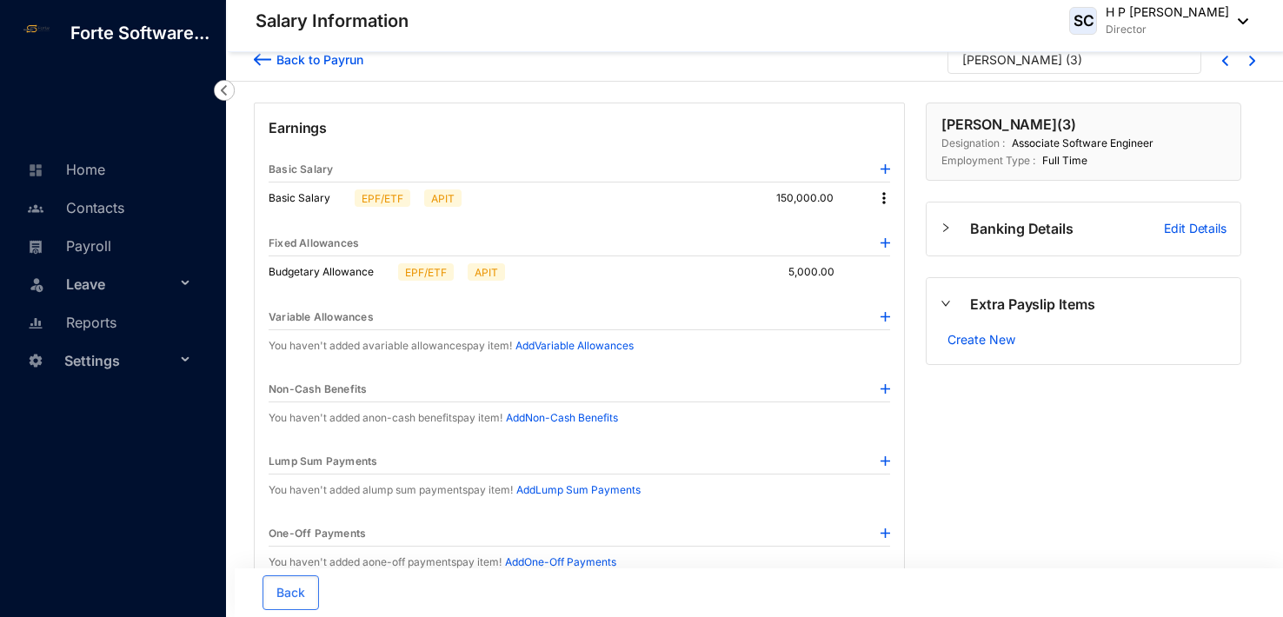
click at [884, 235] on div at bounding box center [886, 243] width 10 height 17
click at [888, 239] on img at bounding box center [886, 243] width 10 height 10
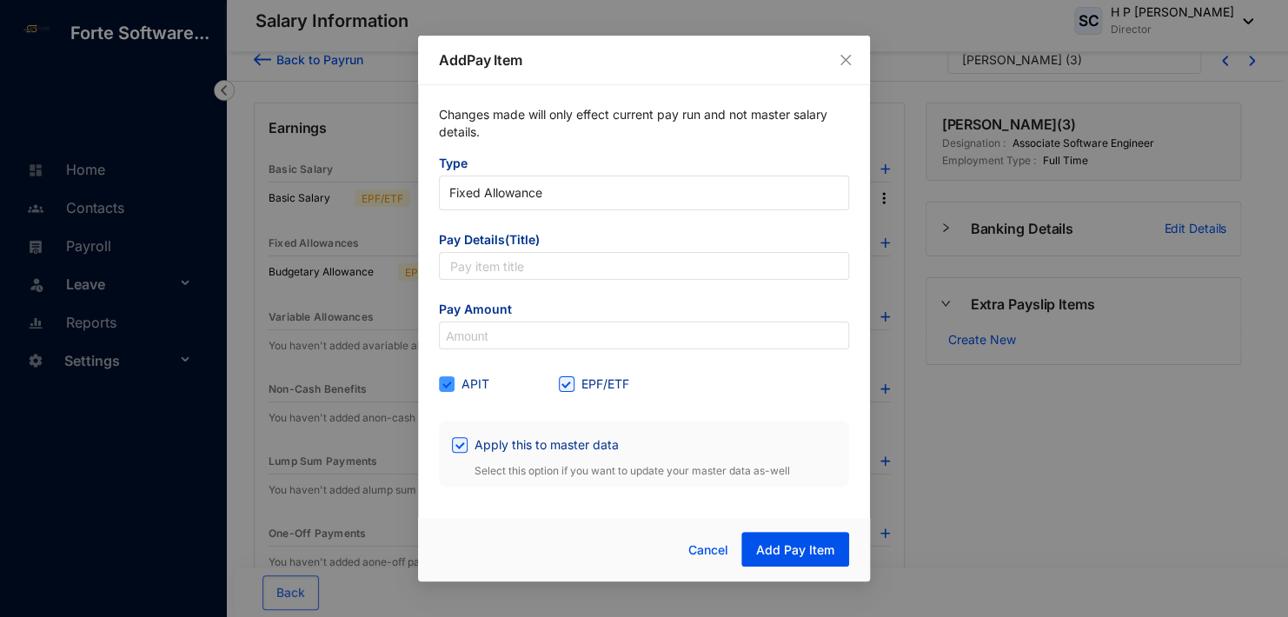
click at [451, 382] on span at bounding box center [447, 384] width 16 height 16
click at [451, 382] on input "APIT" at bounding box center [445, 382] width 12 height 12
checkbox input "false"
click at [784, 549] on span "Add Pay Item" at bounding box center [795, 550] width 78 height 17
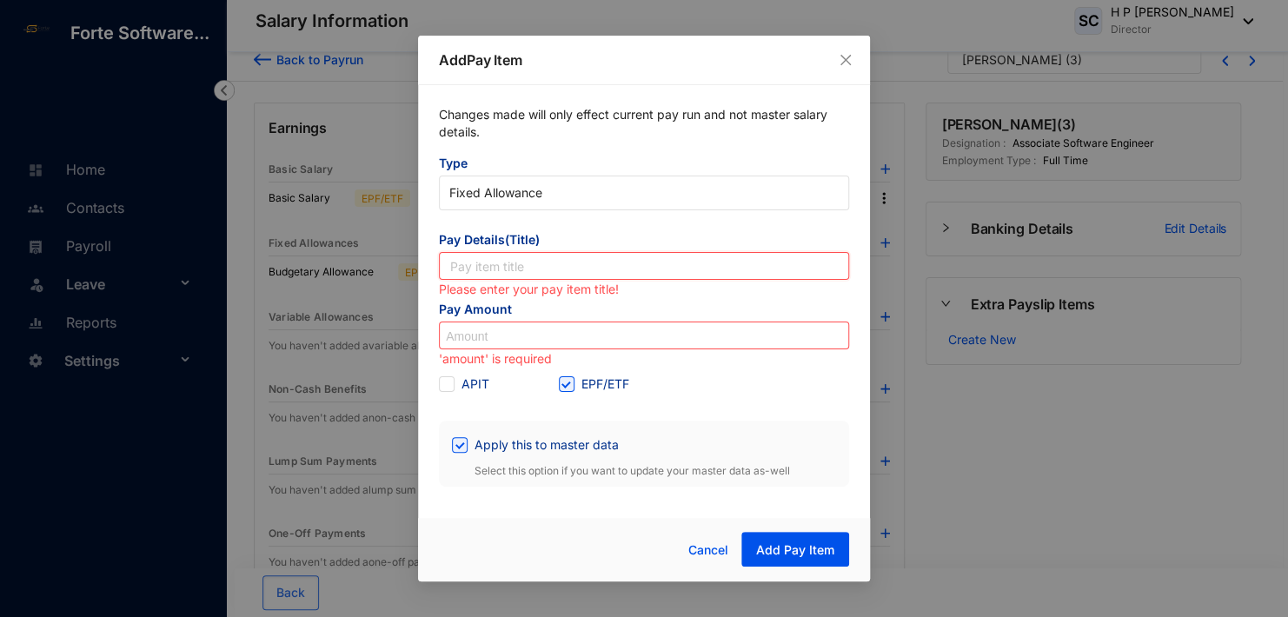
click at [535, 263] on input "text" at bounding box center [644, 266] width 410 height 28
click at [847, 58] on icon "close" at bounding box center [846, 60] width 10 height 10
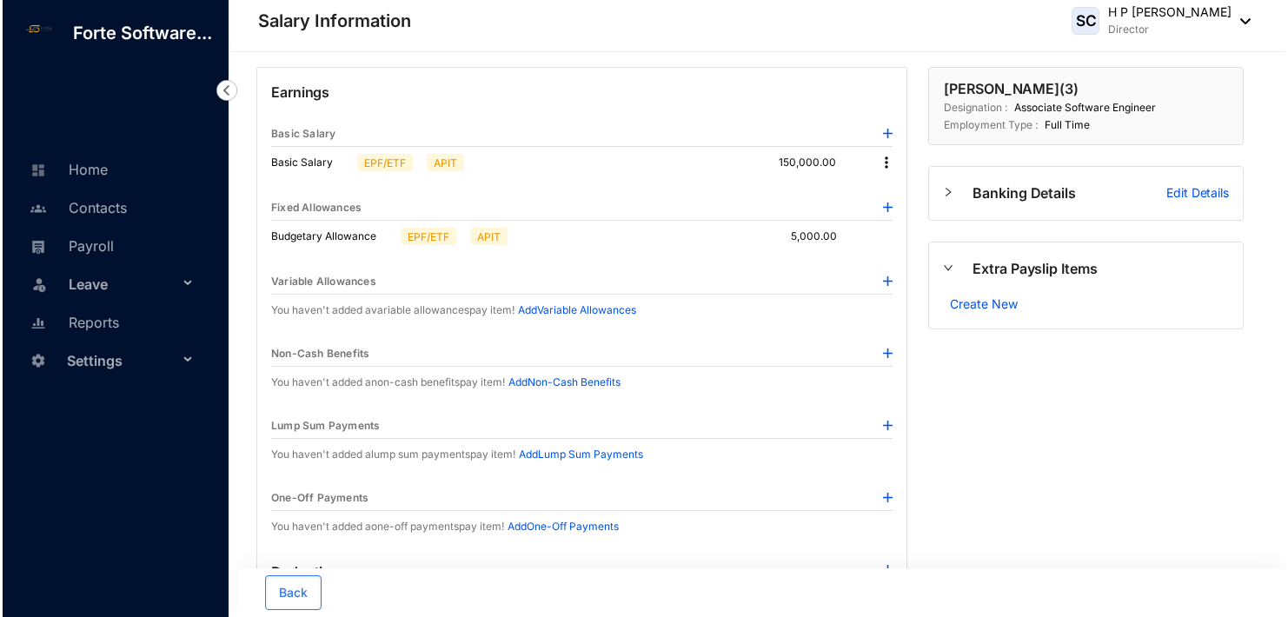
scroll to position [0, 0]
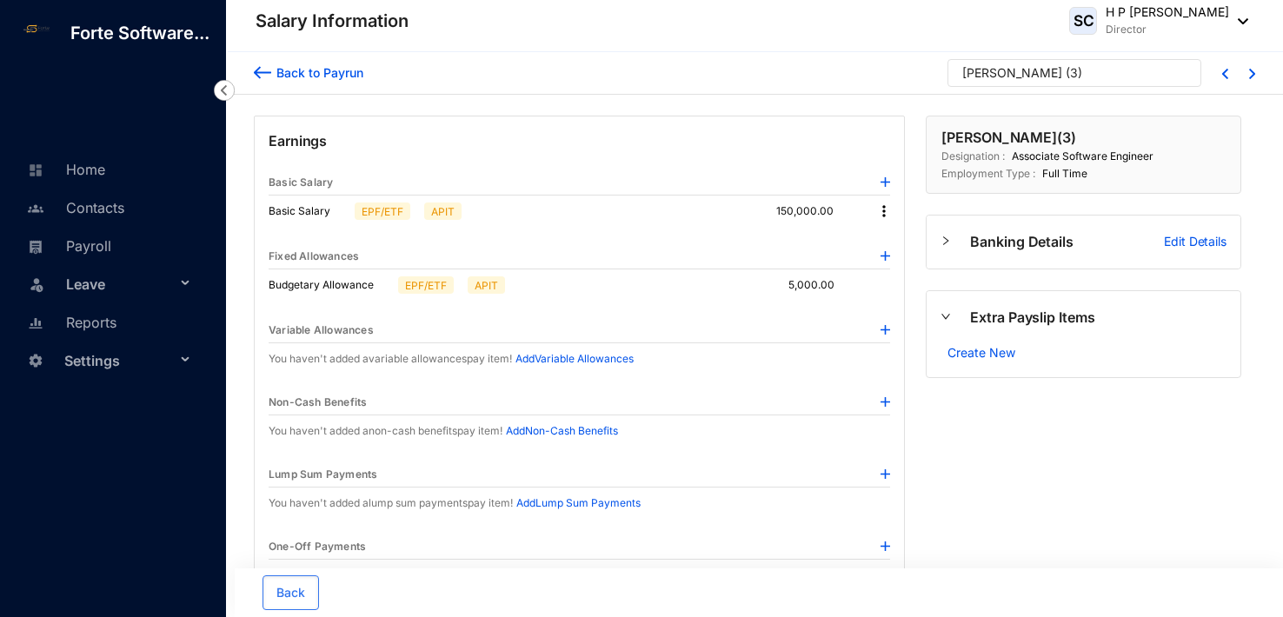
click at [255, 70] on img at bounding box center [262, 72] width 17 height 18
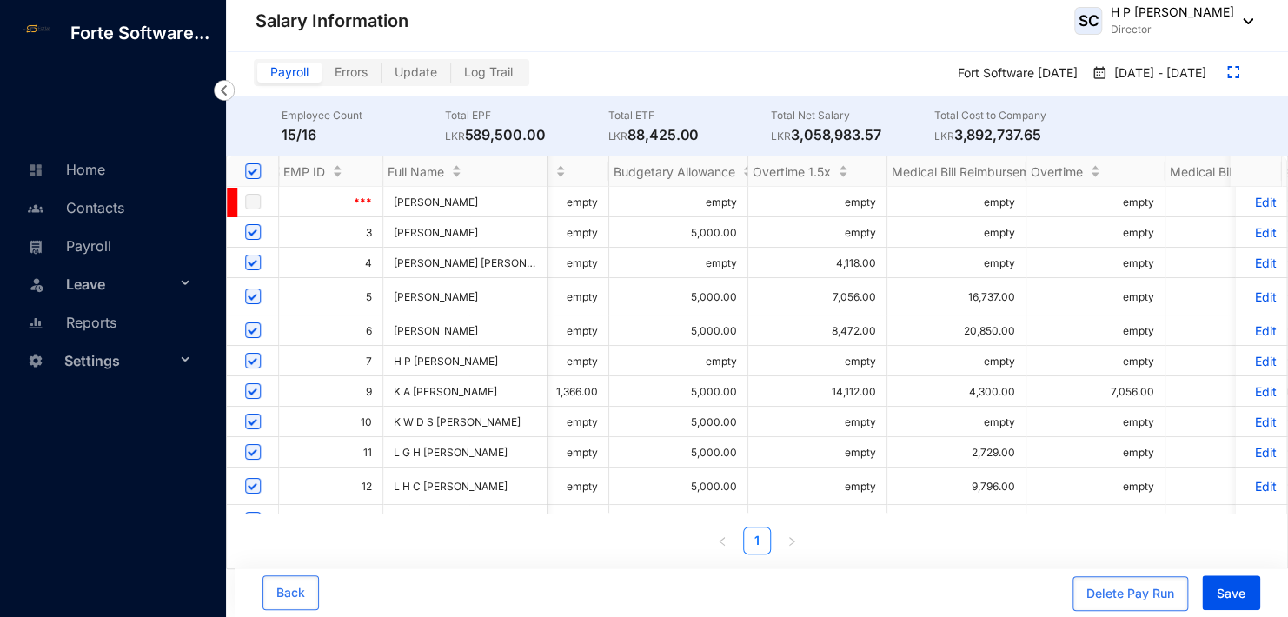
scroll to position [0, 856]
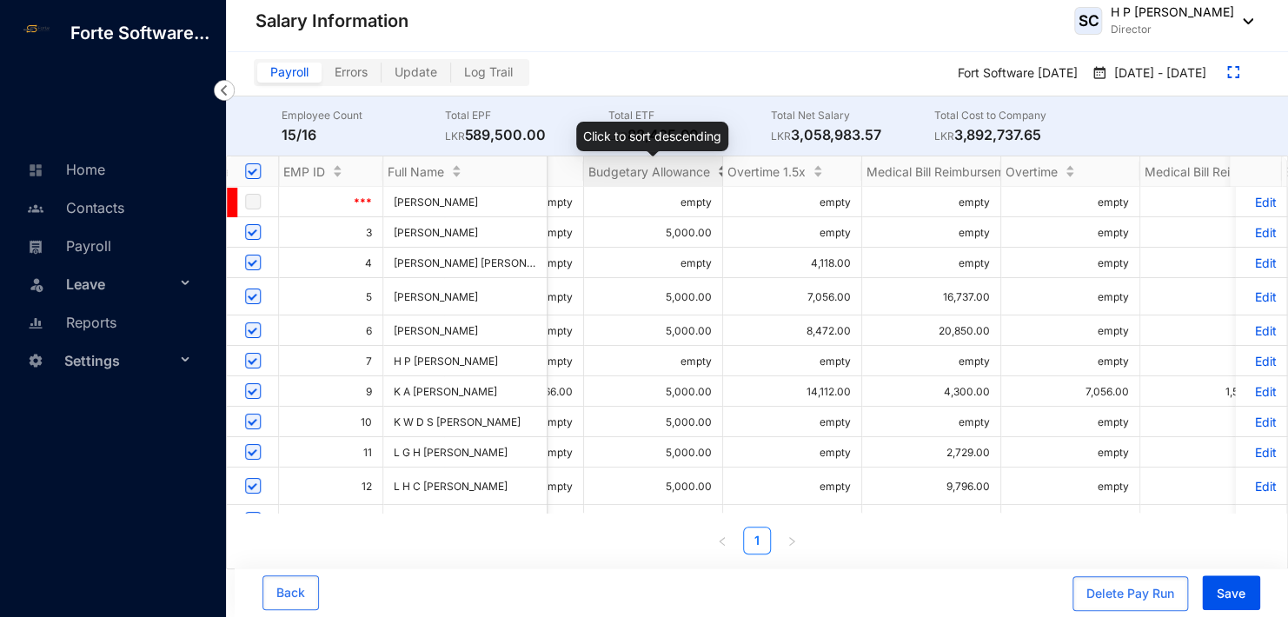
click at [665, 171] on span "Budgetary Allowance" at bounding box center [650, 171] width 122 height 15
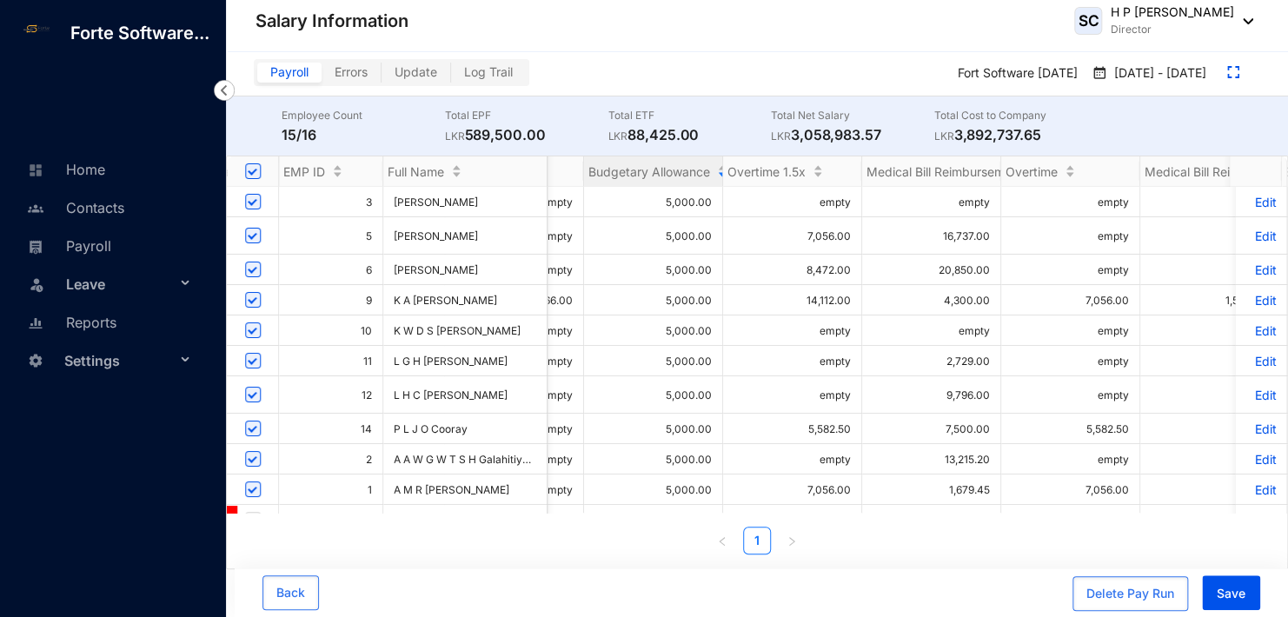
scroll to position [0, 926]
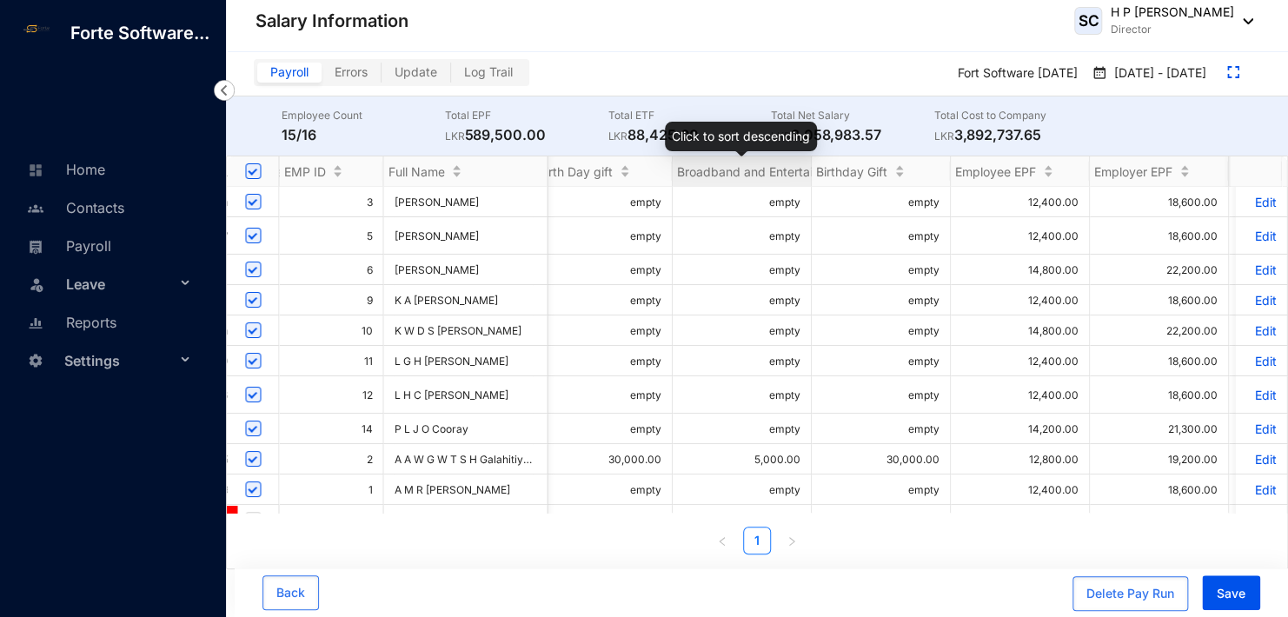
click at [748, 169] on span "Broadband and Entertainment Allowance" at bounding box center [793, 171] width 233 height 15
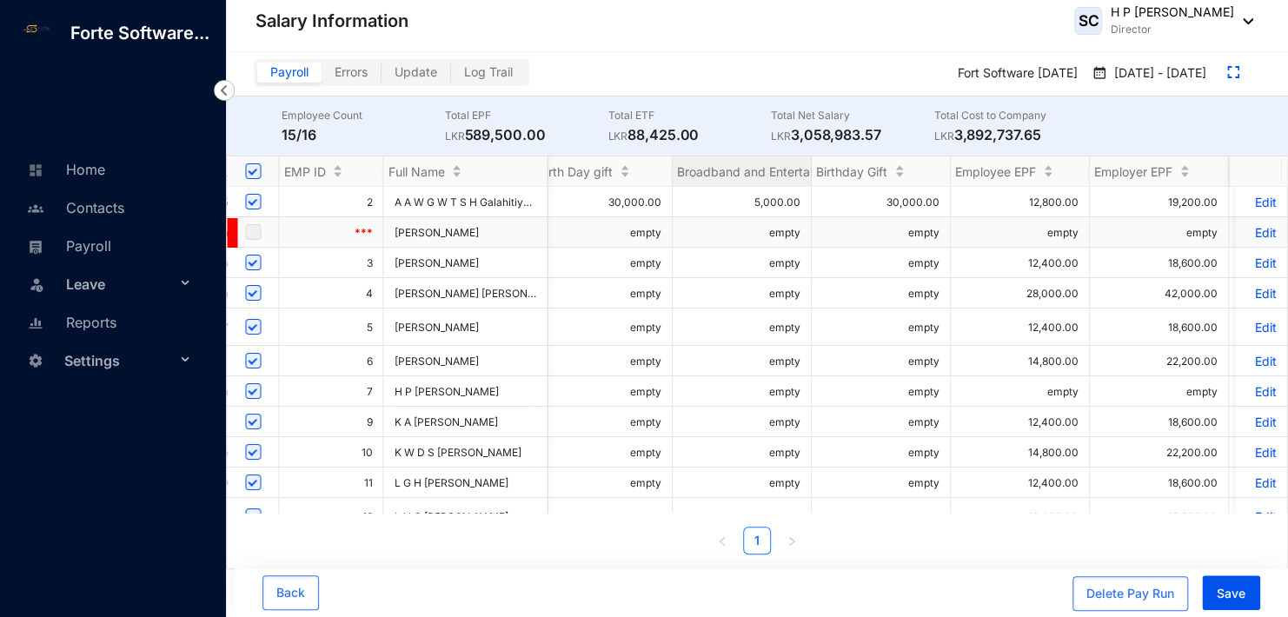
click at [792, 233] on td "empty" at bounding box center [742, 232] width 139 height 30
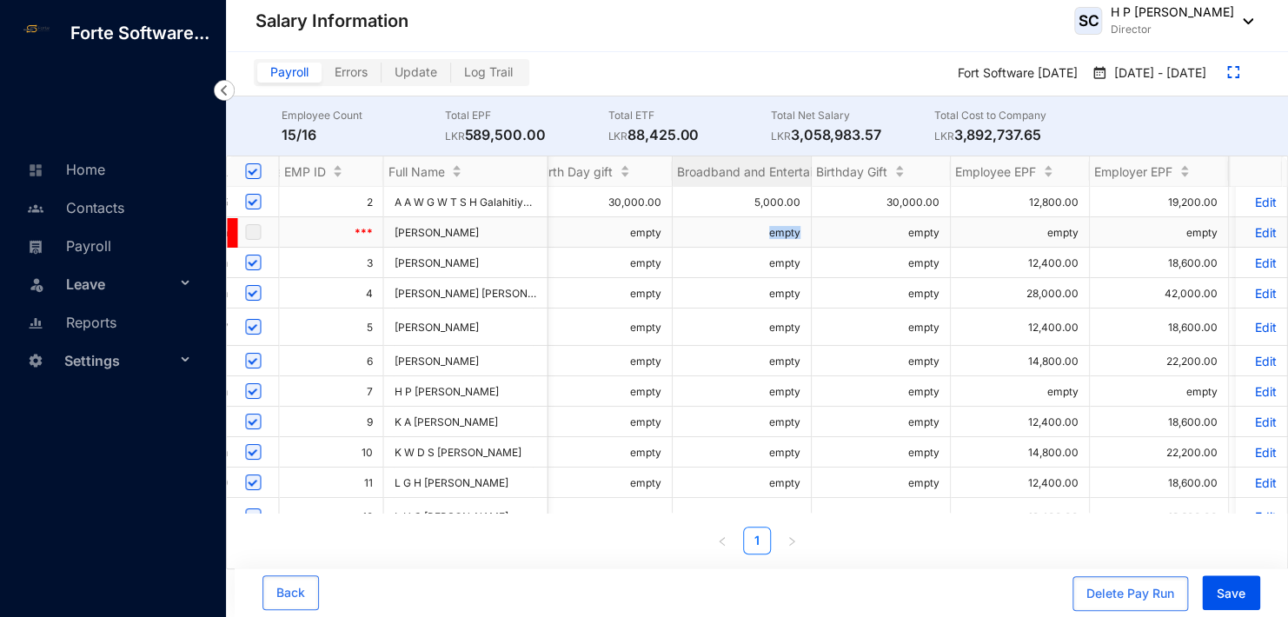
click at [1251, 232] on p "Edit" at bounding box center [1261, 232] width 30 height 15
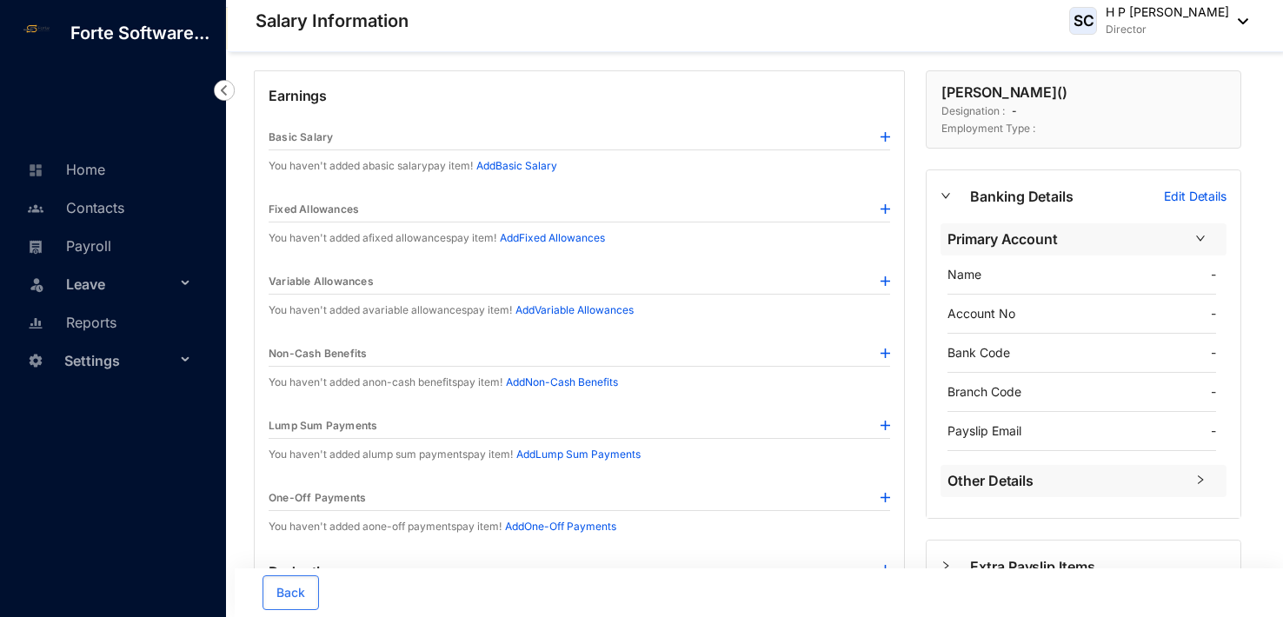
click at [888, 202] on div at bounding box center [886, 209] width 10 height 17
click at [886, 204] on img at bounding box center [886, 209] width 10 height 10
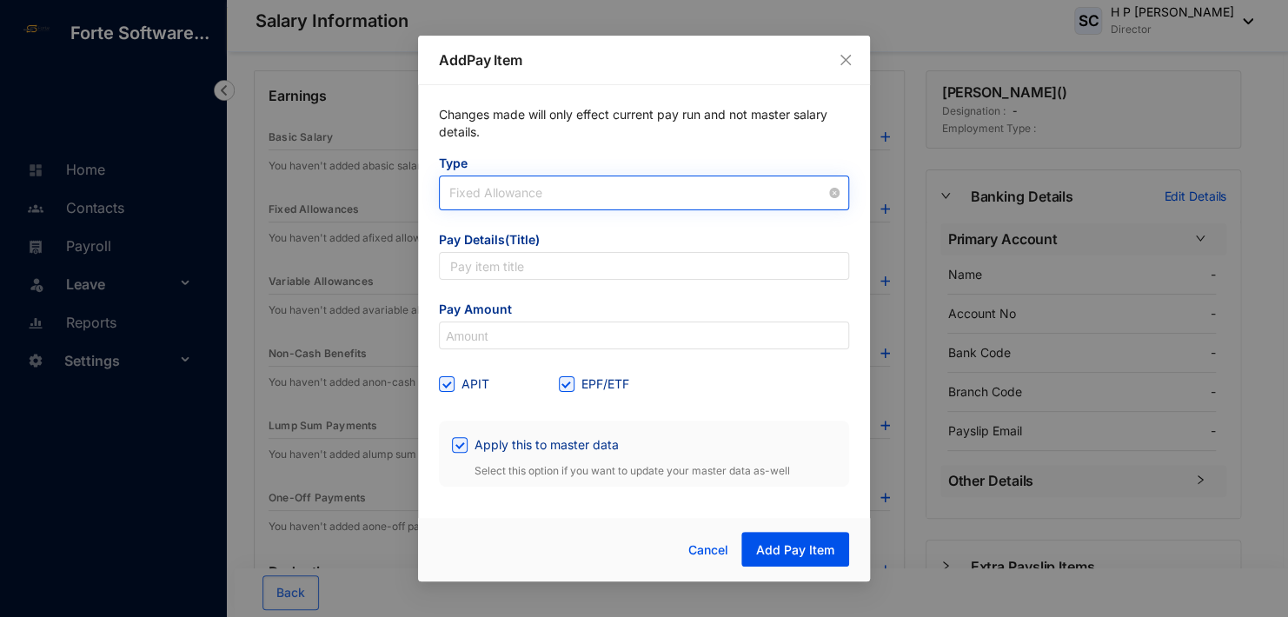
click at [544, 190] on span "Fixed Allowance" at bounding box center [643, 193] width 389 height 26
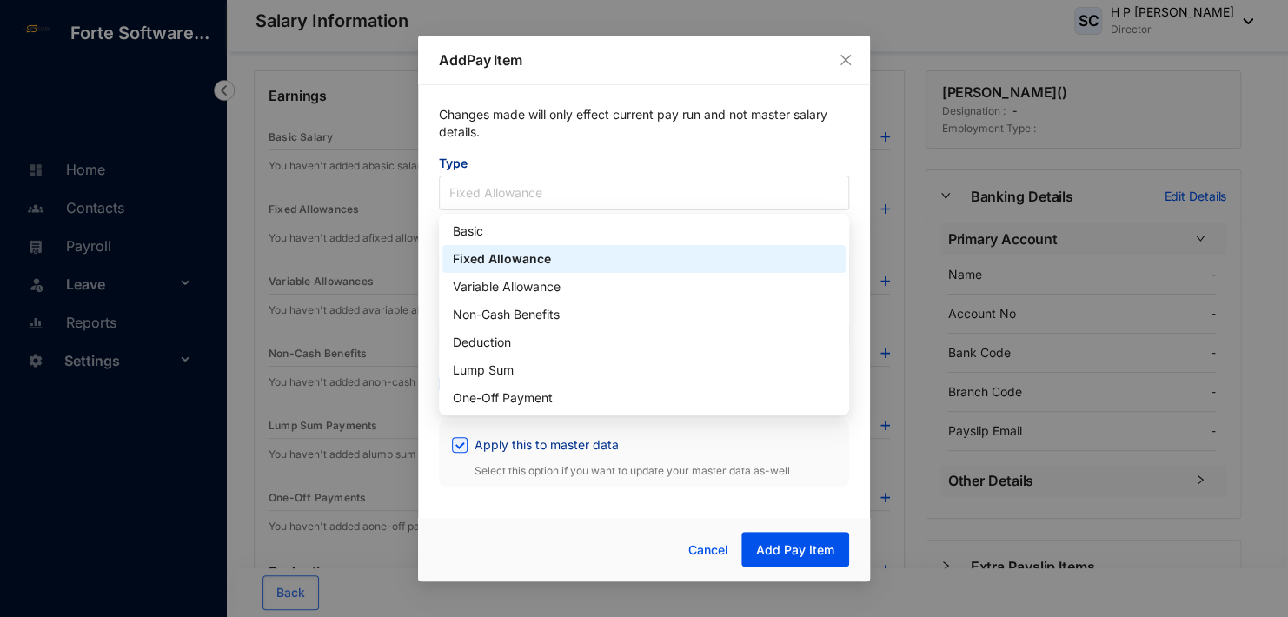
click at [512, 255] on div "Fixed Allowance" at bounding box center [644, 258] width 382 height 19
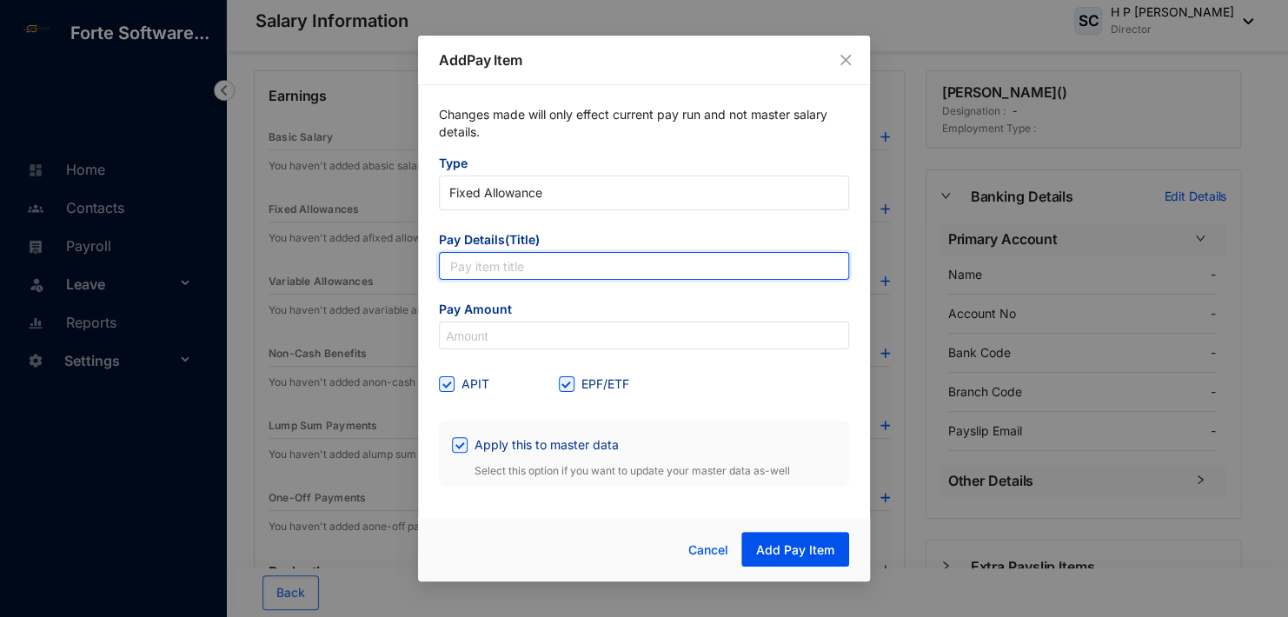
click at [509, 260] on input "text" at bounding box center [644, 266] width 410 height 28
type input "Broadband and Entertainment allowance"
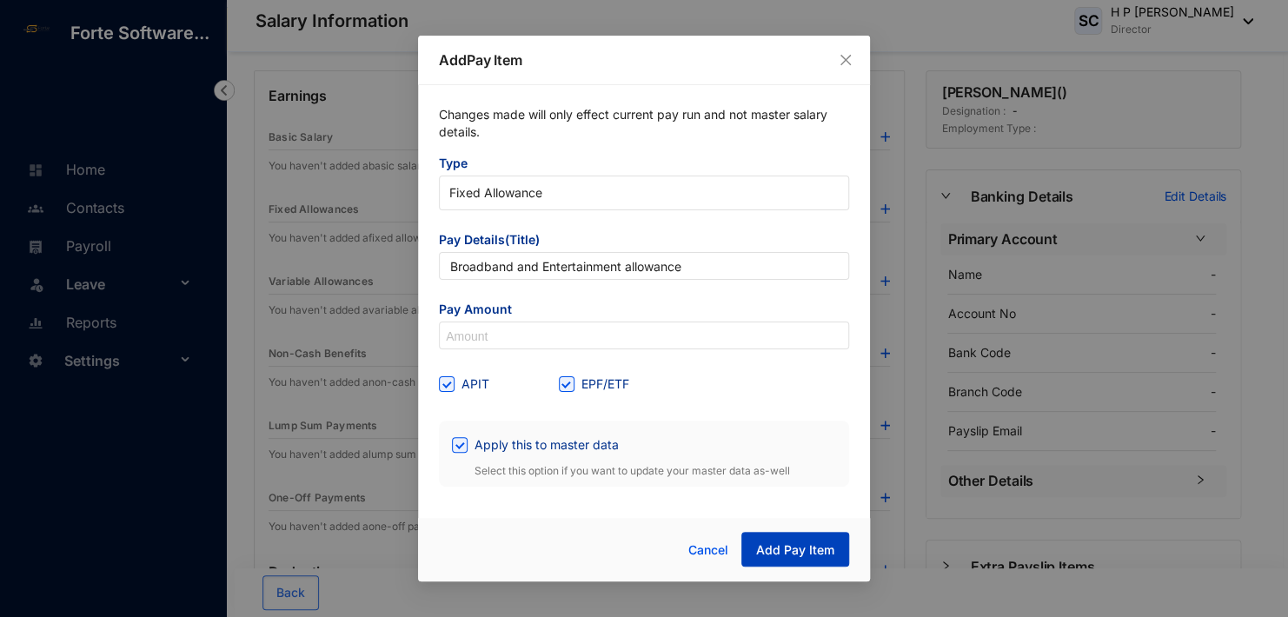
click at [770, 548] on span "Add Pay Item" at bounding box center [795, 550] width 78 height 17
click at [477, 339] on input at bounding box center [644, 337] width 409 height 28
type input "5,000"
click at [769, 540] on button "Add Pay Item" at bounding box center [796, 549] width 108 height 35
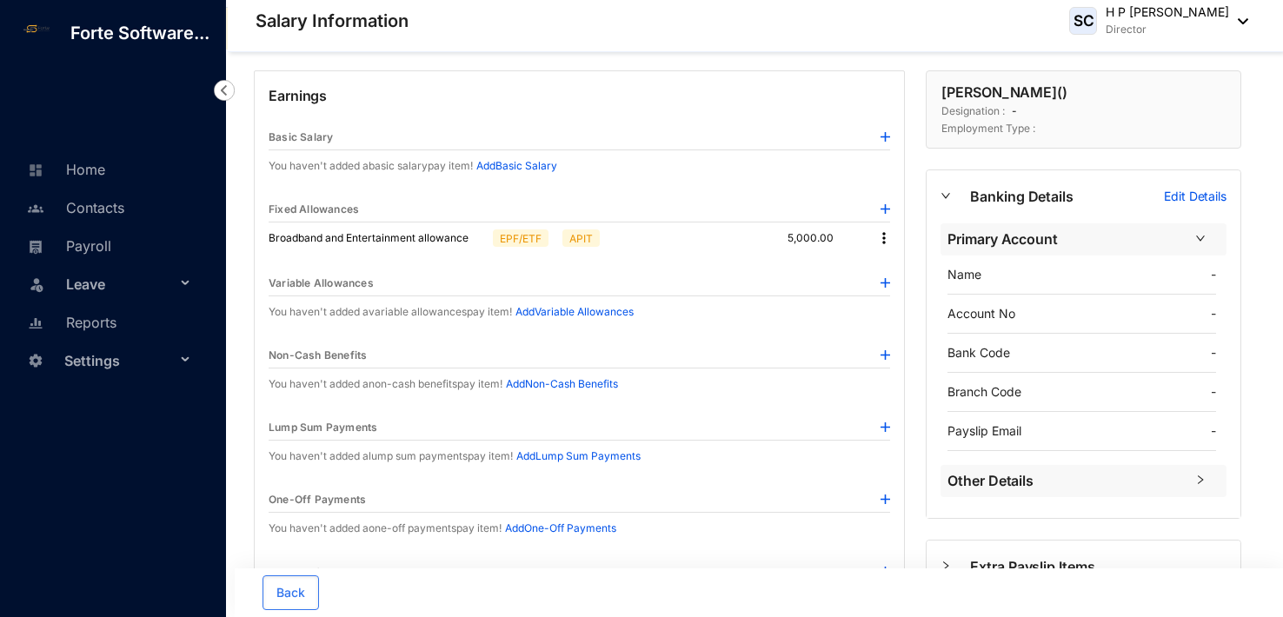
click at [223, 89] on img at bounding box center [224, 90] width 21 height 21
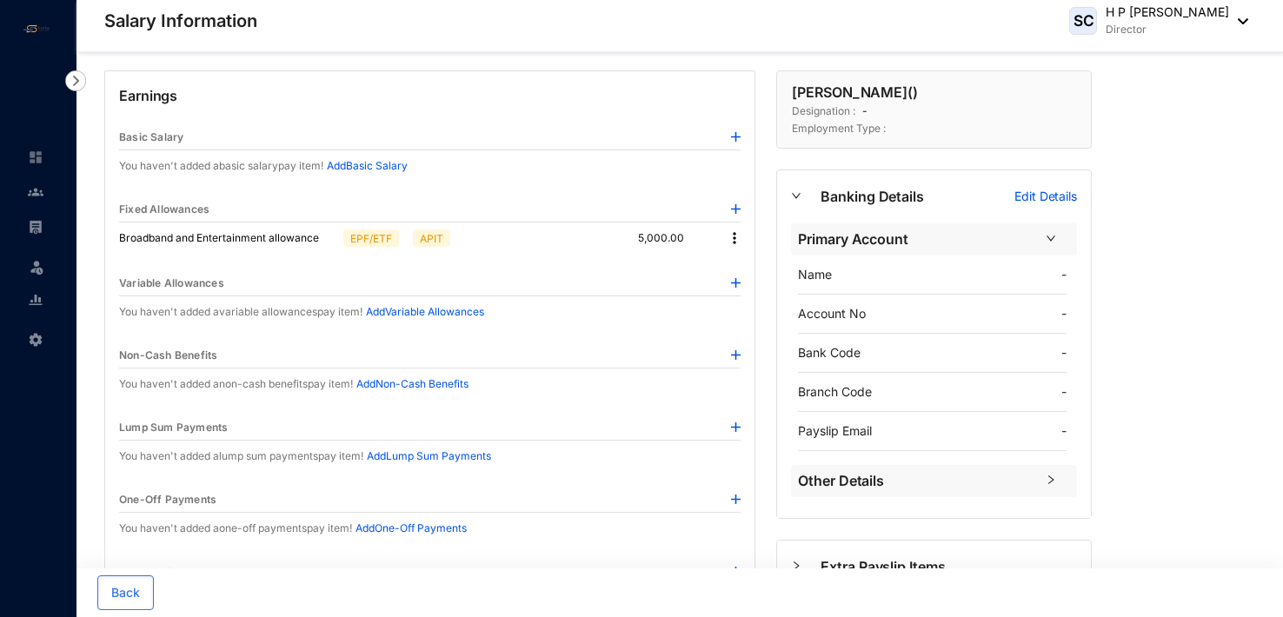
click at [77, 78] on img at bounding box center [75, 80] width 21 height 21
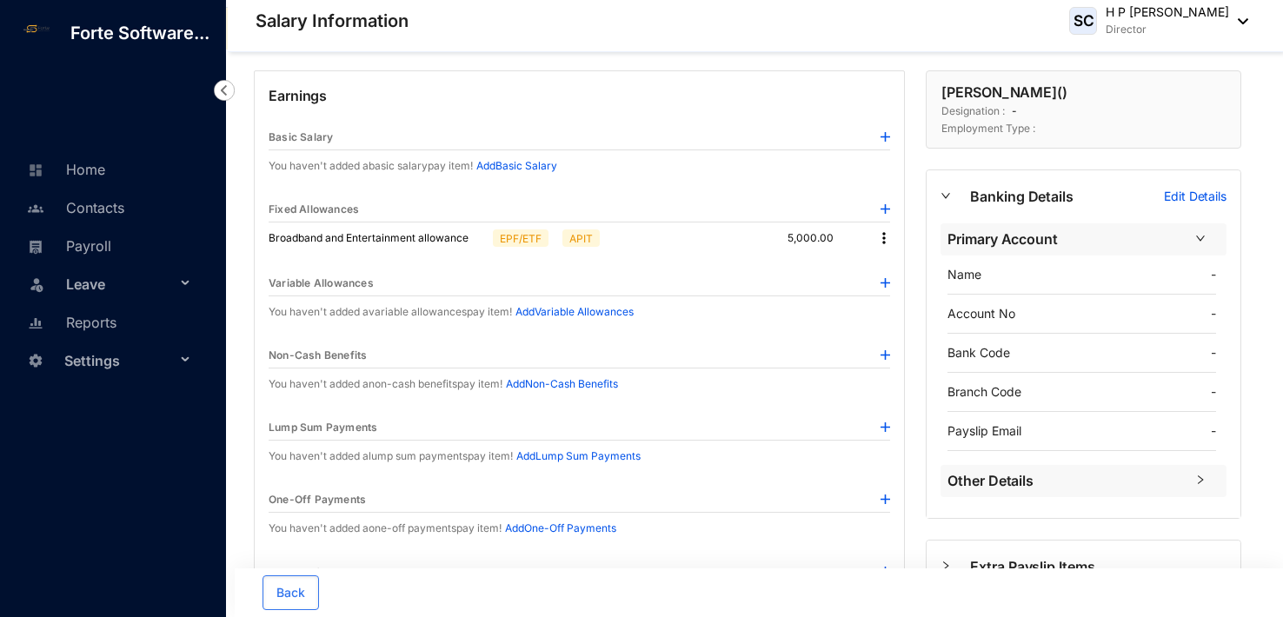
click at [220, 91] on img at bounding box center [224, 90] width 21 height 21
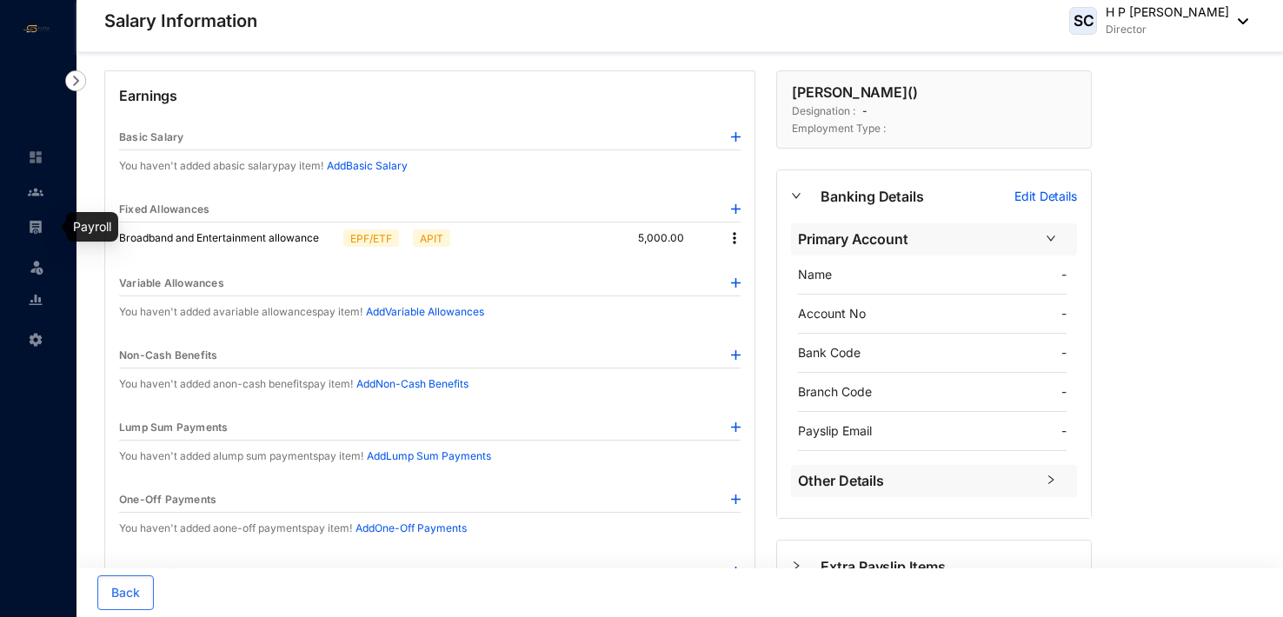
click at [37, 225] on img at bounding box center [36, 227] width 16 height 16
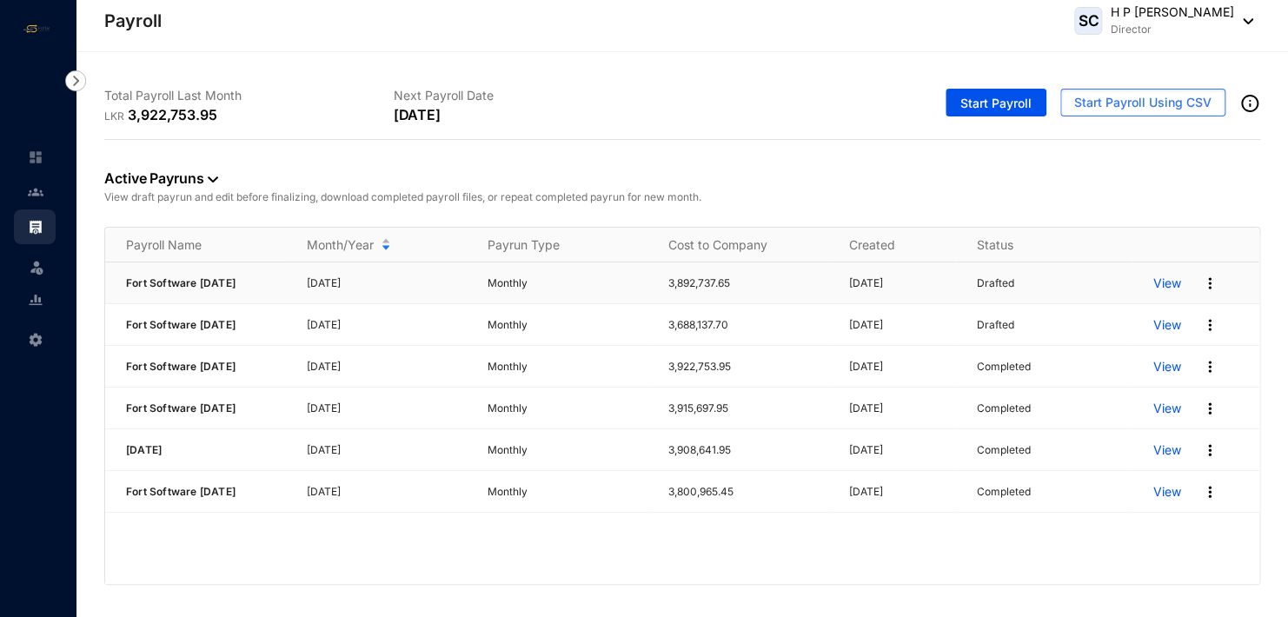
click at [1171, 284] on p "View" at bounding box center [1167, 283] width 28 height 17
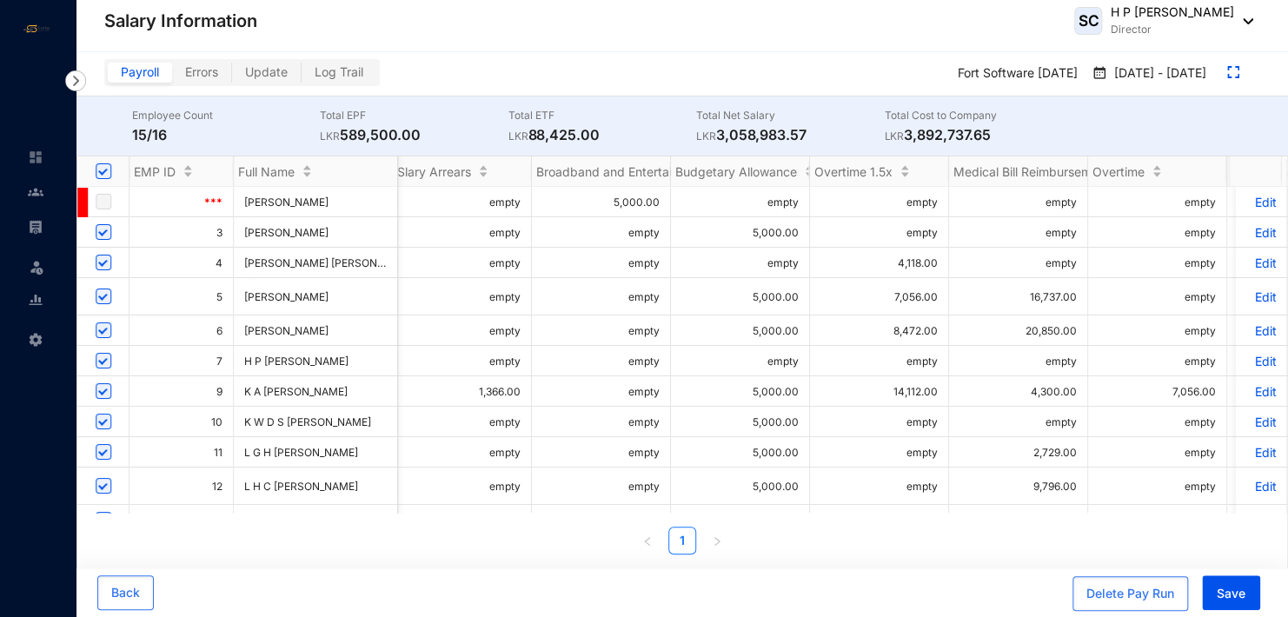
scroll to position [0, 996]
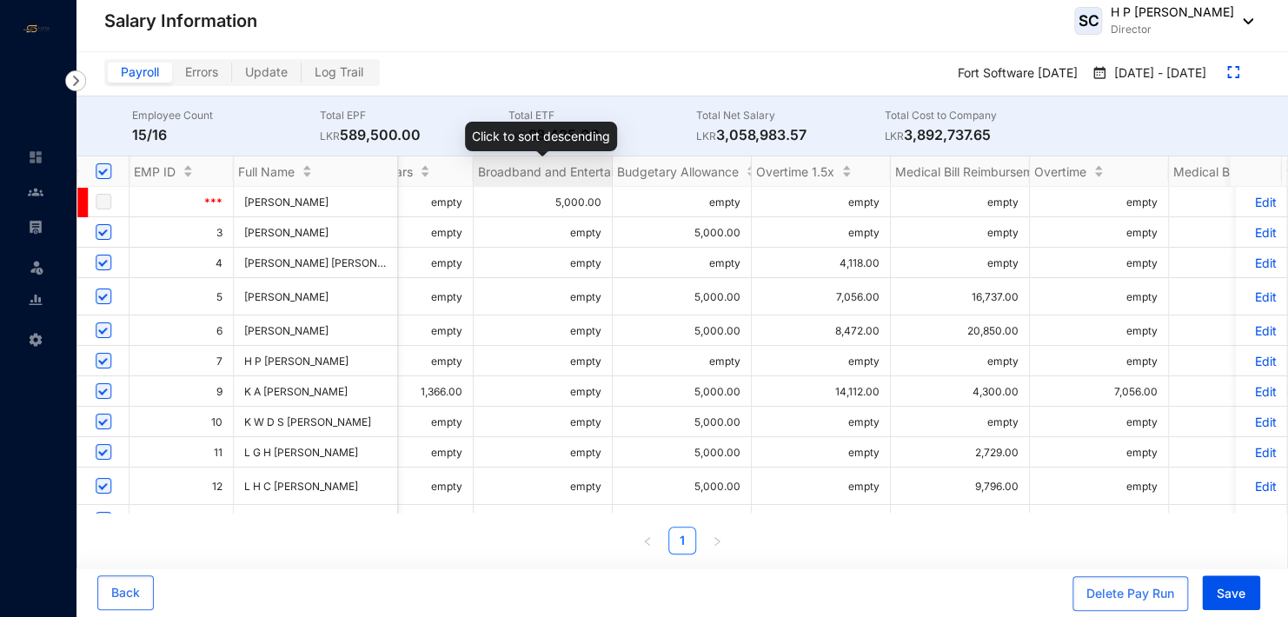
click at [575, 164] on span "Broadband and Entertainment allowance" at bounding box center [593, 171] width 231 height 15
click at [1254, 197] on p "Edit" at bounding box center [1261, 202] width 30 height 15
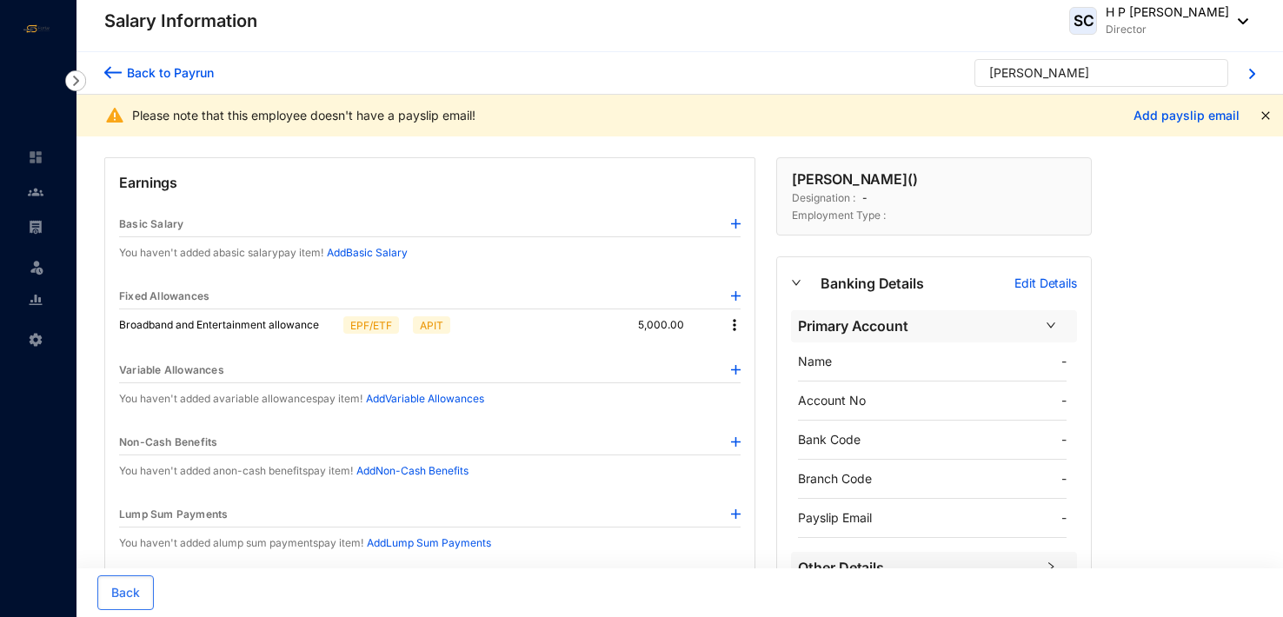
click at [738, 322] on img at bounding box center [734, 324] width 17 height 17
click at [753, 377] on p "Delete" at bounding box center [759, 380] width 37 height 17
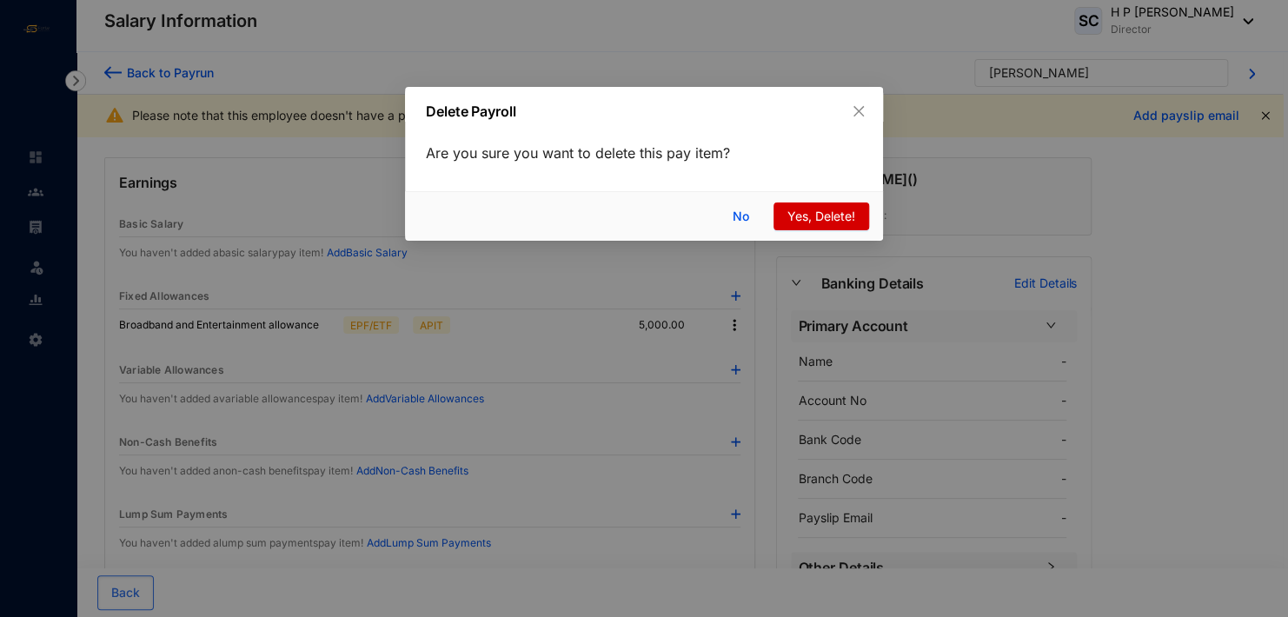
click at [843, 213] on span "Yes, Delete!" at bounding box center [822, 216] width 68 height 19
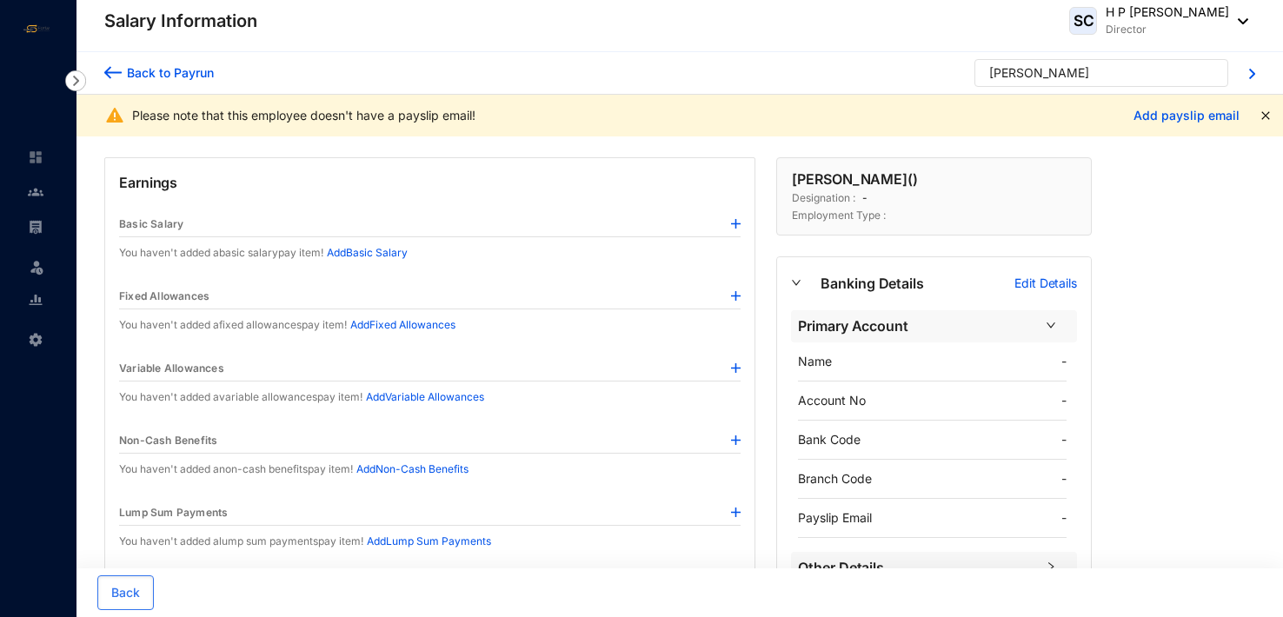
click at [125, 67] on div "Back to Payrun" at bounding box center [168, 72] width 92 height 18
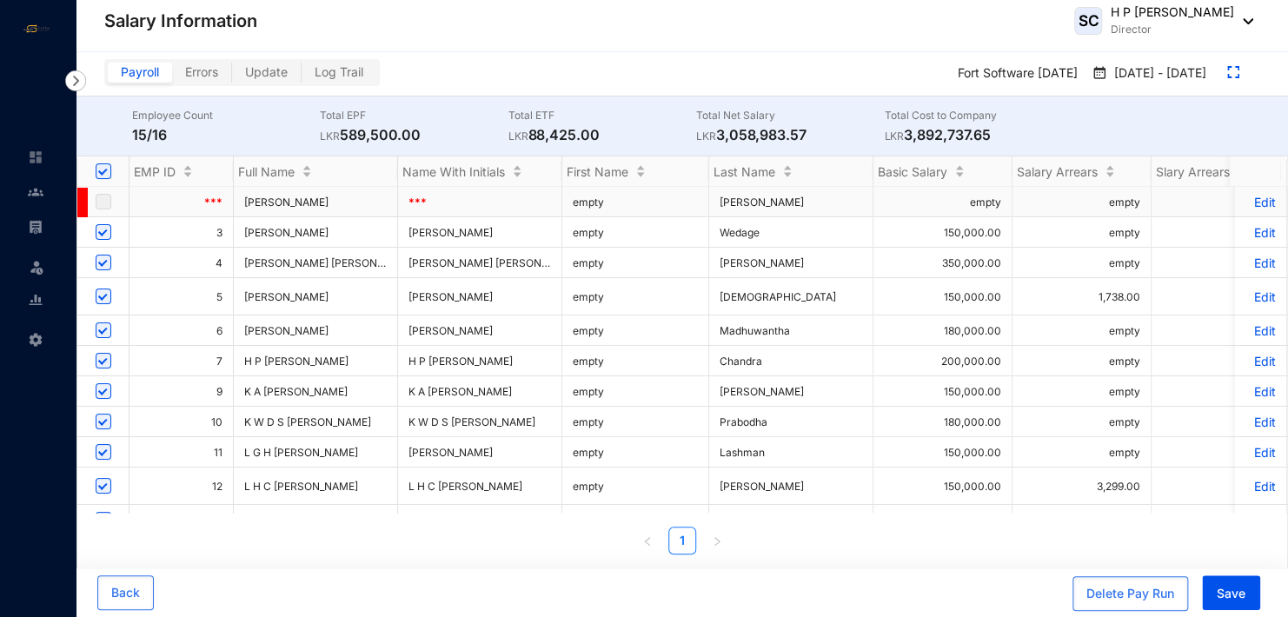
click at [1252, 199] on p "Edit" at bounding box center [1261, 202] width 30 height 15
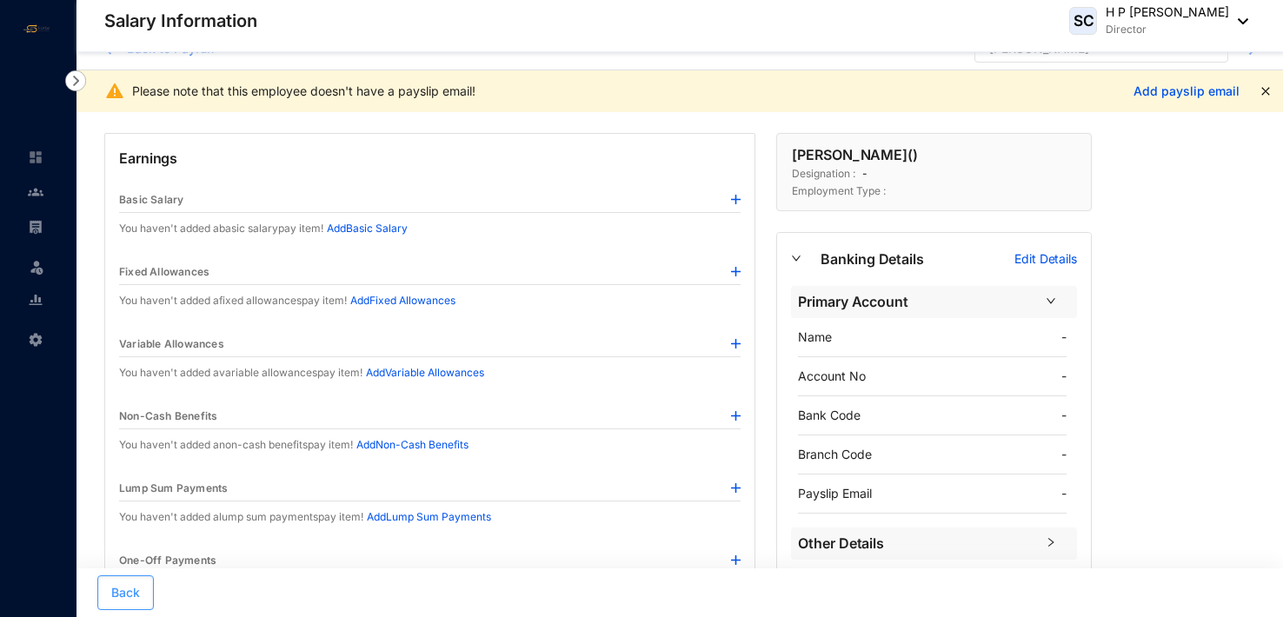
click at [136, 589] on span "Back" at bounding box center [125, 592] width 29 height 17
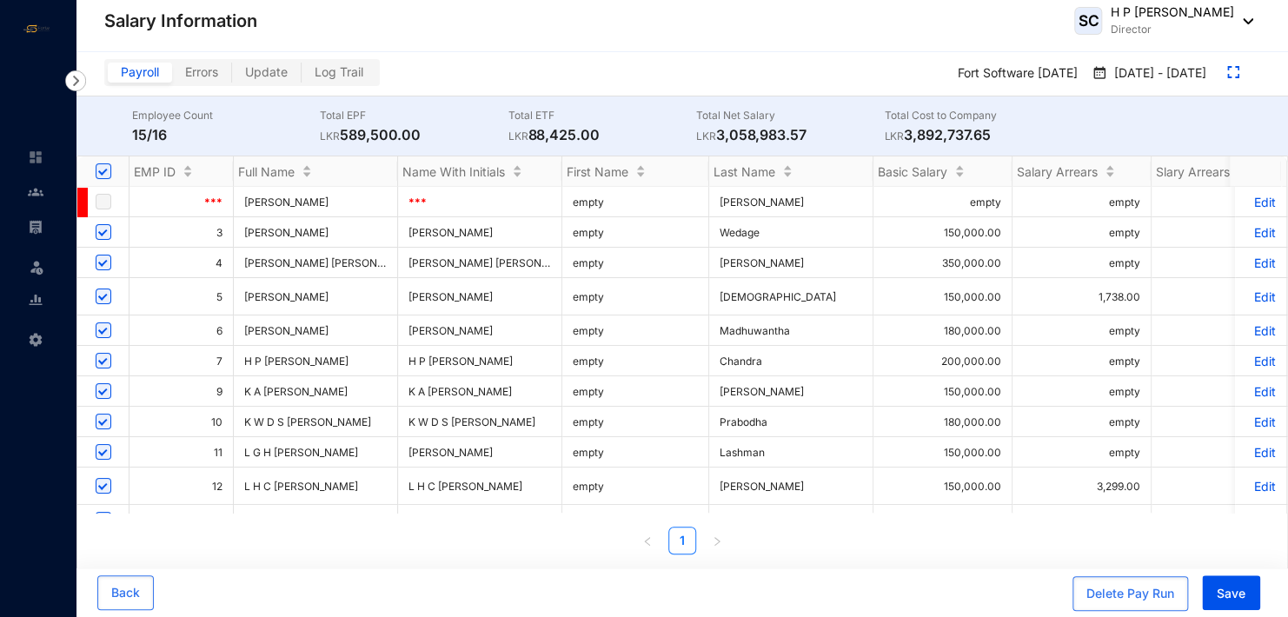
click at [1255, 259] on p "Edit" at bounding box center [1261, 263] width 30 height 15
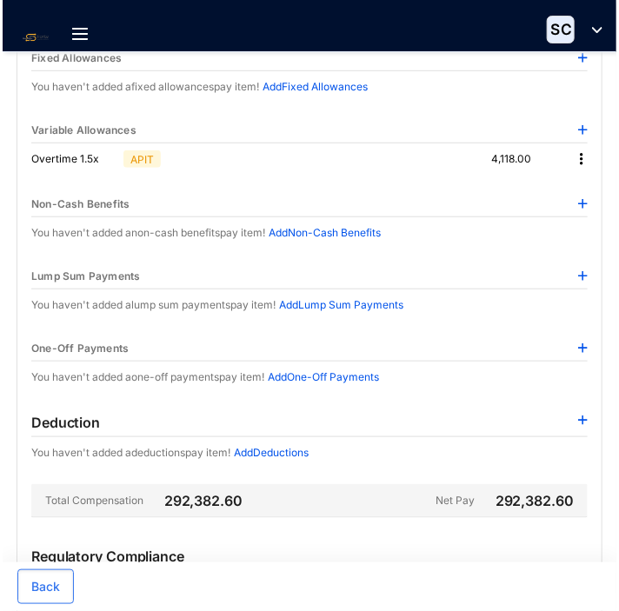
scroll to position [87, 0]
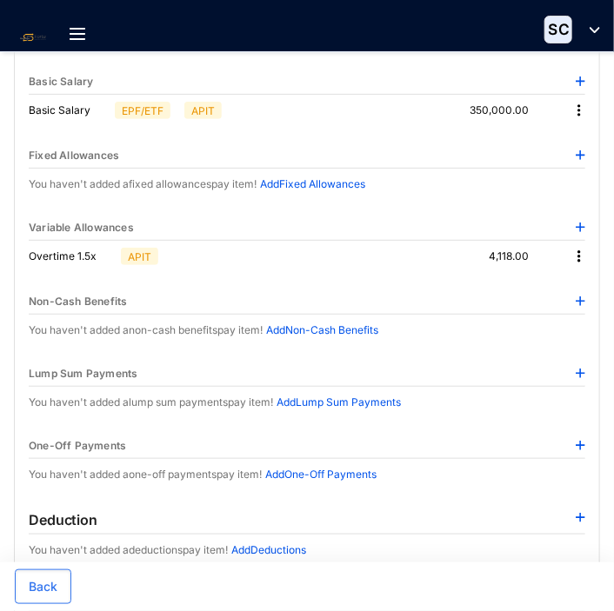
click at [579, 253] on img at bounding box center [578, 256] width 17 height 17
click at [552, 282] on span "Edit" at bounding box center [555, 285] width 37 height 19
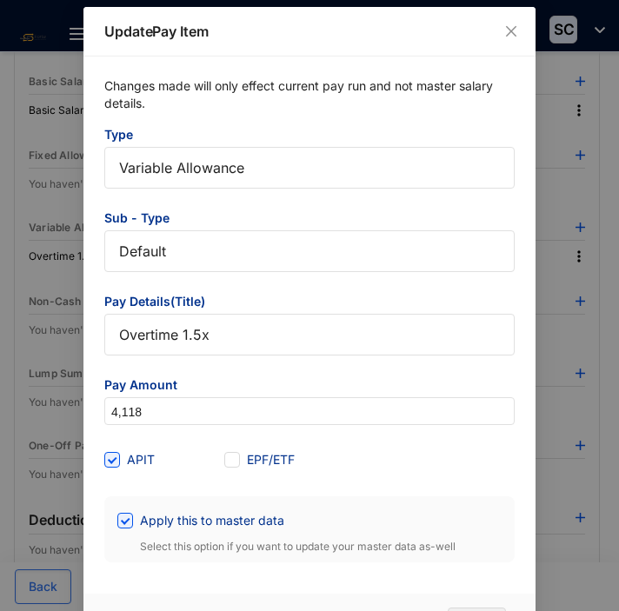
scroll to position [7, 0]
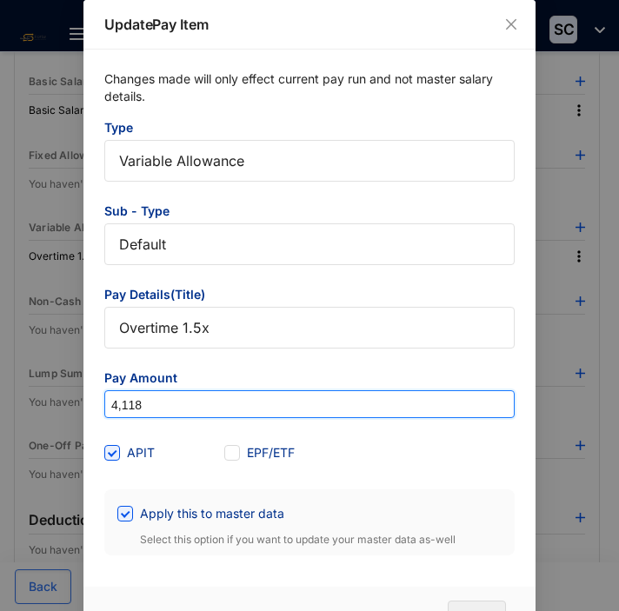
drag, startPoint x: 183, startPoint y: 404, endPoint x: 92, endPoint y: 409, distance: 91.4
click at [92, 409] on div "Changes made will only effect current pay run and not master salary details. Ty…" at bounding box center [309, 313] width 452 height 527
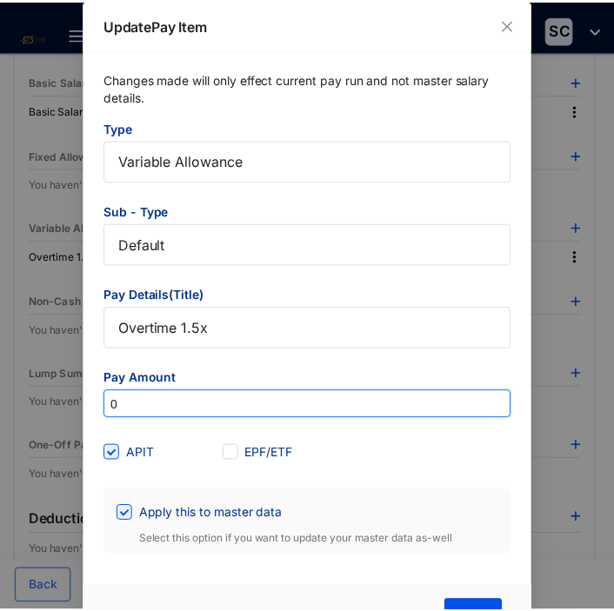
scroll to position [52, 0]
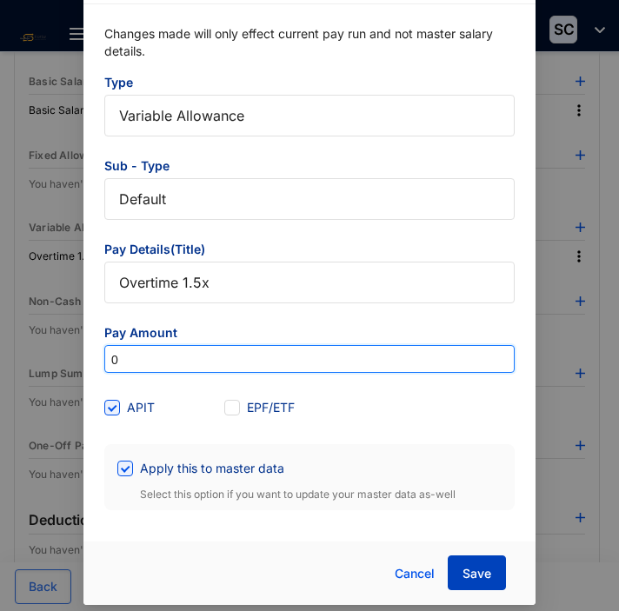
type input "0"
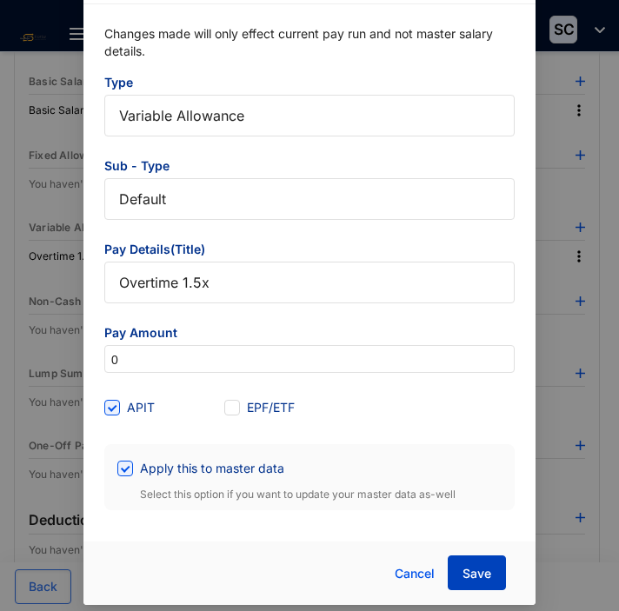
click at [482, 576] on span "Save" at bounding box center [476, 573] width 29 height 17
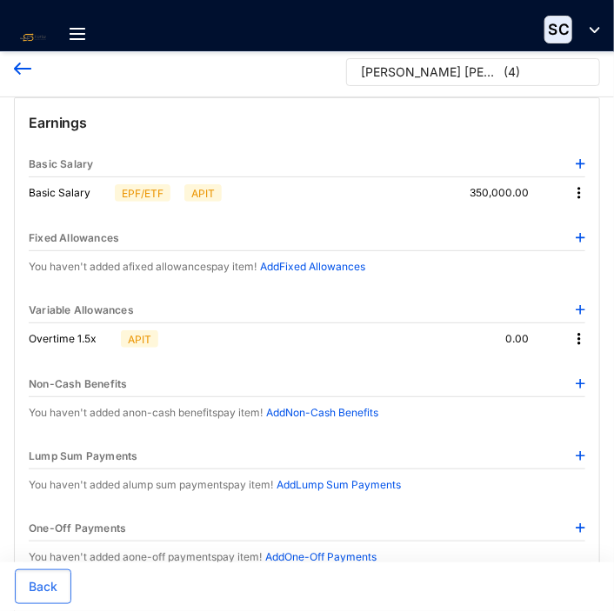
scroll to position [0, 0]
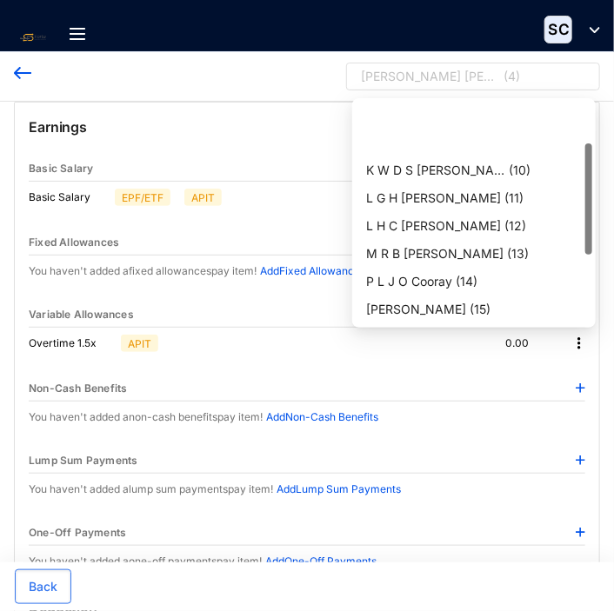
click at [509, 76] on div "D W Roshan Rajeewa ( 4 )" at bounding box center [465, 81] width 209 height 26
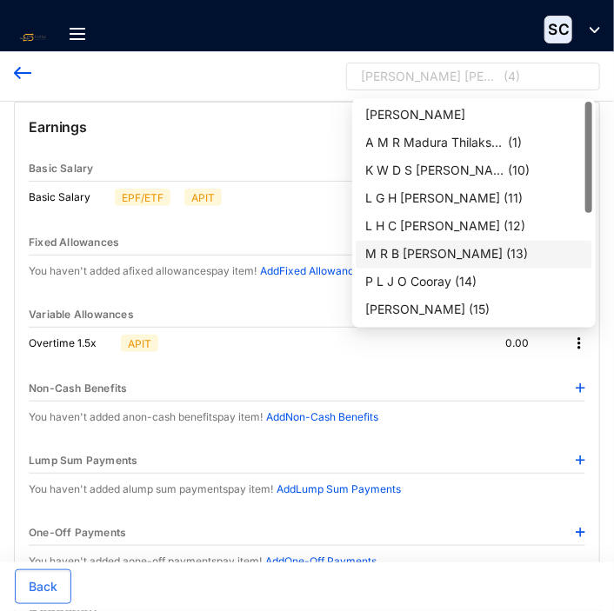
drag, startPoint x: 585, startPoint y: 181, endPoint x: 587, endPoint y: 120, distance: 60.9
click at [587, 120] on div at bounding box center [588, 157] width 7 height 111
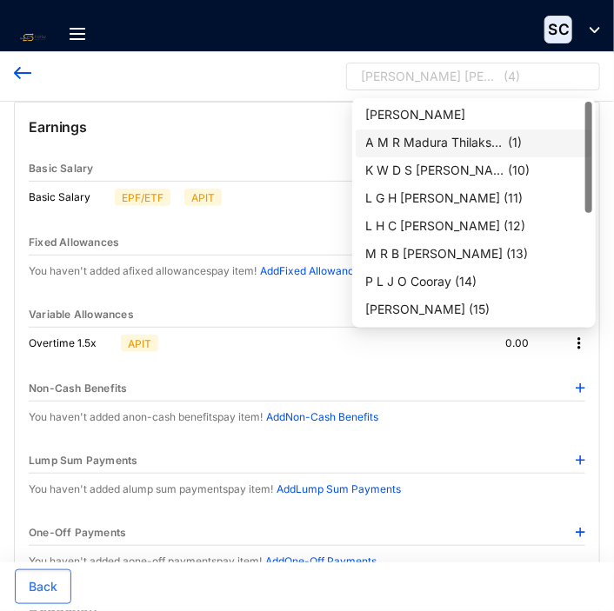
click at [455, 142] on div "A M R Madura Thilakshana Ba..." at bounding box center [435, 142] width 139 height 17
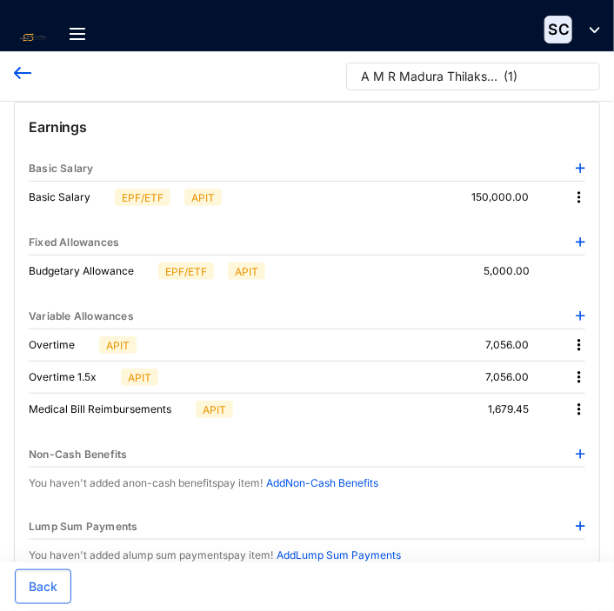
click at [579, 340] on img at bounding box center [578, 344] width 17 height 17
click at [555, 374] on span "Edit" at bounding box center [555, 373] width 37 height 19
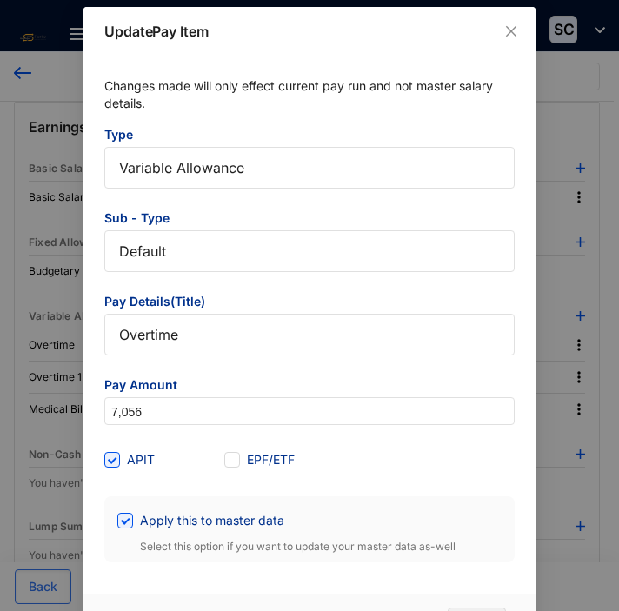
scroll to position [7, 0]
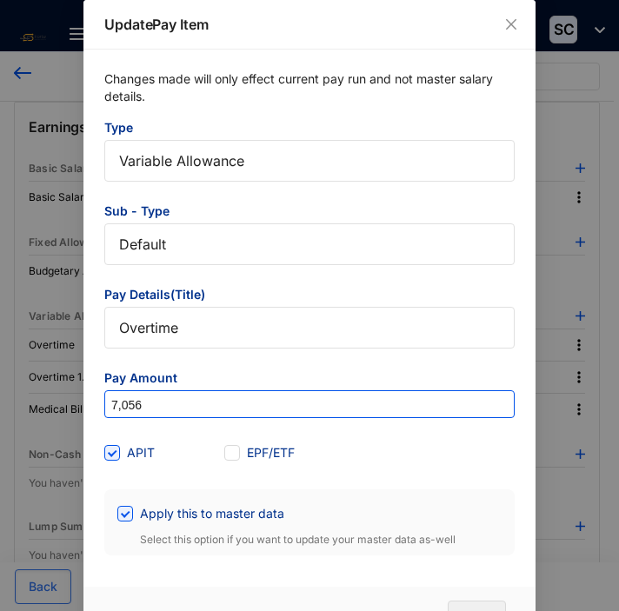
drag, startPoint x: 144, startPoint y: 402, endPoint x: 103, endPoint y: 400, distance: 40.9
click at [105, 400] on input "7,056" at bounding box center [309, 405] width 409 height 28
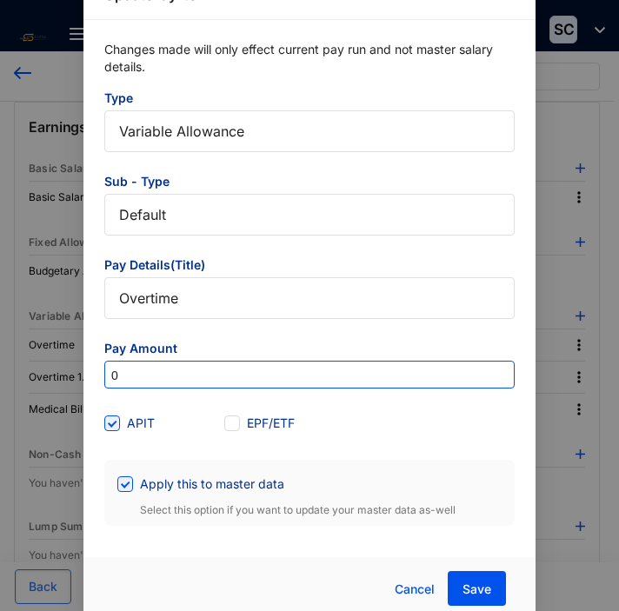
scroll to position [52, 0]
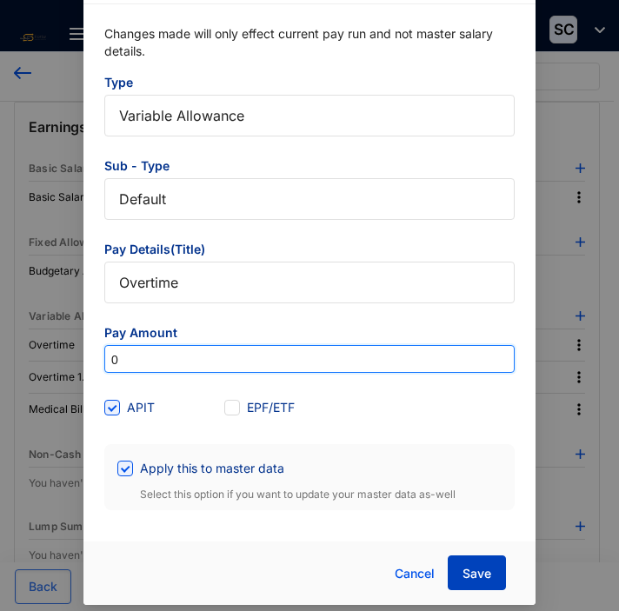
type input "0"
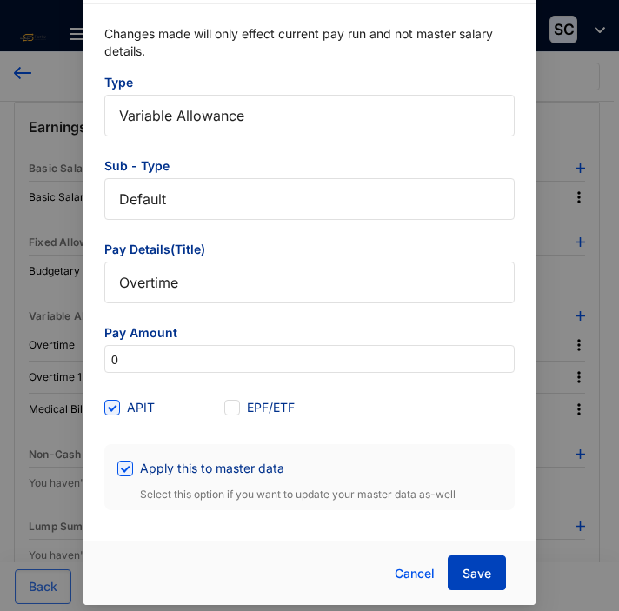
click at [469, 574] on span "Save" at bounding box center [476, 573] width 29 height 17
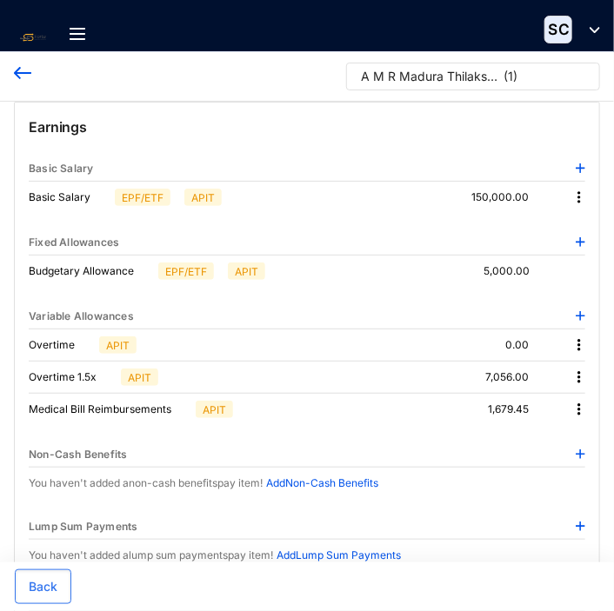
click at [580, 374] on img at bounding box center [578, 377] width 17 height 17
click at [561, 402] on span "Edit" at bounding box center [555, 405] width 37 height 19
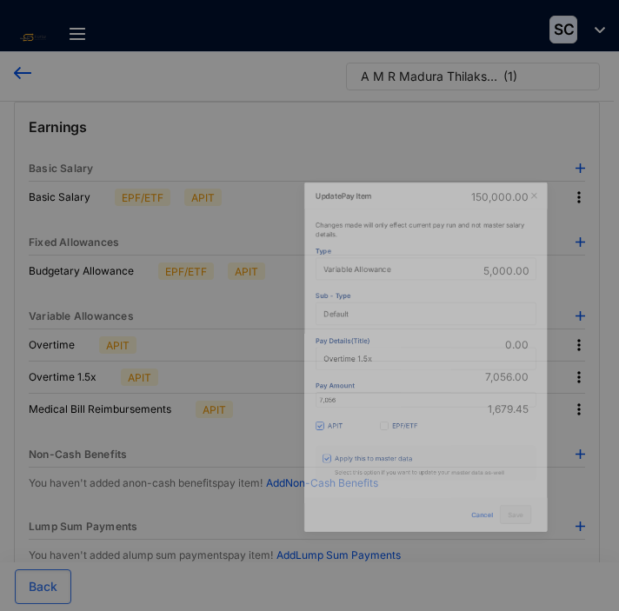
scroll to position [7, 0]
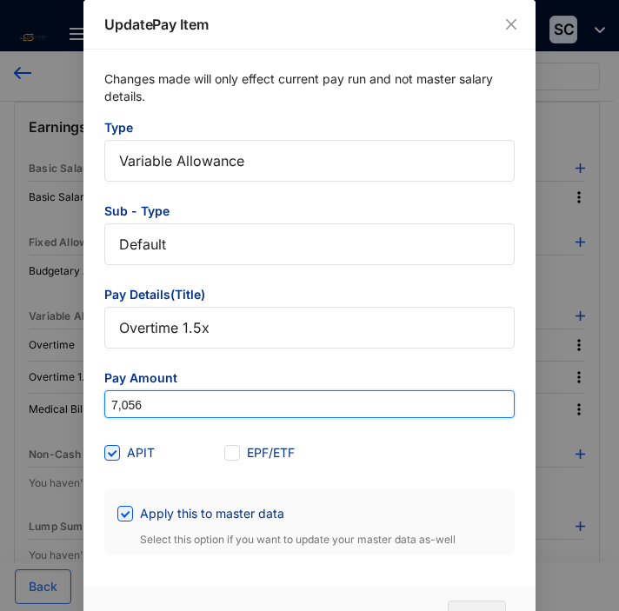
drag, startPoint x: 182, startPoint y: 400, endPoint x: 83, endPoint y: 398, distance: 98.2
click at [83, 398] on div "Changes made will only effect current pay run and not master salary details. Ty…" at bounding box center [309, 313] width 452 height 527
type input "0"
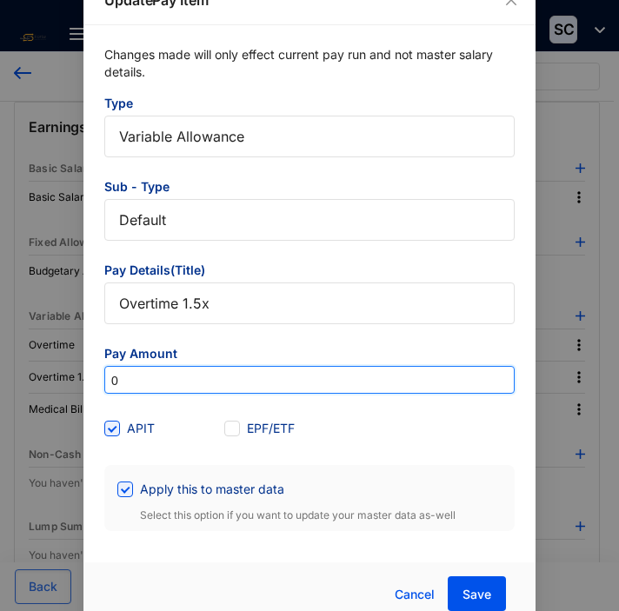
scroll to position [52, 0]
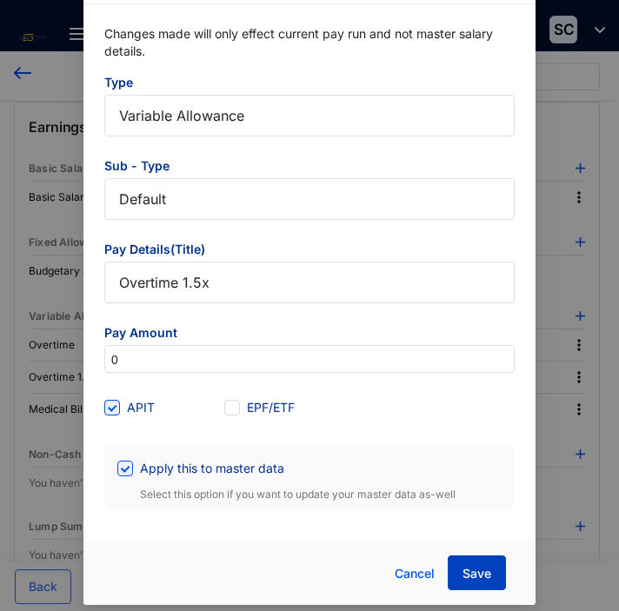
click at [476, 575] on span "Save" at bounding box center [476, 573] width 29 height 17
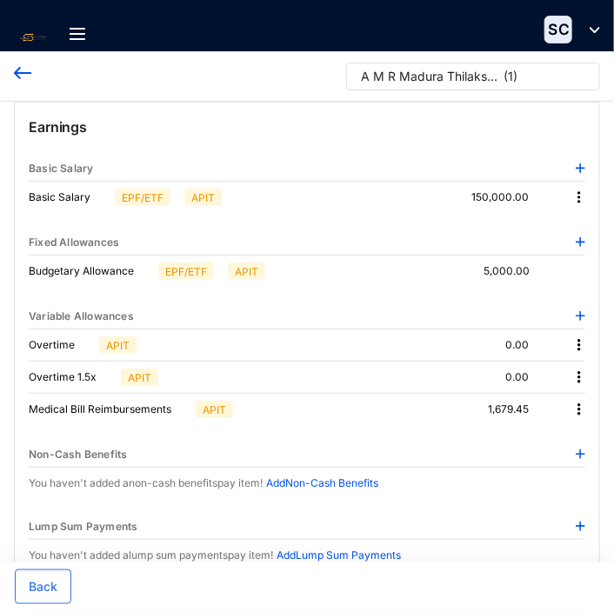
click at [579, 409] on img at bounding box center [578, 409] width 17 height 17
click at [558, 437] on span "Edit" at bounding box center [555, 438] width 37 height 19
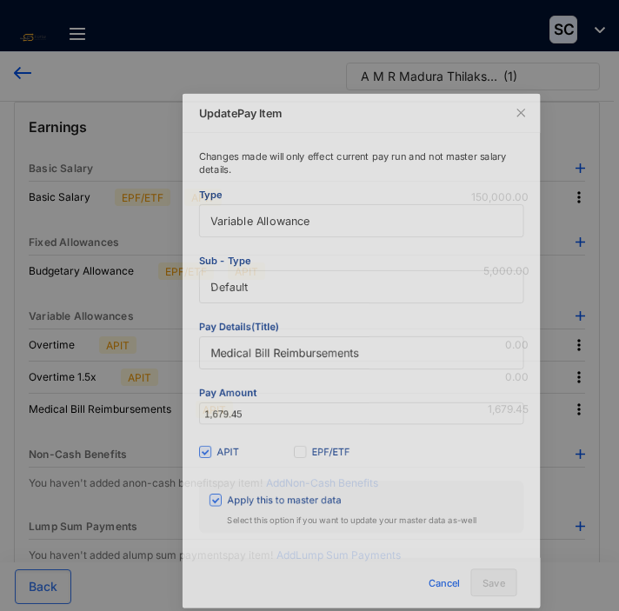
scroll to position [7, 0]
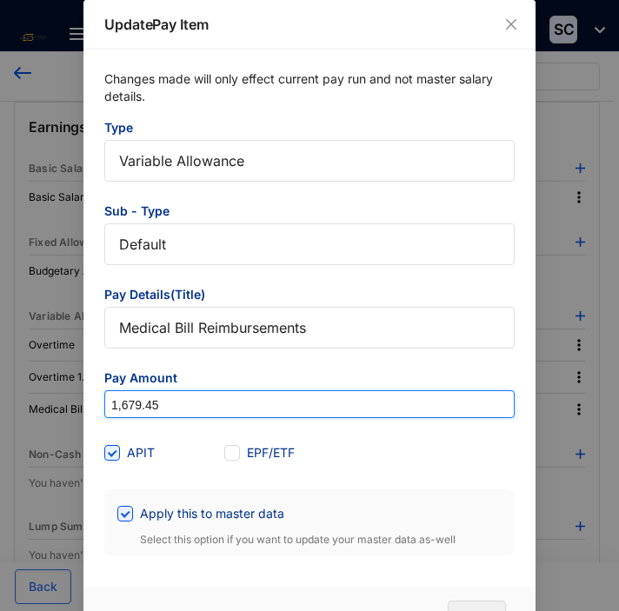
drag, startPoint x: 173, startPoint y: 403, endPoint x: 92, endPoint y: 392, distance: 81.6
click at [92, 392] on div "Changes made will only effect current pay run and not master salary details. Ty…" at bounding box center [309, 313] width 452 height 527
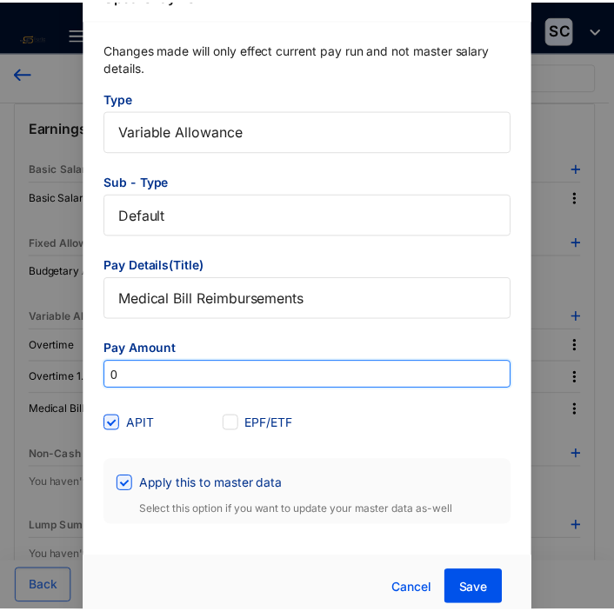
scroll to position [52, 0]
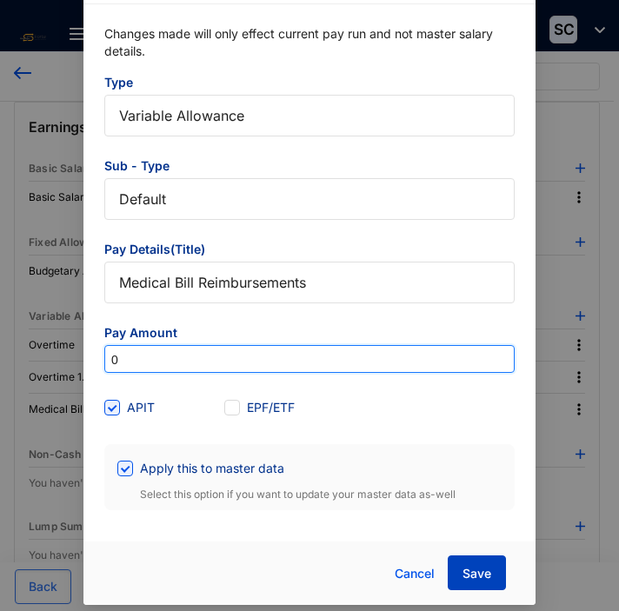
type input "0"
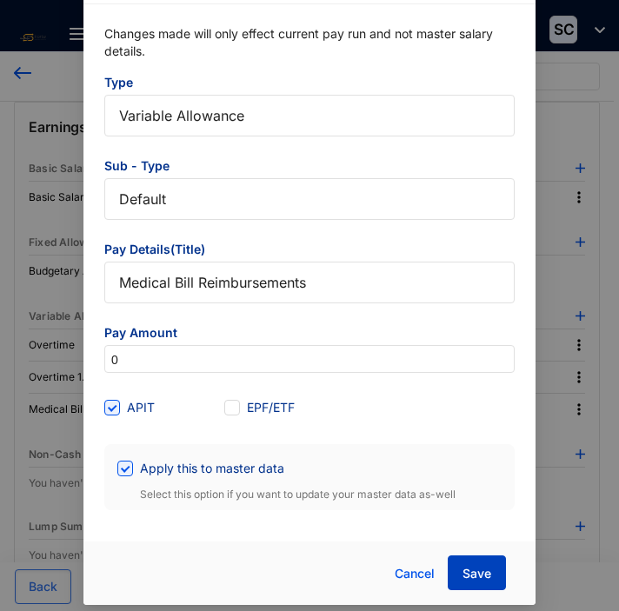
click at [476, 572] on span "Save" at bounding box center [476, 573] width 29 height 17
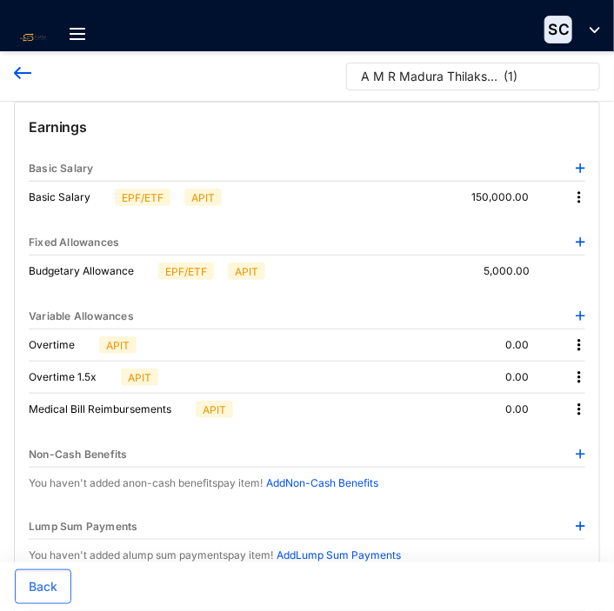
scroll to position [0, 0]
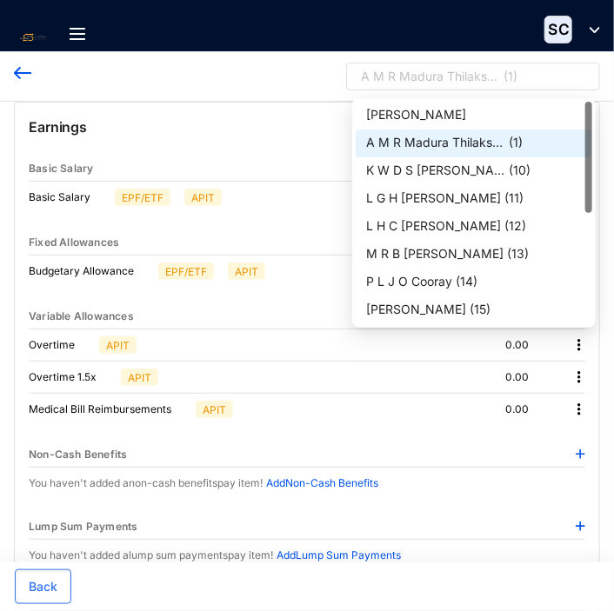
click at [509, 73] on p "( 1 )" at bounding box center [510, 81] width 14 height 26
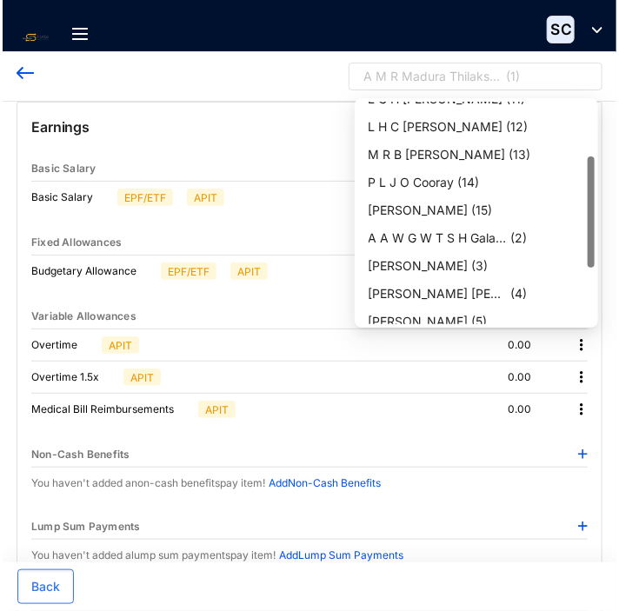
scroll to position [110, 0]
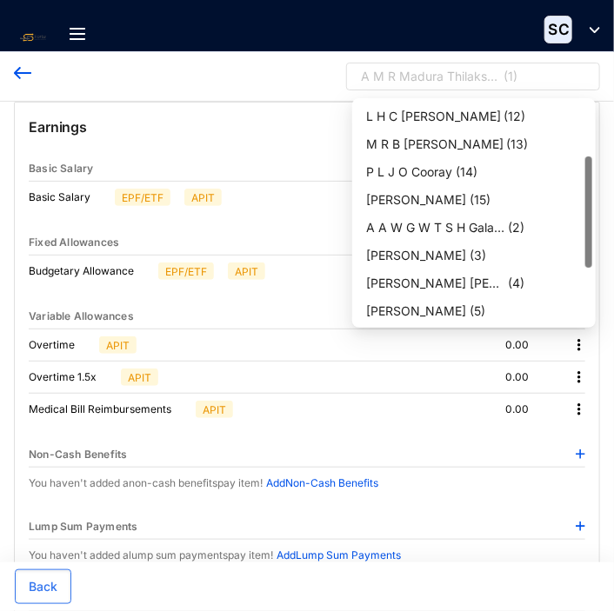
drag, startPoint x: 586, startPoint y: 158, endPoint x: 589, endPoint y: 213, distance: 54.8
click at [589, 213] on div at bounding box center [588, 211] width 7 height 111
click at [487, 225] on div "A A W G W T S H Galahitiya..." at bounding box center [435, 227] width 139 height 17
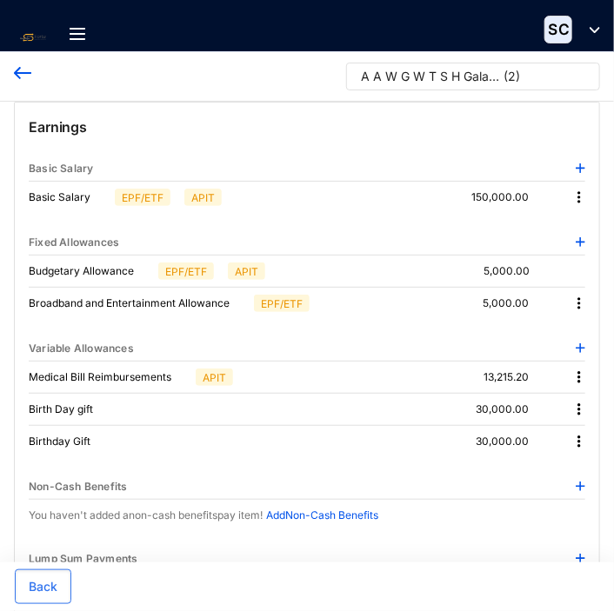
click at [579, 374] on img at bounding box center [578, 377] width 17 height 17
click at [564, 399] on span "Edit" at bounding box center [555, 405] width 37 height 19
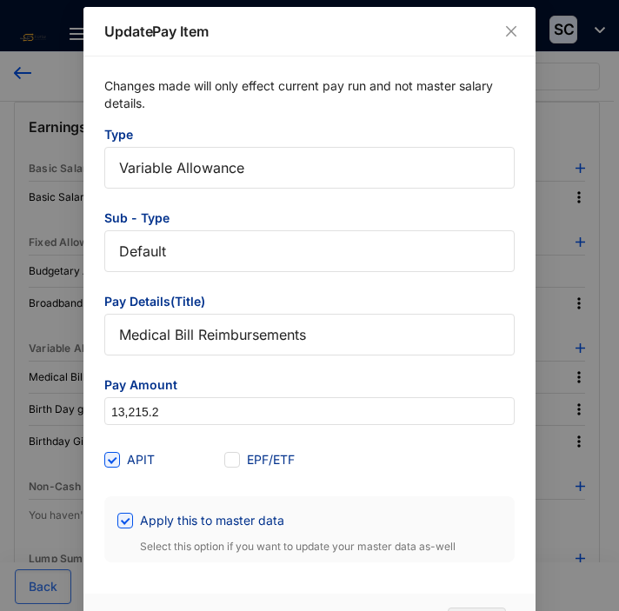
scroll to position [7, 0]
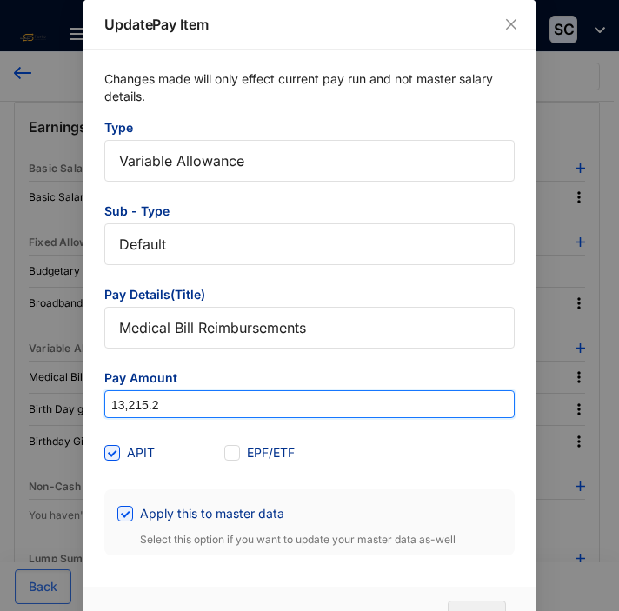
drag, startPoint x: 170, startPoint y: 401, endPoint x: 60, endPoint y: 402, distance: 110.4
click at [60, 402] on div "Update Pay Item Changes made will only effect current pay run and not master sa…" at bounding box center [309, 305] width 619 height 611
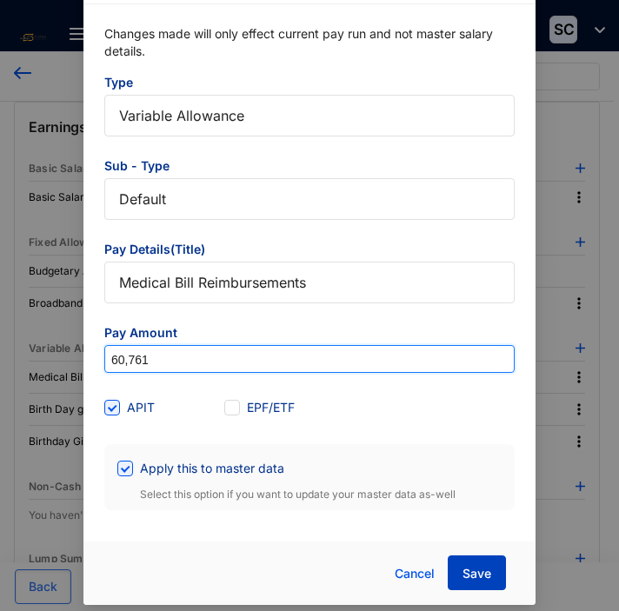
type input "60,761"
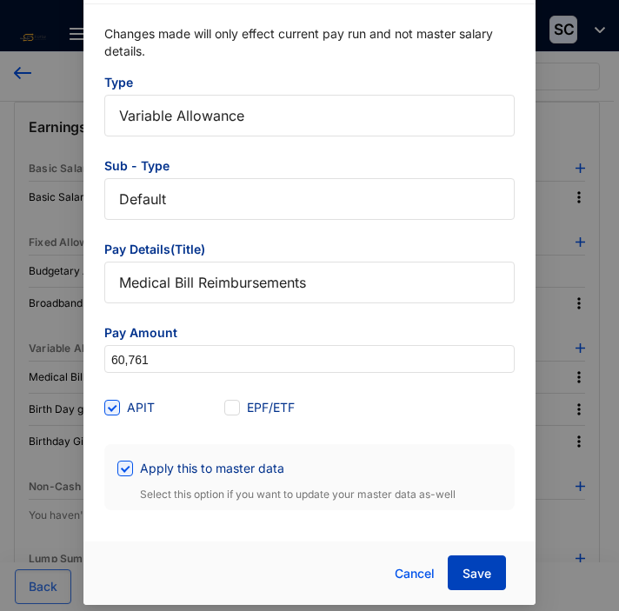
click at [477, 577] on span "Save" at bounding box center [476, 573] width 29 height 17
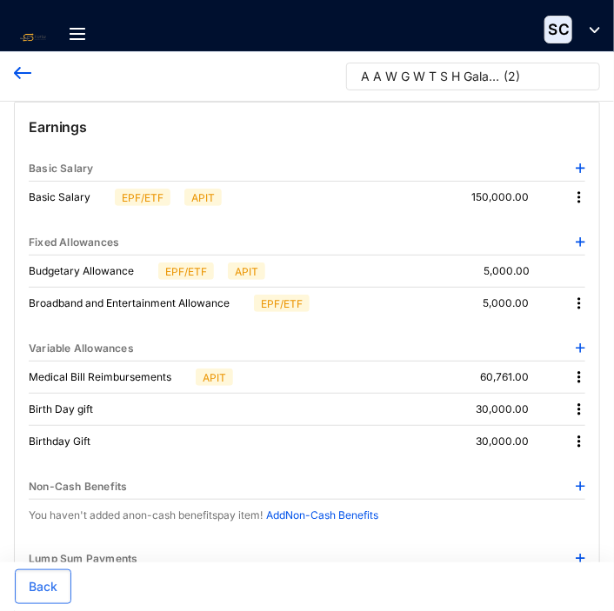
click at [580, 404] on img at bounding box center [578, 409] width 17 height 17
click at [553, 434] on span "Edit" at bounding box center [555, 438] width 37 height 19
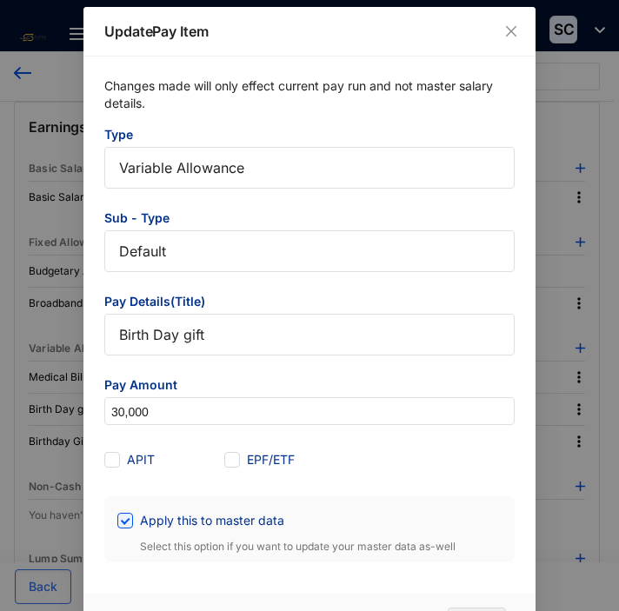
scroll to position [7, 0]
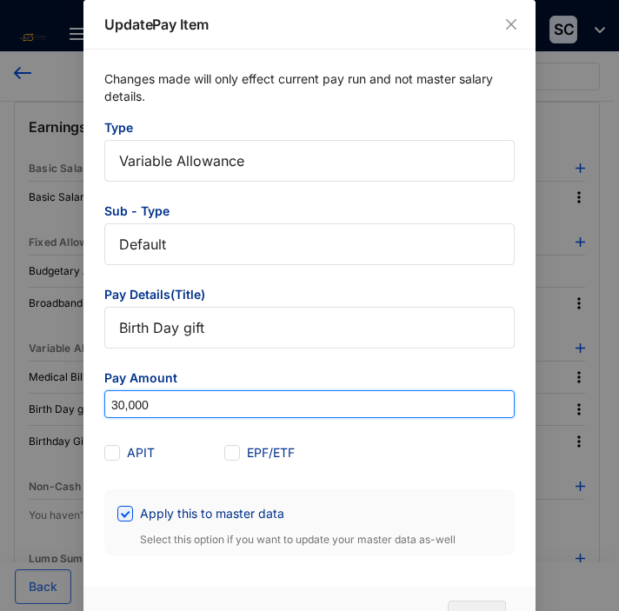
drag, startPoint x: 172, startPoint y: 408, endPoint x: 61, endPoint y: 382, distance: 114.3
click at [61, 382] on div "Update Pay Item Changes made will only effect current pay run and not master sa…" at bounding box center [309, 305] width 619 height 611
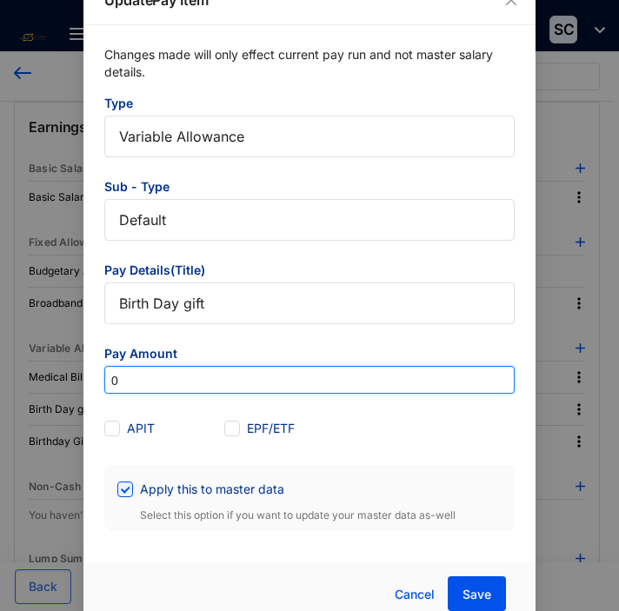
scroll to position [52, 0]
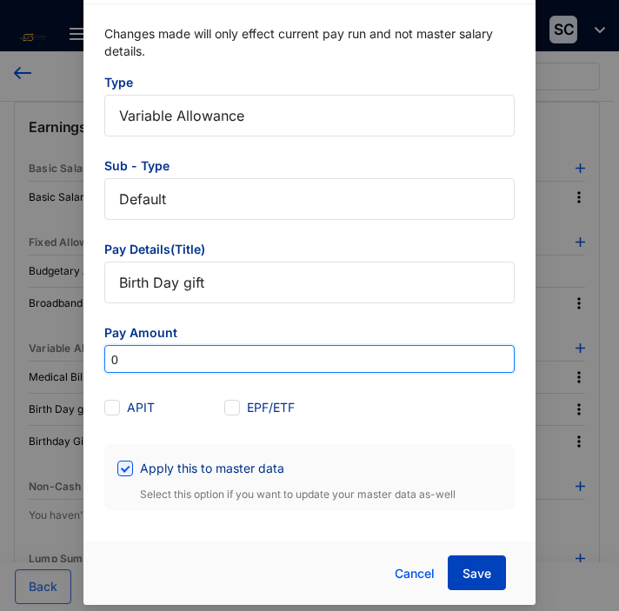
type input "0"
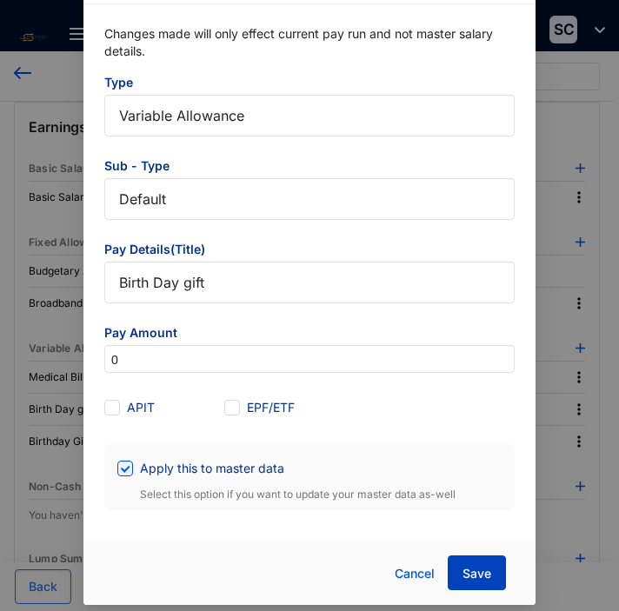
click at [477, 573] on span "Save" at bounding box center [476, 573] width 29 height 17
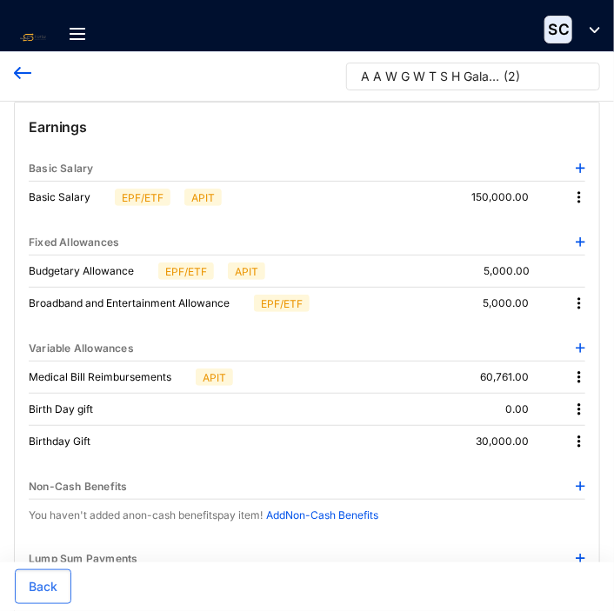
click at [578, 441] on img at bounding box center [578, 441] width 17 height 17
click at [564, 492] on p "Delete" at bounding box center [555, 496] width 37 height 17
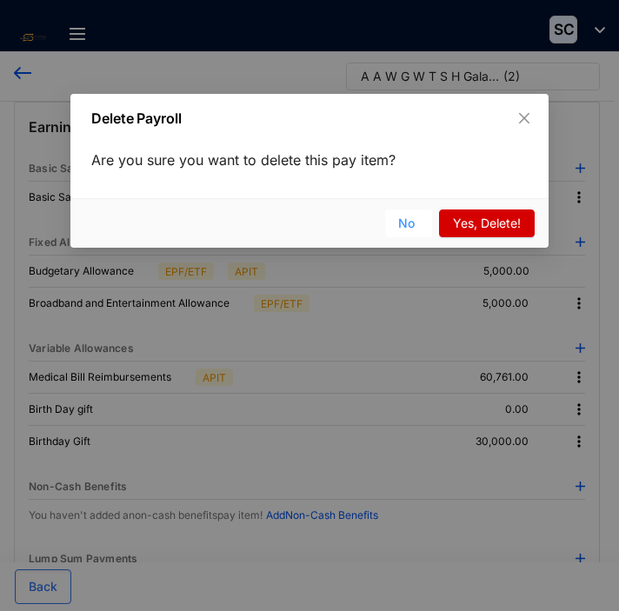
click at [402, 218] on span "No" at bounding box center [406, 223] width 17 height 19
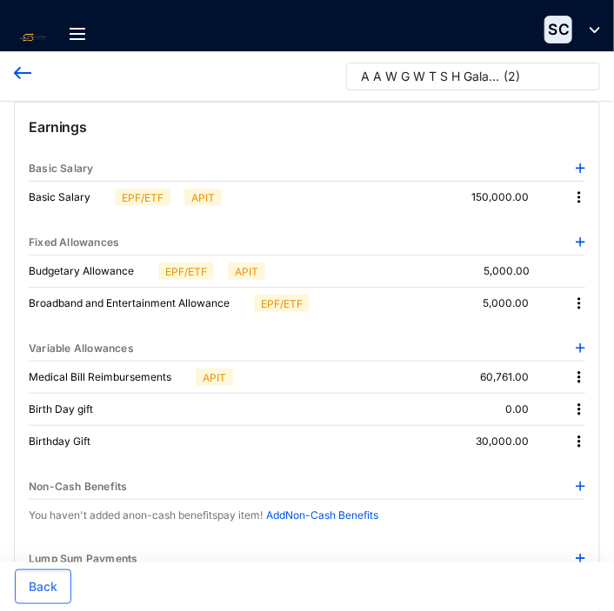
click at [577, 435] on img at bounding box center [578, 441] width 17 height 17
click at [564, 465] on span "Edit" at bounding box center [555, 469] width 37 height 19
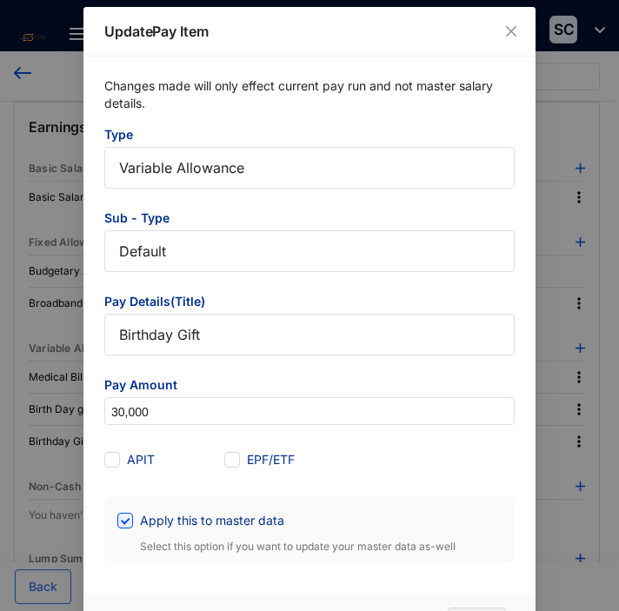
scroll to position [7, 0]
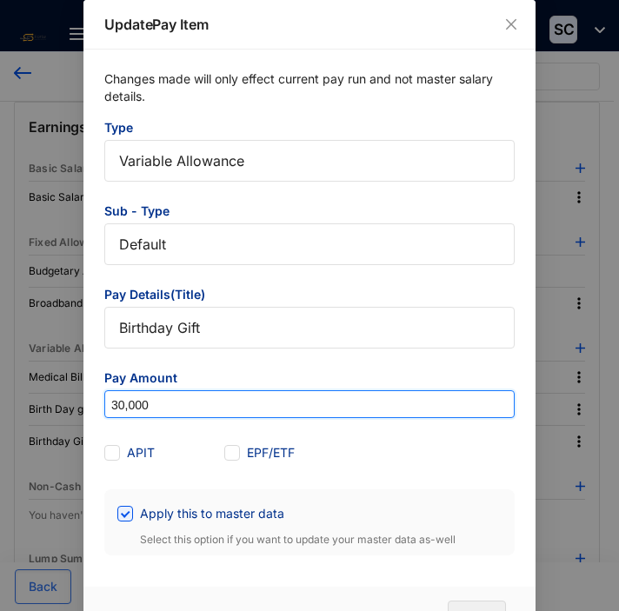
drag, startPoint x: 158, startPoint y: 401, endPoint x: 62, endPoint y: 392, distance: 96.9
click at [62, 392] on div "Update Pay Item Changes made will only effect current pay run and not master sa…" at bounding box center [309, 305] width 619 height 611
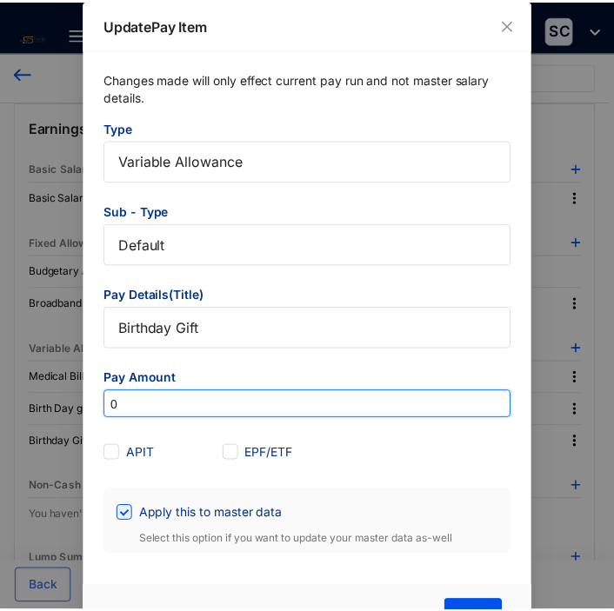
scroll to position [52, 0]
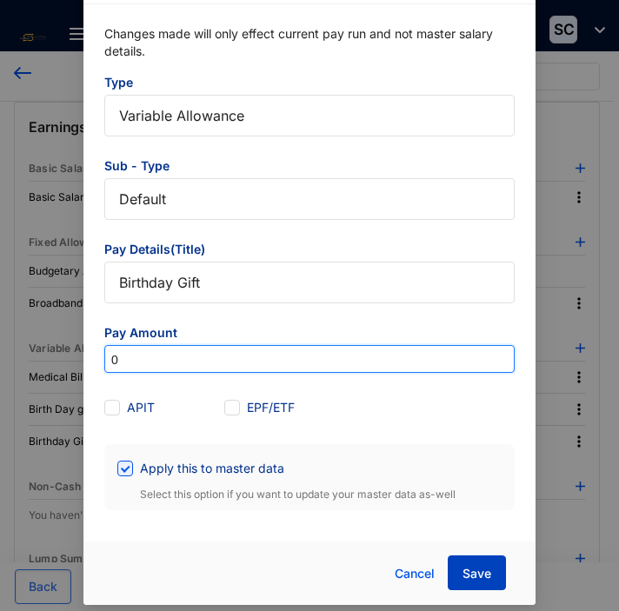
type input "0"
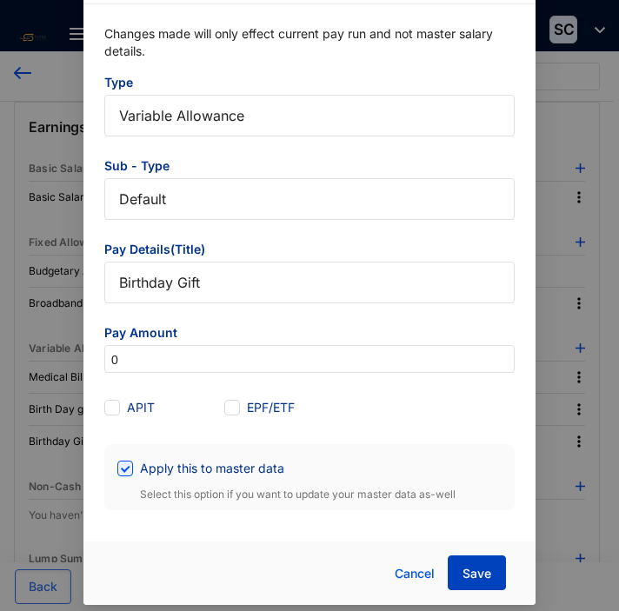
click at [477, 569] on span "Save" at bounding box center [476, 573] width 29 height 17
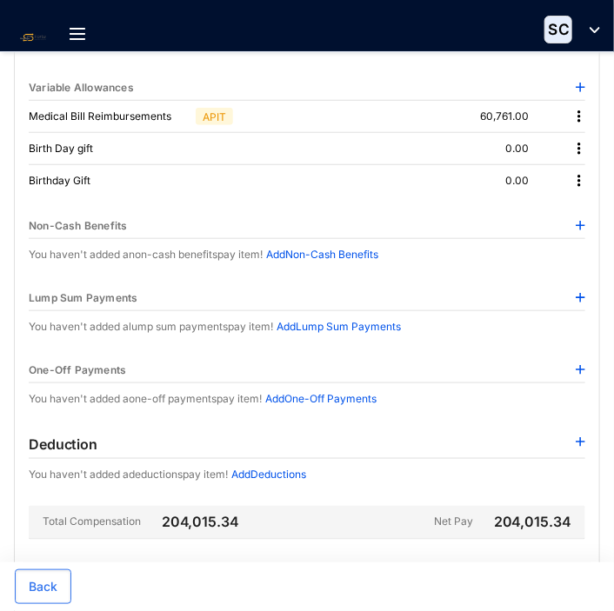
scroll to position [87, 0]
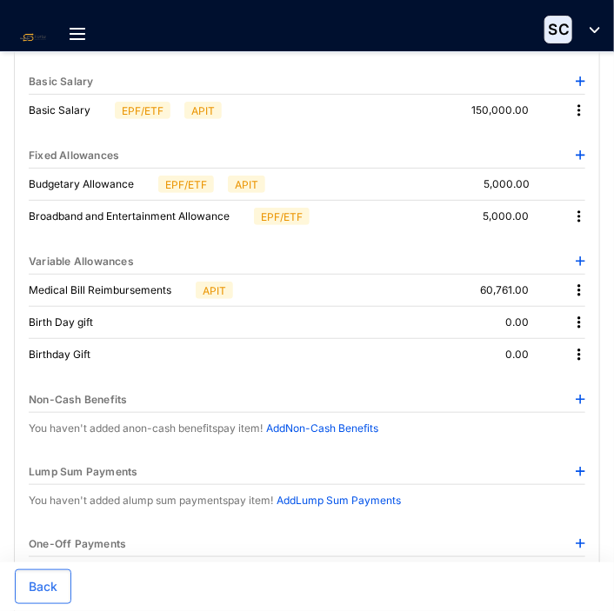
click at [579, 215] on img at bounding box center [578, 216] width 17 height 17
click at [557, 236] on span "Edit" at bounding box center [555, 245] width 37 height 19
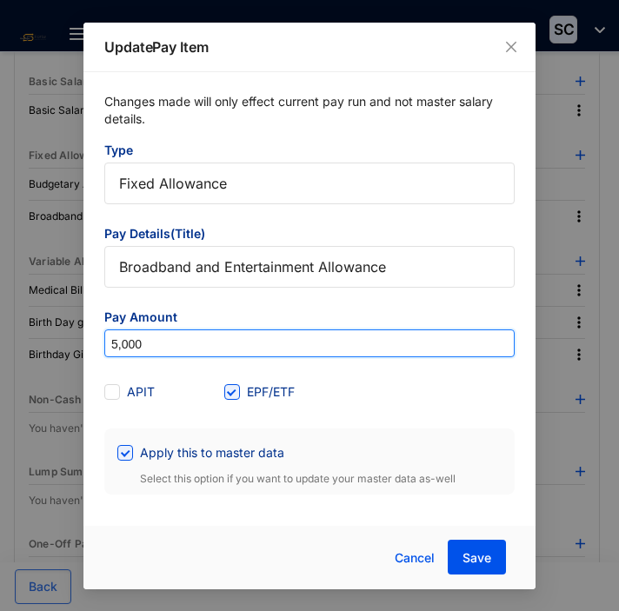
drag, startPoint x: 169, startPoint y: 336, endPoint x: 75, endPoint y: 330, distance: 94.1
click at [75, 330] on div "Update Pay Item Changes made will only effect current pay run and not master sa…" at bounding box center [309, 305] width 619 height 611
type input "0"
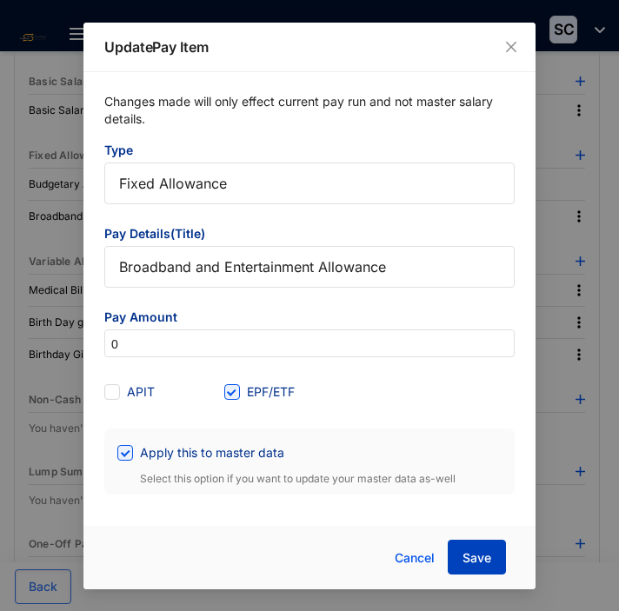
click at [477, 562] on span "Save" at bounding box center [476, 557] width 29 height 17
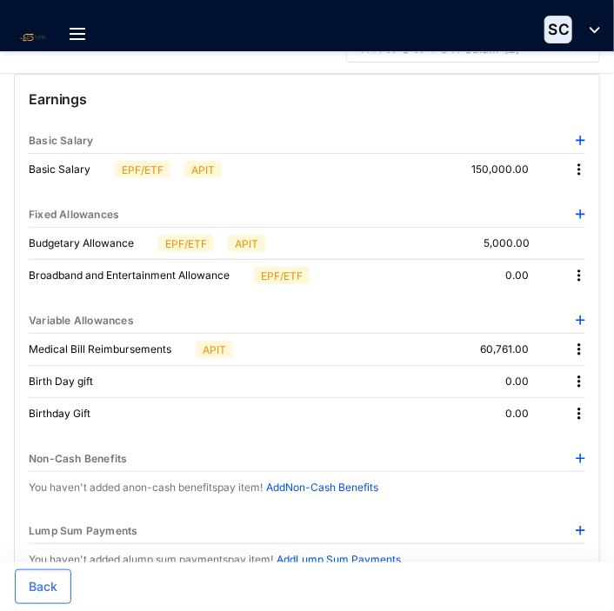
scroll to position [0, 0]
